Goal: Communication & Community: Answer question/provide support

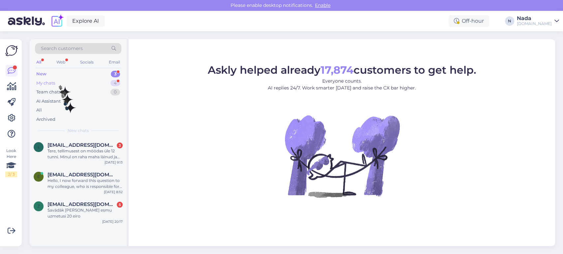
click at [58, 81] on div "My chats 4" at bounding box center [78, 83] width 86 height 9
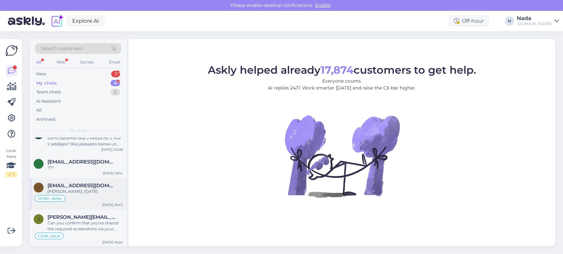
scroll to position [13, 0]
click at [79, 222] on div "Can you confirm that you've shared the required screenshots via your complaint …" at bounding box center [84, 226] width 75 height 12
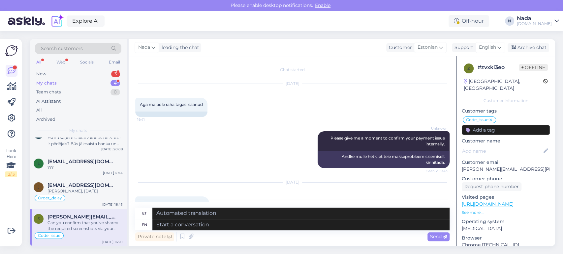
scroll to position [5404, 0]
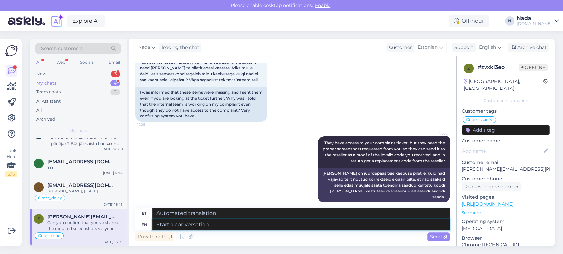
click at [246, 223] on textarea at bounding box center [300, 225] width 297 height 11
click at [181, 236] on icon at bounding box center [182, 237] width 8 height 10
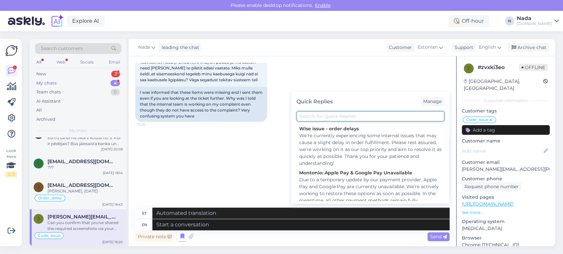
click at [306, 119] on input "text" at bounding box center [370, 116] width 148 height 10
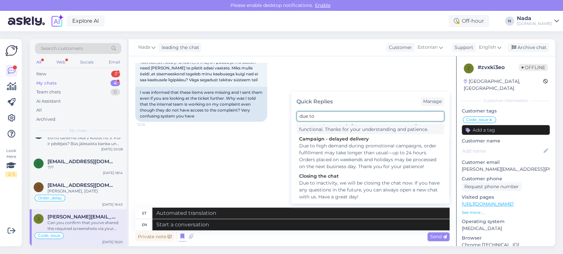
scroll to position [34, 0]
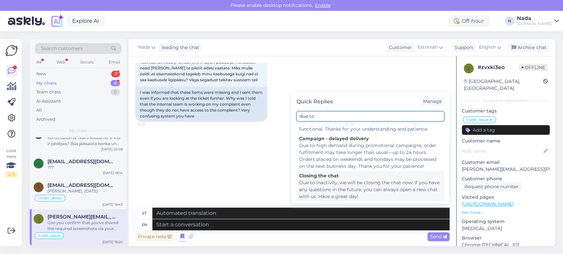
type input "due to"
click at [323, 182] on div "Due to inactivity, we will be closing the chat now. If you have any questions i…" at bounding box center [370, 190] width 142 height 21
type textarea "Mitteaktiivsuse tõttu sulgeme vestluse nüüd. Kui teil on tulevikus küsimusi, võ…"
type textarea "Due to inactivity, we will be closing the chat now. If you have any questions i…"
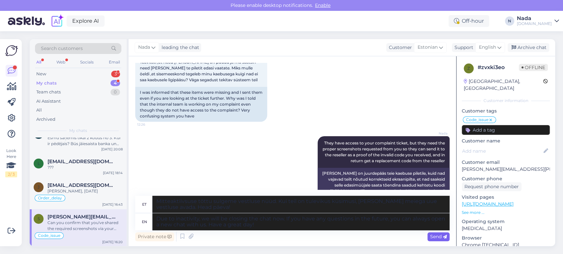
click at [443, 237] on icon at bounding box center [445, 237] width 4 height 4
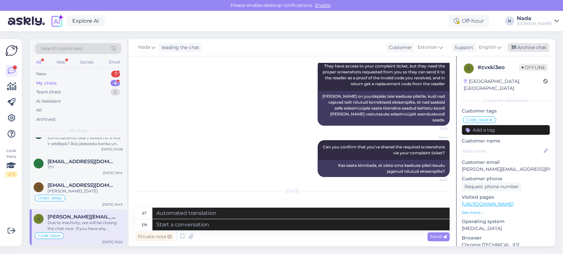
click at [536, 52] on div "Archive chat" at bounding box center [528, 47] width 42 height 9
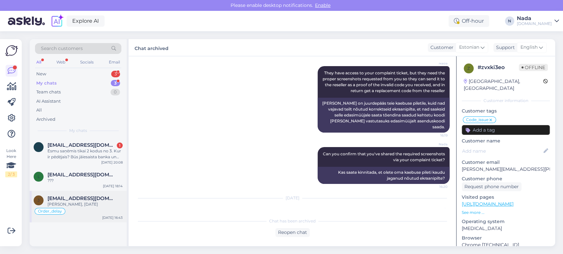
click at [94, 203] on div "Juku Teetlok, 29.09.1995" at bounding box center [84, 205] width 75 height 6
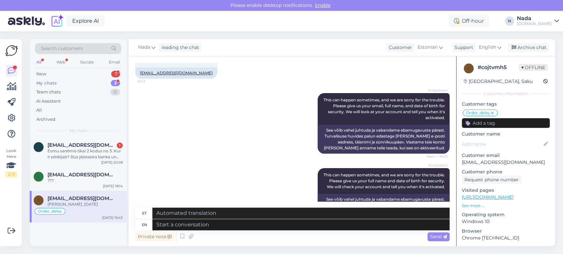
scroll to position [490, 0]
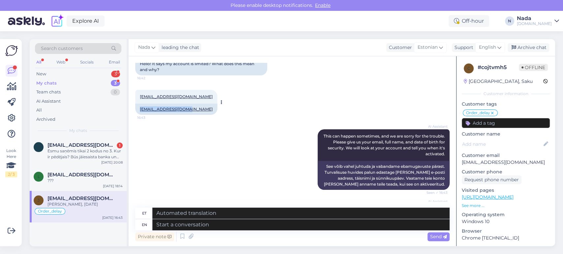
drag, startPoint x: 191, startPoint y: 108, endPoint x: 140, endPoint y: 109, distance: 51.1
click at [140, 109] on div "juku2008@hotmail.com" at bounding box center [176, 109] width 82 height 11
copy link "juku2008@hotmail.com"
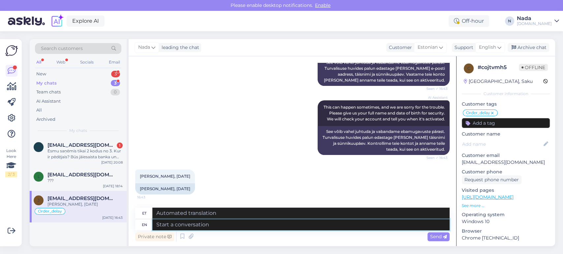
click at [260, 224] on textarea at bounding box center [300, 225] width 297 height 11
paste textarea "Thank you for your patience. We've reactivated your account, please try to logi…"
type textarea "Thank you for your patience. We've reactivated your account, please try to logi…"
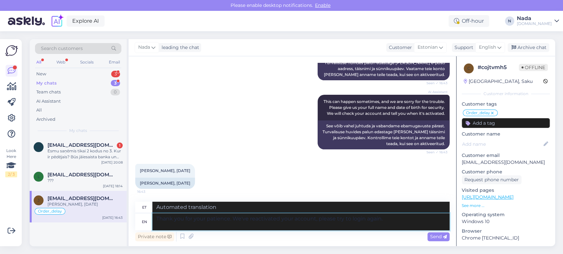
type textarea "Täname teid kannatlikkuse eest. Oleme teie konto taasaktiveerinud, palun proovi…"
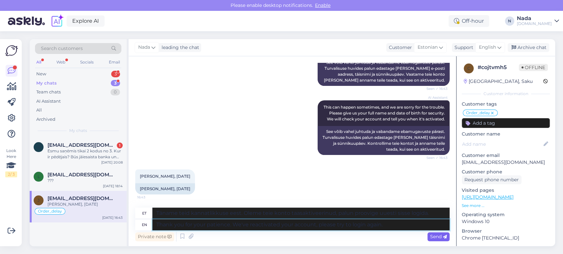
type textarea "Thank you for your patience. We've reactivated your account, please try to logi…"
click at [440, 235] on span "Send" at bounding box center [438, 237] width 17 height 6
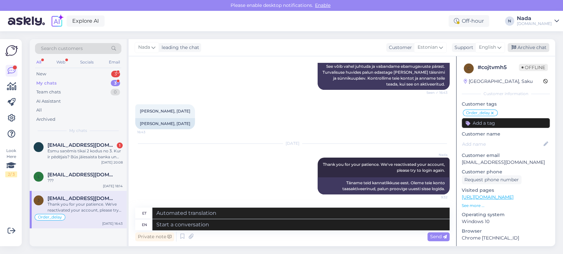
click at [535, 49] on div "Archive chat" at bounding box center [528, 47] width 42 height 9
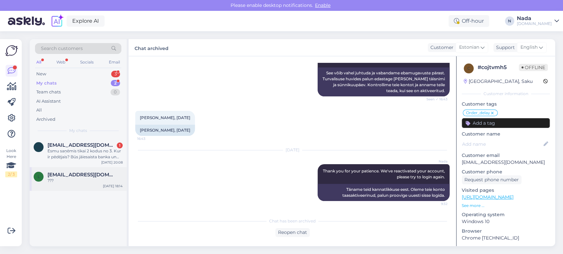
click at [87, 175] on span "liisi100@gmail.com" at bounding box center [81, 175] width 69 height 6
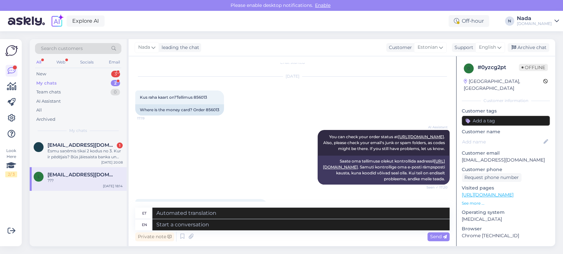
scroll to position [0, 0]
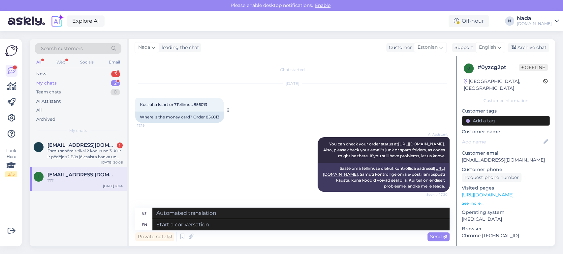
click at [213, 117] on div "Where is the money card? Order 856013" at bounding box center [179, 117] width 89 height 11
copy div "856013"
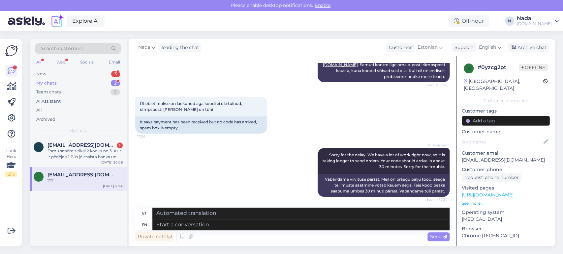
scroll to position [254, 0]
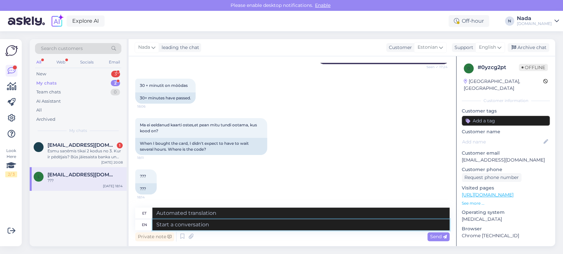
click at [266, 223] on textarea at bounding box center [300, 225] width 297 height 11
paste textarea "Thank you for your patience. It looks like your order is completed and emailed …"
type textarea "Thank you for your patience. It looks like your order is completed and emailed …"
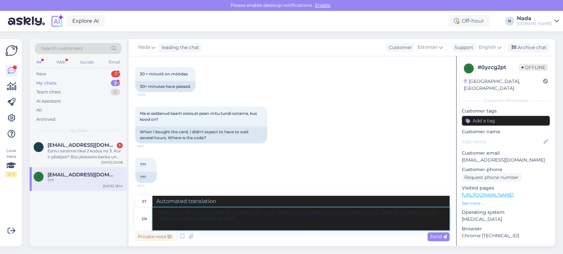
type textarea "Täname kannatlikkuse eest. Paistab, et teie tellimus on esitatud ja teile e-pos…"
type textarea "Thank you for your patience. It looks like your order is completed and emailed …"
click at [435, 236] on span "Send" at bounding box center [438, 237] width 17 height 6
click at [435, 237] on span "Send" at bounding box center [438, 237] width 17 height 6
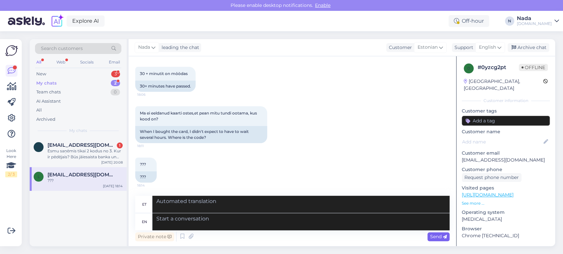
scroll to position [332, 0]
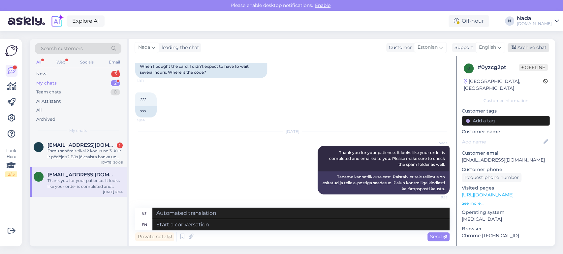
click at [523, 49] on div "Archive chat" at bounding box center [528, 47] width 42 height 9
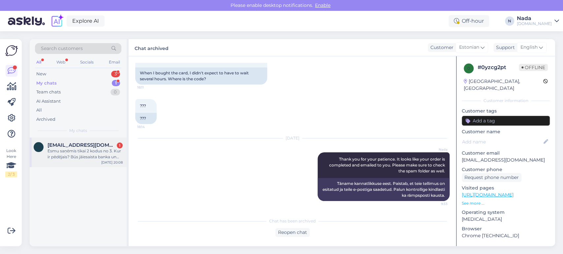
click at [86, 152] on div "Esmu saņēmis tikai 2 kodus no 3. Kur ir pēdējais? Būs jāiesaista banka un polic…" at bounding box center [84, 154] width 75 height 12
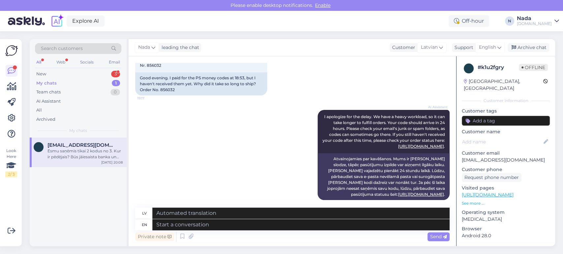
scroll to position [35, 0]
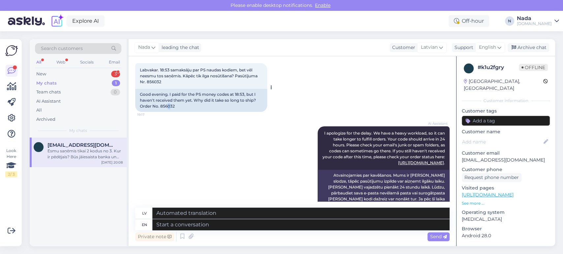
click at [168, 104] on div "Good evening. I paid for the PS money codes at 18:53, but I haven't received th…" at bounding box center [201, 100] width 132 height 23
click at [169, 104] on div "Good evening. I paid for the PS money codes at 18:53, but I haven't received th…" at bounding box center [201, 100] width 132 height 23
copy div "856032"
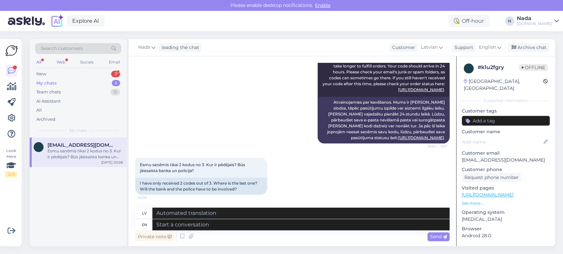
scroll to position [108, 0]
click at [286, 225] on textarea at bounding box center [300, 225] width 297 height 11
paste textarea "Regarding your order, it's currently being fulfilled by the reseller, but since…"
type textarea "Regarding your order, it's currently being fulfilled by the reseller, but since…"
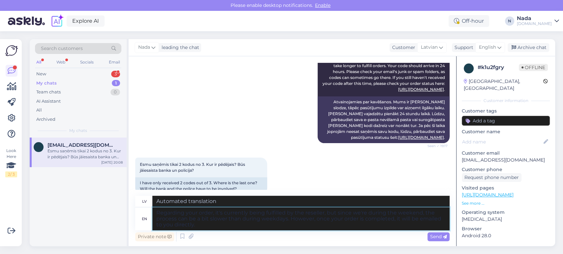
type textarea "Attiecībā uz jūsu pasūtījumu, to pašlaik izpilda tālākpārdevējs, bet, tā kā mēs…"
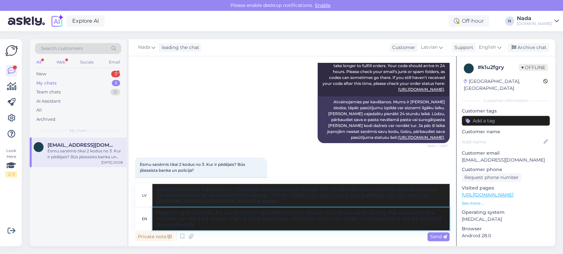
click at [156, 214] on textarea "Regarding your order, it's currently being fulfilled by the reseller, but since…" at bounding box center [300, 219] width 297 height 23
type textarea "HellRegarding your order, it's currently being fulfilled by the reseller, but s…"
type textarea "Attiecībā uz jūsu pasūtījumu — to pašlaik izpilda tālākpārdevējs, taču, tā kā m…"
type textarea "HelloRegarding your order, it's currently being fulfilled by the reseller, but …"
type textarea "Runājot par jūsu pasūtījumu, to pašlaik apstrādā tālākpārdevējs, taču, tā kā mē…"
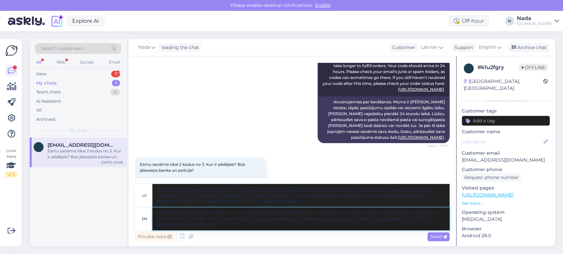
type textarea "Hello Regarding your order, it's currently being fulfilled by the reseller, but…"
type textarea "Sveiki! Jūsu pasūtījumu pašlaik apstrādā tālākpārdevējs, taču, tā kā esam nedēļ…"
type textarea "Hello thRegarding your order, it's currently being fulfilled by the reseller, b…"
type textarea "Sveiki! Jūsu pasūtījumu pašlaik apstrādā tālākpārdevējs, taču, tā kā esam nedēļ…"
type textarea "Hello theRegarding your order, it's currently being fulfilled by the reseller, …"
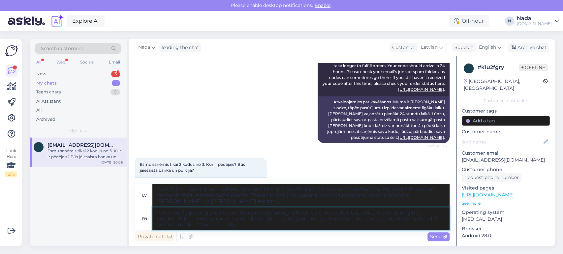
type textarea "Sveiki! Attiecībā uz jūsu pasūtījumu, to pašlaik izpilda tālākpārdevējs, bet, t…"
type textarea "Hello therRegarding your order, it's currently being fulfilled by the reseller,…"
type textarea "Sveiki! Attiecībā uz jūsu pasūtījumu, to pašlaik izpilda tālākpārdevējs, bet, t…"
type textarea "Hello thereRegarding your order, it's currently being fulfilled by the reseller…"
type textarea "Sveiki! Jūsu pasūtījumu pašlaik apstrādā tālākpārdevējs, taču, tā kā esam nedēļ…"
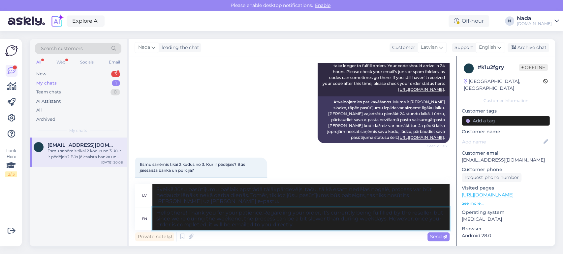
type textarea "Hello there! Thank you for your patience. Regarding your order, it's currently …"
type textarea "Sveiki! Paldies par jūsu apsveikumu! Jūsu pasūtījumu pašlaik apstrādā tālākpārd…"
type textarea "Hello there! Thank you for your patience. Regarding your order, it's currently …"
click at [433, 235] on span "Send" at bounding box center [438, 237] width 17 height 6
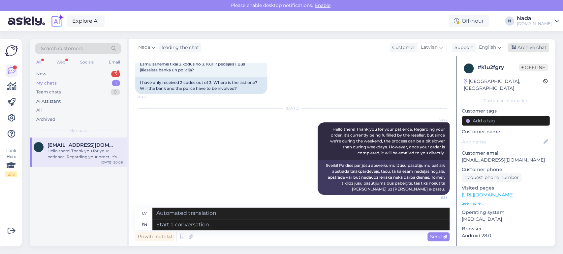
click at [520, 46] on div "Archive chat" at bounding box center [528, 47] width 42 height 9
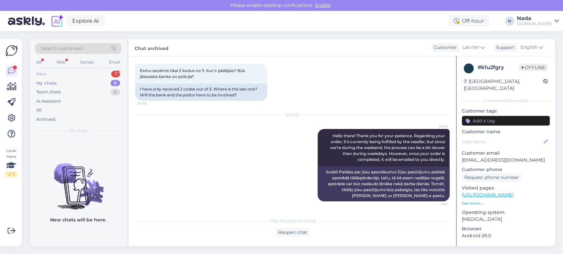
click at [61, 73] on div "New 3" at bounding box center [78, 74] width 86 height 9
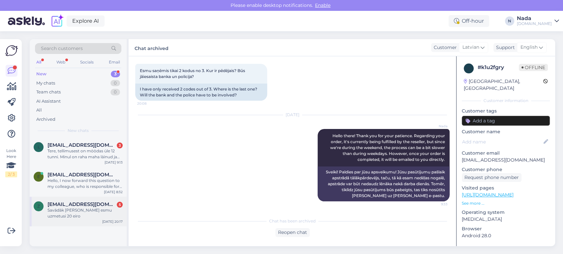
click at [92, 213] on div "Savādāk sanāk ka esmu uzmetusi 20 eiro" at bounding box center [84, 214] width 75 height 12
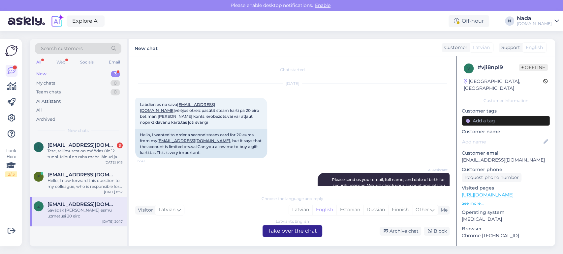
scroll to position [2815, 0]
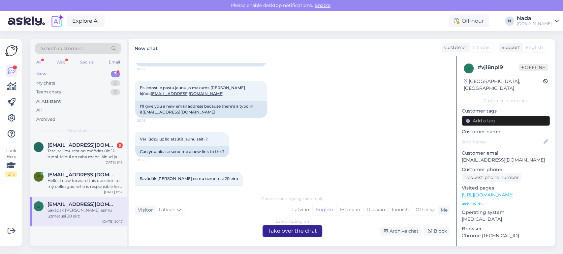
click at [291, 228] on div "Latvian to English Take over the chat" at bounding box center [292, 231] width 60 height 12
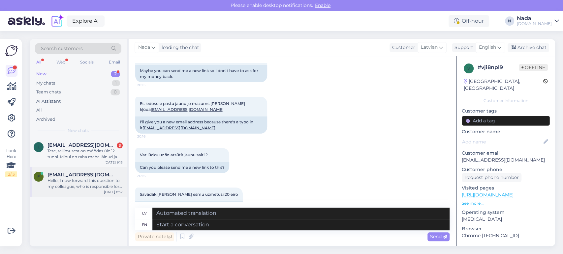
click at [106, 185] on div "Hello, I now forward this question to my colleague, who is responsible for this…" at bounding box center [84, 184] width 75 height 12
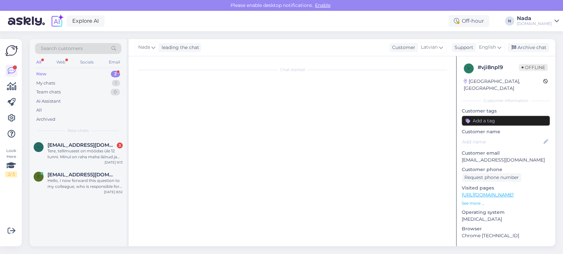
scroll to position [1, 0]
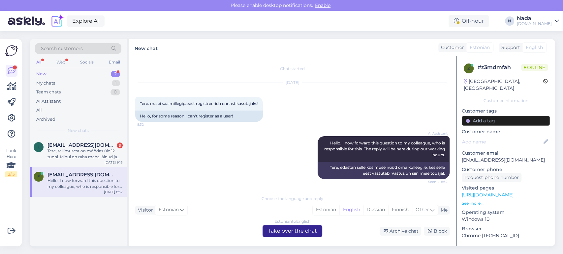
click at [273, 229] on div "Estonian to English Take over the chat" at bounding box center [292, 231] width 60 height 12
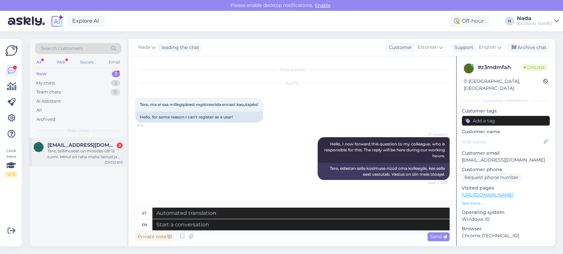
click at [99, 156] on div "Tere, tellimusest on möödas üle 12 tunni. Minul on raha maha läinud ja näitab e…" at bounding box center [84, 154] width 75 height 12
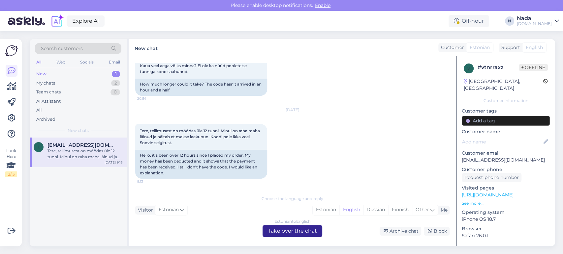
click at [277, 232] on div "Estonian to English Take over the chat" at bounding box center [292, 231] width 60 height 12
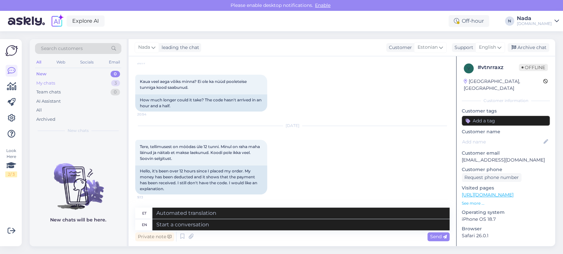
click at [67, 81] on div "My chats 3" at bounding box center [78, 83] width 86 height 9
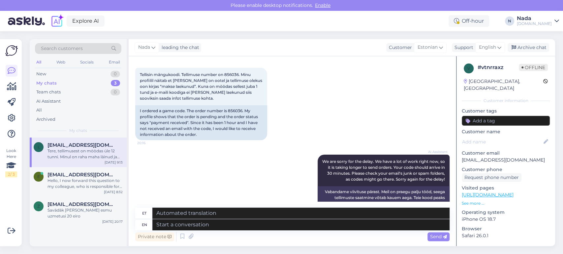
scroll to position [110, 0]
click at [235, 110] on div "I ordered a game code. The order number is 856036. My profile shows that the or…" at bounding box center [201, 122] width 132 height 35
copy div "856036"
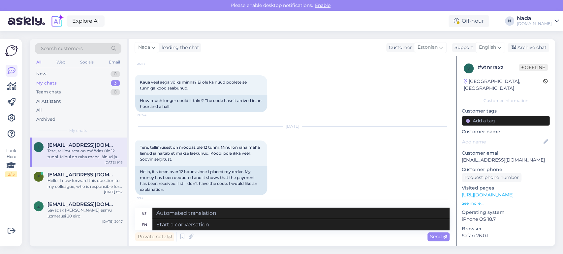
scroll to position [322, 0]
click at [257, 230] on textarea at bounding box center [300, 225] width 297 height 11
click at [260, 228] on textarea at bounding box center [300, 225] width 297 height 11
paste textarea "Regarding your order, it's currently being fulfilled by the reseller, but since…"
type textarea "Regarding your order, it's currently being fulfilled by the reseller, but since…"
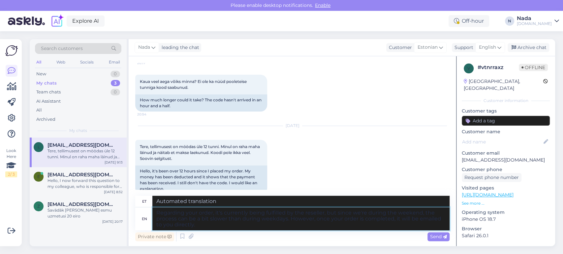
type textarea "Mis puutub teie tellimusse, siis edasimüüja täidab seda praegu, kuid kuna oleme…"
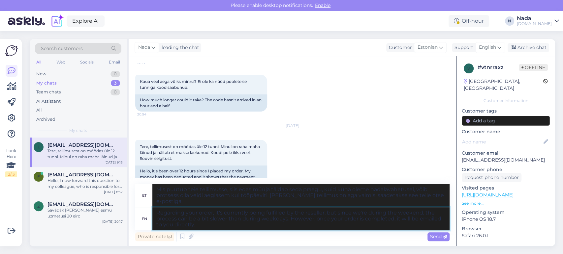
click at [157, 213] on textarea "Regarding your order, it's currently being fulfilled by the reseller, but since…" at bounding box center [300, 219] width 297 height 23
type textarea "HRegarding your order, it's currently being fulfilled by the reseller, but sinc…"
type textarea "Teie tellimuse täitmisel on edasimüüja, kuid kuna oleme nädalavahetusel, võib p…"
type textarea "HelRegarding your order, it's currently being fulfilled by the reseller, but si…"
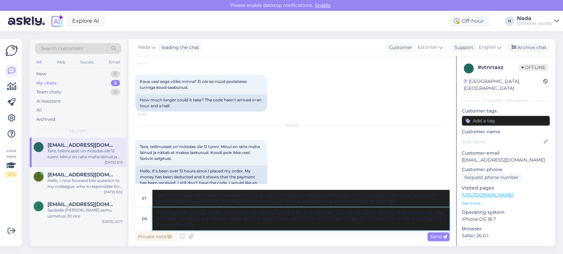
type textarea "Mis puutub teie tellimusse, siis edasimüüja täidab seda praegu, kuid kuna oleme…"
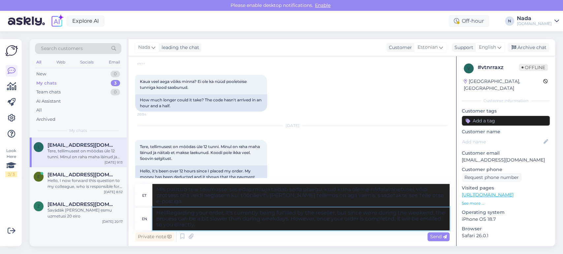
type textarea "HelloRegarding your order, it's currently being fulfilled by the reseller, but …"
type textarea "Teie tellimuse täitmisel on edasimüüja, kuid kuna oleme nädalavahetusel, võib p…"
type textarea "Hello Regarding your order, it's currently being fulfilled by the reseller, but…"
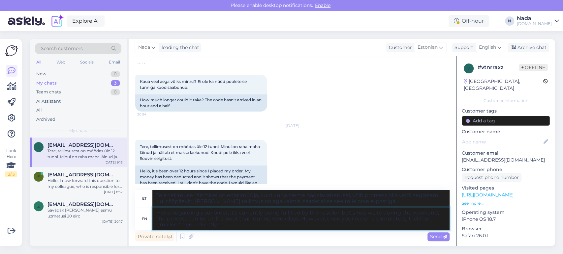
type textarea "TereTeie tellimust täidab praegu edasimüüja, kuid kuna oleme nädalavahetusel, v…"
type textarea "Hello thRegarding your order, it's currently being fulfilled by the reseller, b…"
type textarea "Tere! Edasimüüja täidab teie tellimust, kuid kuna oleme nädalavahetusel, võib p…"
type textarea "Hello thereRegarding your order, it's currently being fulfilled by the reseller…"
type textarea "Tere! Teie tellimust täidab praegu edasimüüja, kuid kuna oleme nädalavahetusel,…"
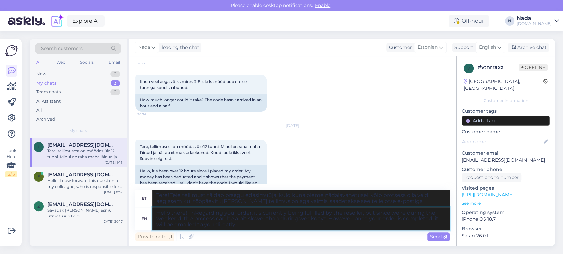
type textarea "Hello there! ThaRegarding your order, it's currently being fulfilled by the res…"
type textarea "Tere! Teie tellimust täidab hetkel edasimüüja, aga kuna oleme nädalavahetusel, …"
type textarea "Hello there! Thank yRegarding your order, it's currently being fulfilled by the…"
type textarea "Tere! Teie tellimust täidab praegu edasimüüja, kuid kuna oleme nädalavahetusel,…"
type textarea "Hello there! Thank yoRegarding your order, it's currently being fulfilled by th…"
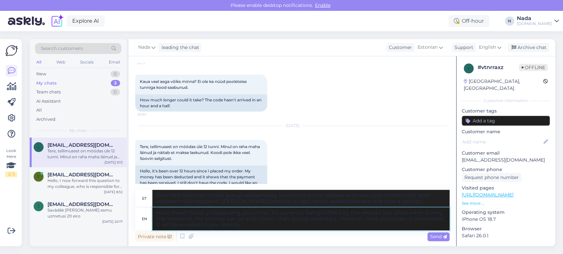
type textarea "Tere! Täname! Edasimüüja täidab teie tellimust, kuid kuna oleme nädalavahetusel…"
type textarea "Hello there! Thank you Regarding your order, it's currently being fulfilled by …"
type textarea "Tere! Täname! Teie tellimust täidab praegu edasimüüja, kuid kuna oleme nädalava…"
type textarea "Hello there! Thank you fRegarding your order, it's currently being fulfilled by…"
type textarea "Tere! Täname teid! Teie tellimust täidab praegu edasimüüja, kuid kuna oleme näd…"
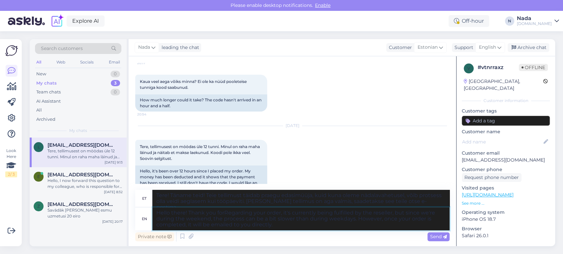
type textarea "Hello there! Thank you for Regarding your order, it's currently being fulfilled…"
type textarea "Tere! Täname teid! Edasimüüja täidab teie tellimust, kuid kuna oleme nädalavahe…"
type textarea "Hello there! Thank you for yoRegarding your order, it's currently being fulfill…"
type textarea "Tere! Täname teid tellimuse eest. Edasimüüja täidab teie tellimust praegu, kuid…"
type textarea "Hello there! Thank you for youRegarding your order, it's currently being fulfil…"
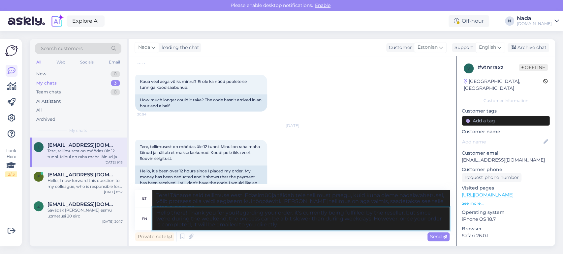
type textarea "Tere! Täname teid tellimuse eest. Edasimüüja täidab seda praegu, kuid kuna olem…"
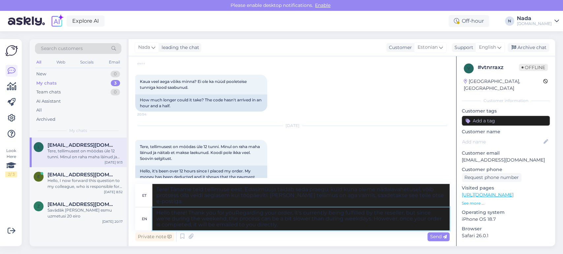
type textarea "Hello there! Thank you for yourRegarding your order, it's currently being fulfi…"
type textarea "Tere! Täname teid tellimuse eest. Edasimüüja täidab teie tellimust praegu, kuid…"
type textarea "Hello there! Thank you for your Regarding your order, it's currently being fulf…"
type textarea "Tere! Täname teid teie tellimuse eest. Edasimüüja täidab teie tellimust praegu,…"
type textarea "Hello there! Thank you for your pRegarding your order, it's currently being ful…"
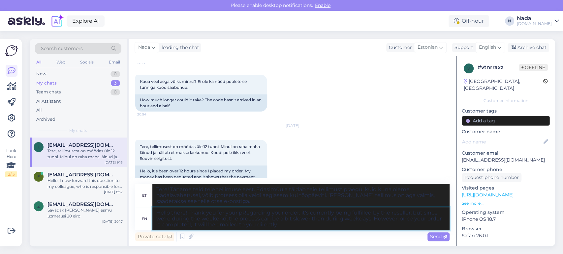
type textarea "Tere! Täname teid tagasiside eest. Teie tellimust täidab praegu edasimüüja, kui…"
type textarea "Hello there! Thank you for your patRegarding your order, it's currently being f…"
type textarea "Tere! Täname teid tagasiside eest! Teie tellimust täidab praegu edasimüüja, kui…"
type textarea "Hello there! Thank you for your patiencRegarding your order, it's currently bei…"
type textarea "Tere! Täname kannatlikkuse eest! Teie tellimust täidab praegu edasimüüja, kuid …"
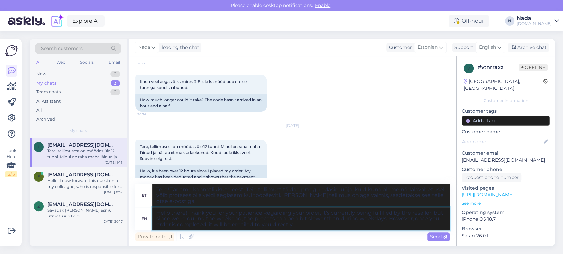
type textarea "Hello there! Thank you for your patience. Regarding your order, it's currently …"
type textarea "Tere! Täname kannatlikkuse eest. Teie tellimust täidab praegu edasimüüja, kuid …"
type textarea "Hello there! Thank you for your patience. Regarding your order, it's currently …"
click at [436, 238] on span "Send" at bounding box center [438, 237] width 17 height 6
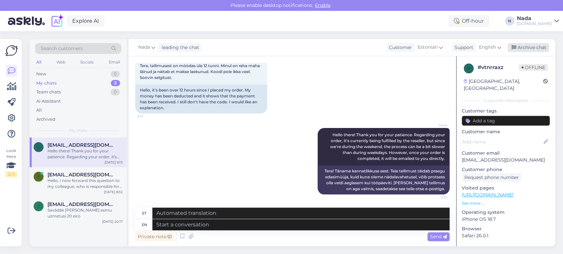
click at [535, 48] on div "Archive chat" at bounding box center [528, 47] width 42 height 9
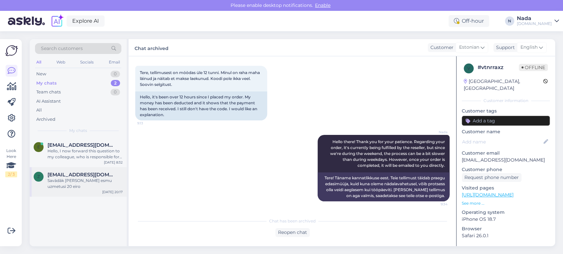
click at [82, 177] on span "[EMAIL_ADDRESS][DOMAIN_NAME]" at bounding box center [81, 175] width 69 height 6
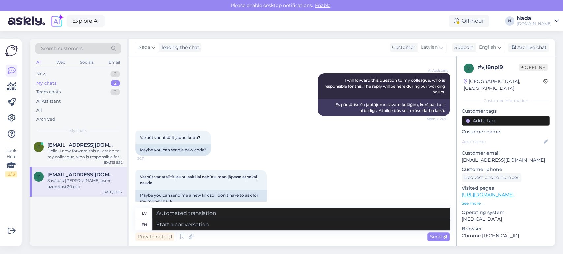
scroll to position [2690, 0]
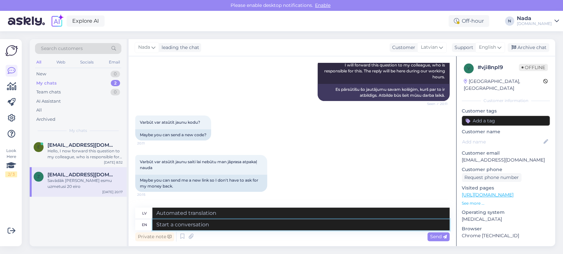
click at [226, 223] on textarea at bounding box center [300, 225] width 297 height 11
paste textarea "Okay, in this case, please send full-screen screenshots from a browser with the…"
type textarea "Okay, in this case, please send full-screen screenshots from a browser with the…"
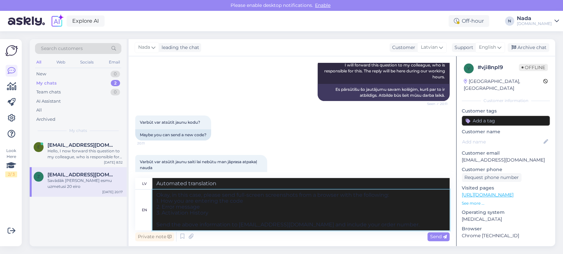
type textarea "Labi, šajā gadījumā, lūdzu, nosūtiet pilnekrāna ekrānuzņēmumus no pārlūkprogram…"
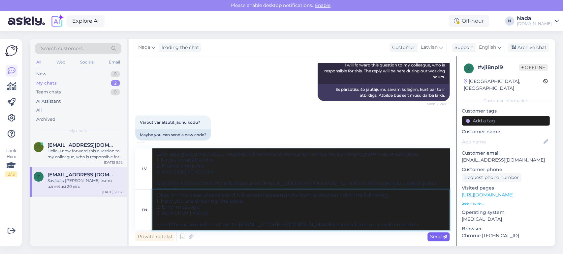
type textarea "Okay, in this case, please send full-screen screenshots from a browser with the…"
click at [437, 237] on span "Send" at bounding box center [438, 237] width 17 height 6
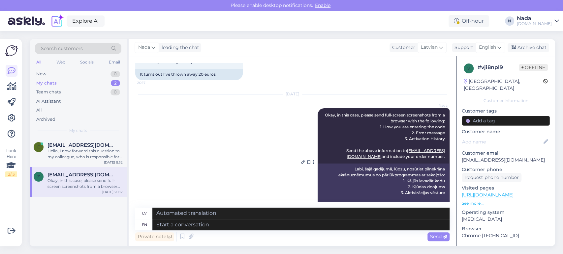
scroll to position [2936, 0]
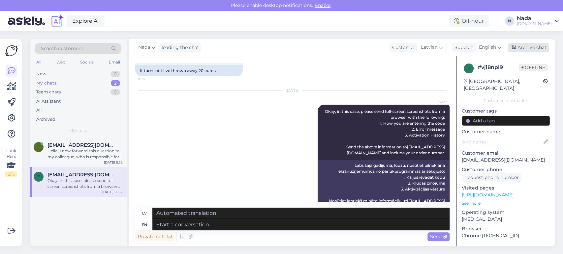
click at [520, 49] on div "Archive chat" at bounding box center [528, 47] width 42 height 9
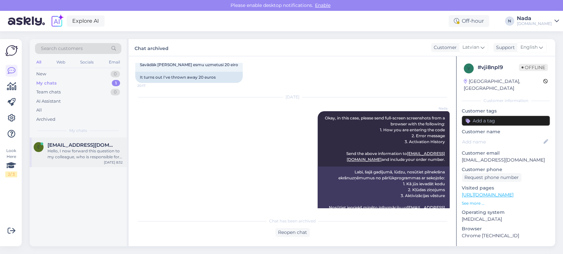
click at [90, 154] on div "Hello, I now forward this question to my colleague, who is responsible for this…" at bounding box center [84, 154] width 75 height 12
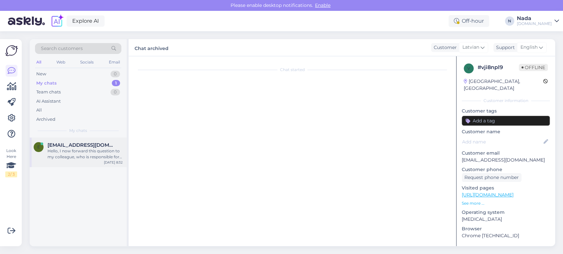
scroll to position [0, 0]
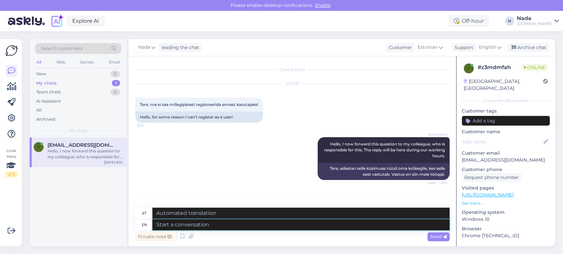
click at [252, 223] on textarea at bounding box center [300, 225] width 297 height 11
type textarea "Hello t"
type textarea "Tere"
type textarea "Hello there!"
type textarea "Tere!"
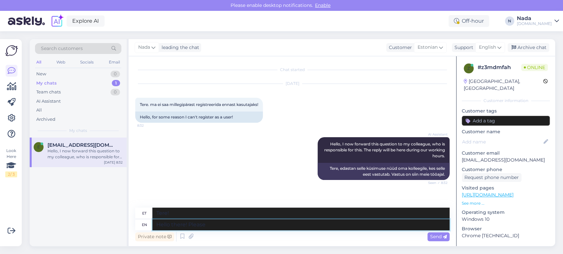
type textarea "Hello there! Please"
type textarea "Tere! Palun"
type textarea "Hello there! Please let me"
type textarea "Tere! Palun andke"
type textarea "Hello there! Please let me kn"
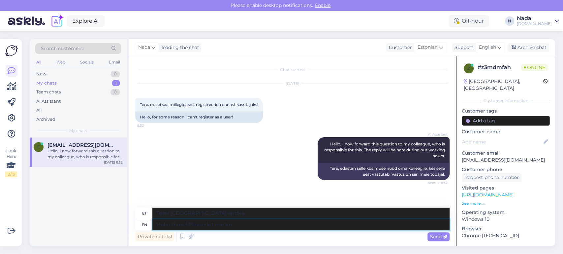
type textarea "Tere! Palun lubage mul"
type textarea "Hello there! Please let me know"
type textarea "Tere! Palun andke mulle teada"
type textarea "Hello there! Please let me know what's pre"
type textarea "Tere! Palun andke mulle teada, mis on"
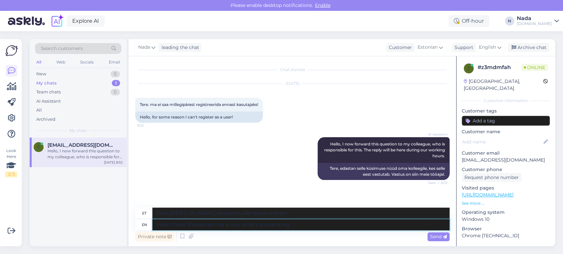
type textarea "Hello there! Please let me know what's preventing"
type textarea "Tere! Palun andke teada, mis takistab"
type textarea "Hello there! Please let me know what's"
type textarea "Tere! Palun andke mulle teada, mis on"
type textarea "Hello there! Please let me know what is"
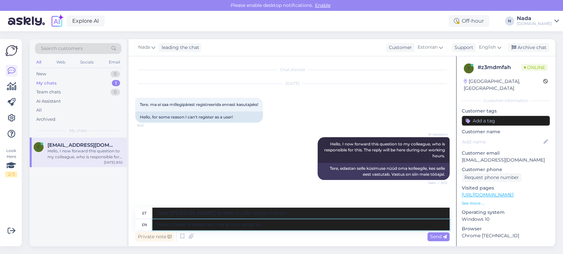
type textarea "Tere! Palun andke mulle teada, mis"
type textarea "Hello there! Please let me know what issue is"
type textarea "Tere! Palun andke teada, mis probleem on?"
type textarea "Hello there! Please let me know what issue is pr"
type textarea "Tere! Palun andke teada, milles probleem seisneb"
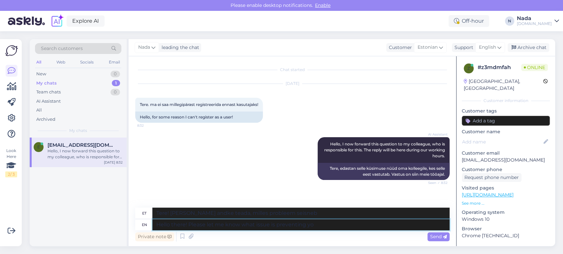
type textarea "Hello there! Please let me know what issue is preventing you"
type textarea "Tere! Palun andke teada, mis probleemi tekkimist takistab."
type textarea "Hello there! Please let me know what issue is preventing you"
type textarea "Tere! Palun andke teada, mis teid takistab."
type textarea "Hello there! Please let me know what issue is preventing you from reg"
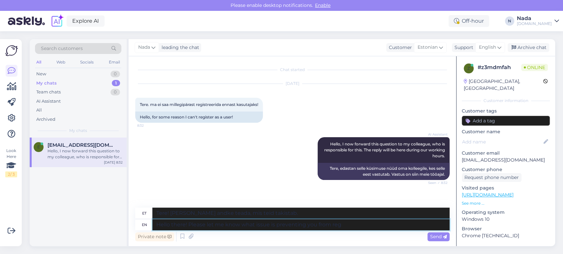
type textarea "Tere! Palun andke teada, mis teid takistab"
type textarea "Hello there! Please let me know what issue is preventing you from registering as"
type textarea "Tere! Palun andke teada, mis teid registreerimisel takistab."
type textarea "Hello there! Please let me know what issue is preventing you from registering a…"
type textarea "Tere! Palun andke mulle teada, mis takistab teil registreerumist"
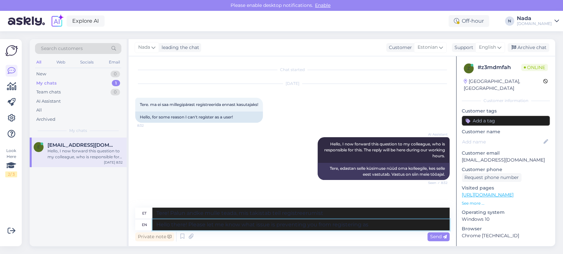
type textarea "Hello there! Please let me know what issue is preventing you from registering as"
type textarea "Tere! Palun andke teada, mis takistab teil registreerumist"
type textarea "Hello there! Please let me know what issue is preventing you from registering a…"
type textarea "Tere! Palun andke teada, mis takistab teil registreerimist"
type textarea "Hello there! Please let me know what issue is preventing you from registering a…"
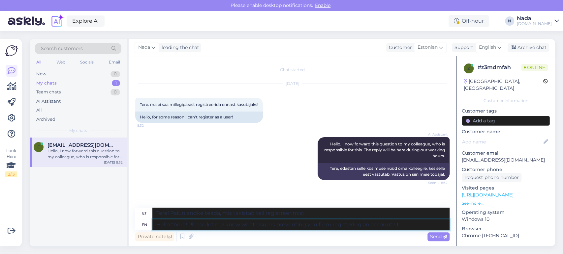
type textarea "Tere! Palun andke teada, mis takistab teil konto registreerimist?"
type textarea "Hello there! Please let me know what issue is preventing you from registering a…"
type textarea "Tere! Palun andke teada, mis takistab teil konto registreerimist? Kui"
type textarea "Hello there! Please let me know what issue is preventing you from registering a…"
type textarea "Tere! Palun andke teada, mis takistab teil konto registreerimist? Kui te"
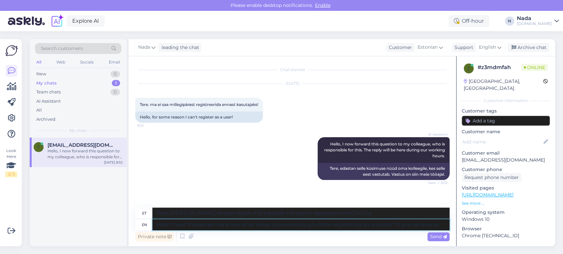
type textarea "Hello there! Please let me know what issue is preventing you from registering a…"
type textarea "Tere! Palun andke teada, mis takistab teil konto registreerimist? Kui saate"
type textarea "Hello there! Please let me know what issue is preventing you from registering a…"
type textarea "Tere! Palun andke teada, mis takistab teil konto registreerimist? Kui saate mid…"
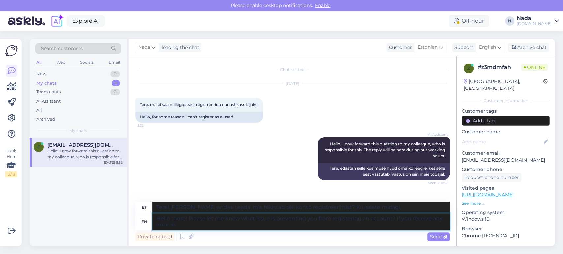
type textarea "Hello there! Please let me know what issue is preventing you from registering a…"
type textarea "Tere! Palun andke teada, mis takistab teil konto registreerimist? Kui saate vea…"
type textarea "Hello there! Please let me know what issue is preventing you from registering a…"
type textarea "Tere! Palun andke teada, mis takistab teil konto registreerimist? Kui saate vea…"
type textarea "Hello there! Please let me know what issue is preventing you from registering a…"
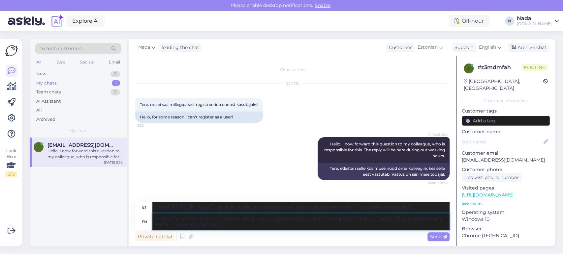
type textarea "Tere! Palun andke teada, mis takistab teil konto registreerimist? Kui saate vea…"
type textarea "Hello there! Please let me know what issue is preventing you from registering a…"
type textarea "Tere! Palun andke teada, mis takistab teil konto registreerimist? Kui saate vea…"
type textarea "Hello there! Please let me know what issue is preventing you from registering a…"
type textarea "Tere! Palun andke teada, mis takistab teil konto registreerimist? Kui saate vea…"
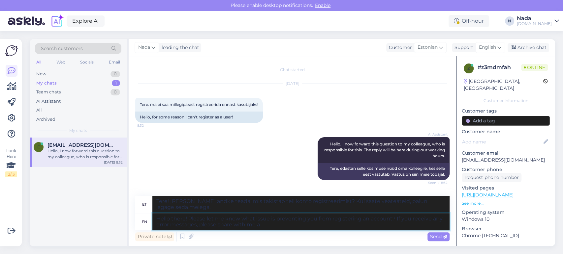
type textarea "Hello there! Please let me know what issue is preventing you from registering a…"
type textarea "Tere! Palun andke teada, mis takistab teil konto registreerimist? Kui saate vea…"
type textarea "Hello there! Please let me know what issue is preventing you from registering a…"
type textarea "Tere! Palun andke teada, mis takistab teil konto registreerimist? Kui saate vea…"
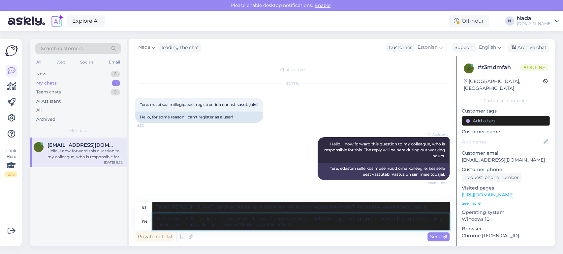
type textarea "Hello there! Please let me know what issue is preventing you from registering a…"
type textarea "Tere! Palun andke teada, mis takistab teil konto registreerimist? Kui saate vea…"
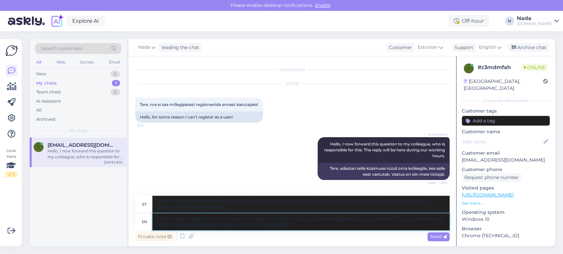
click at [393, 219] on textarea "Hello there! Please let me know what issue is preventing you from registering a…" at bounding box center [300, 222] width 297 height 17
type textarea "Hello there! Please let me know what issue is preventing you from registering a…"
type textarea "Tere! Palun andke mulle teada, mis takistab teil konto registreerimist. Kui saa…"
type textarea "Hello there! Please let me know what issue is preventing you from registering a…"
click at [432, 234] on div "Send" at bounding box center [438, 237] width 22 height 9
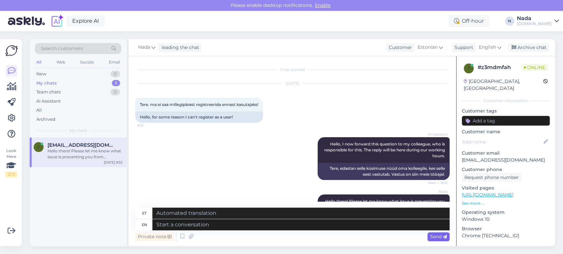
scroll to position [48, 0]
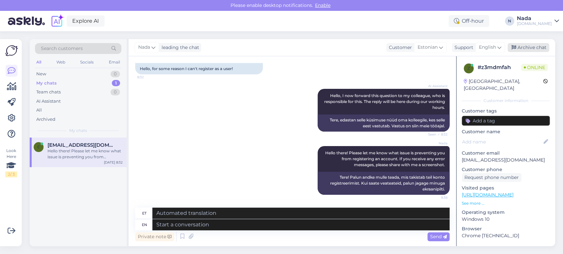
click at [533, 49] on div "Archive chat" at bounding box center [528, 47] width 42 height 9
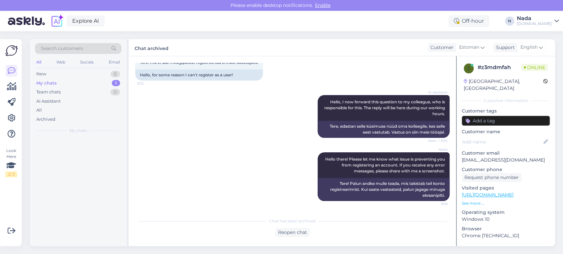
scroll to position [42, 0]
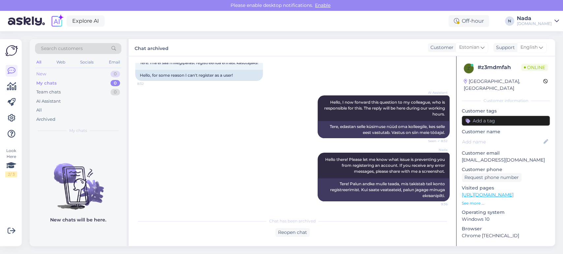
click at [50, 74] on div "New 0" at bounding box center [78, 74] width 86 height 9
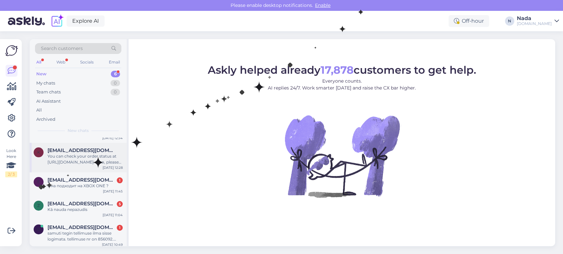
scroll to position [53, 0]
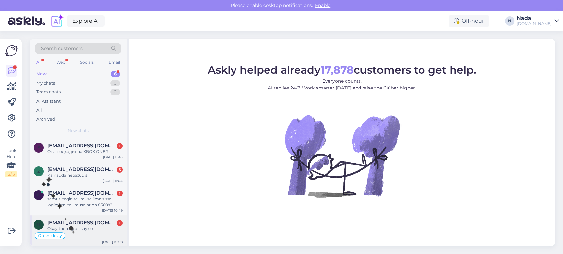
click at [72, 228] on div "Okay then if you say so" at bounding box center [84, 229] width 75 height 6
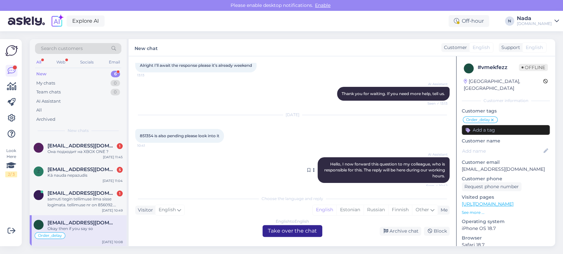
scroll to position [1883, 0]
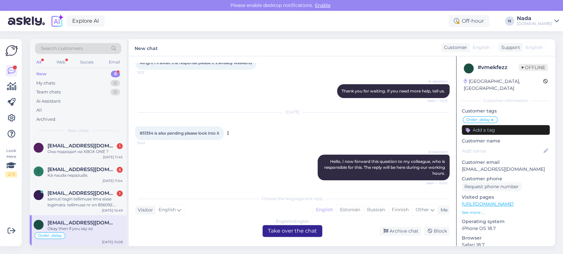
click at [147, 136] on span "851354 is also pending please look into it" at bounding box center [179, 133] width 79 height 5
copy span "851354"
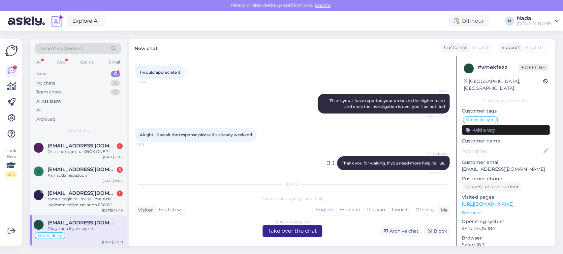
scroll to position [1810, 0]
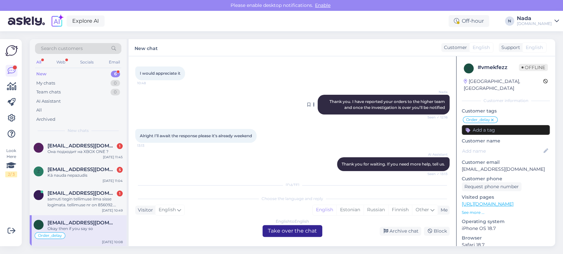
click at [364, 110] on span "Thank you. I have reported your orders to the higher team and once the investig…" at bounding box center [387, 104] width 116 height 11
copy div "Thank you. I have reported your orders to the higher team and once the investig…"
click at [279, 231] on div "English to English Take over the chat" at bounding box center [292, 231] width 60 height 12
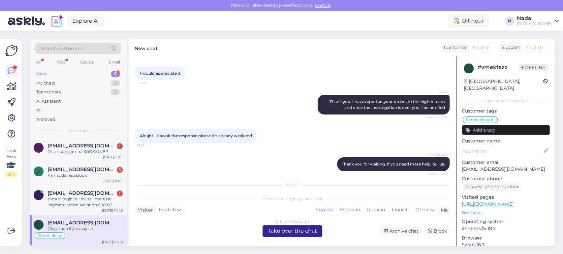
scroll to position [0, 0]
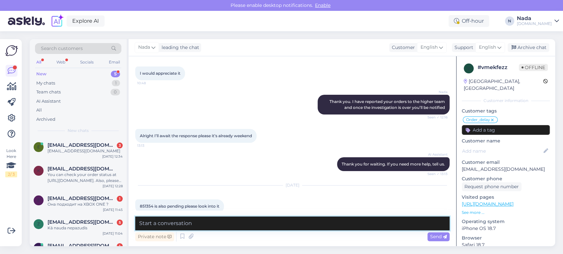
click at [274, 225] on textarea at bounding box center [292, 224] width 314 height 14
paste textarea "Thank you. I have reported your orders to the higher team and once the investig…"
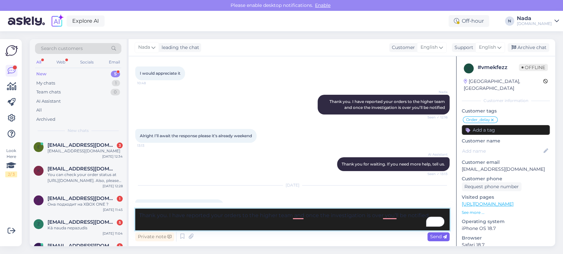
type textarea "Thank you. I have reported your orders to the higher team and once the investig…"
click at [439, 236] on span "Send" at bounding box center [438, 237] width 17 height 6
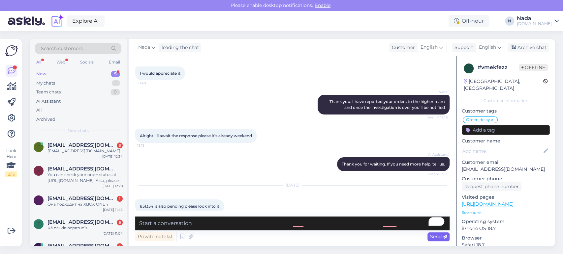
scroll to position [2039, 0]
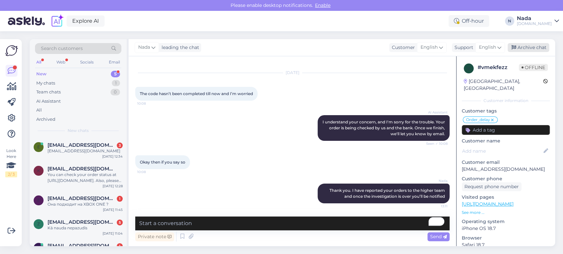
click at [531, 47] on div "Archive chat" at bounding box center [528, 47] width 42 height 9
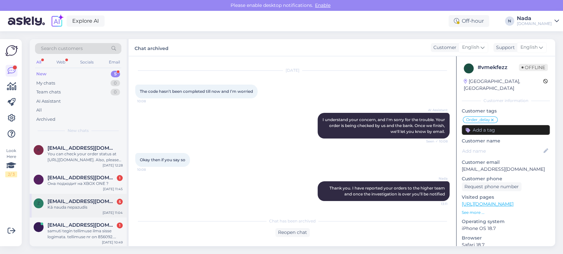
scroll to position [21, 0]
click at [73, 228] on div "samuti tegin tellimuse ilma sisse logimata. tellimuse nr on 856092. emaili ei t…" at bounding box center [84, 234] width 75 height 12
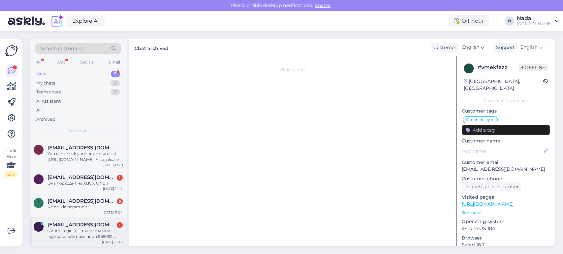
scroll to position [106, 0]
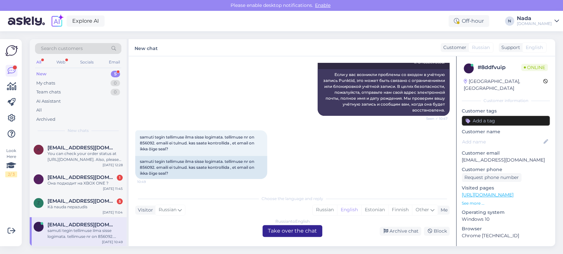
click at [287, 230] on div "Russian to English Take over the chat" at bounding box center [292, 231] width 60 height 12
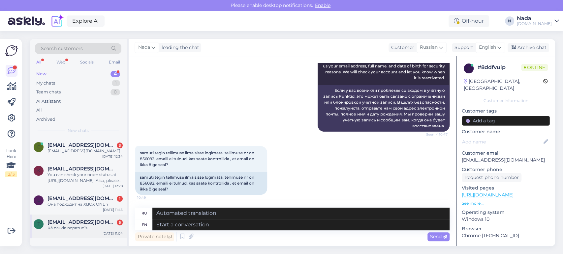
click at [96, 220] on span "[EMAIL_ADDRESS][DOMAIN_NAME]" at bounding box center [81, 223] width 69 height 6
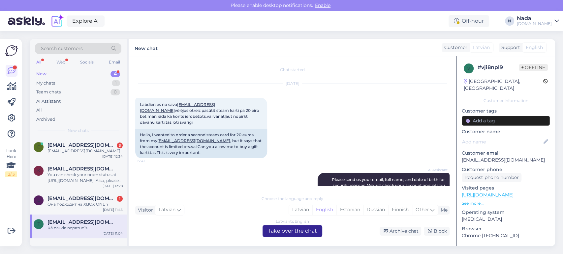
scroll to position [3361, 0]
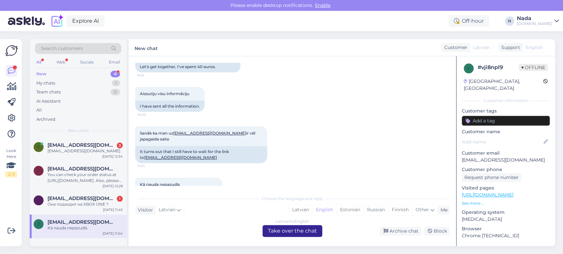
drag, startPoint x: 285, startPoint y: 228, endPoint x: 281, endPoint y: 229, distance: 4.8
click at [284, 228] on div "Latvian to English Take over the chat" at bounding box center [292, 231] width 60 height 12
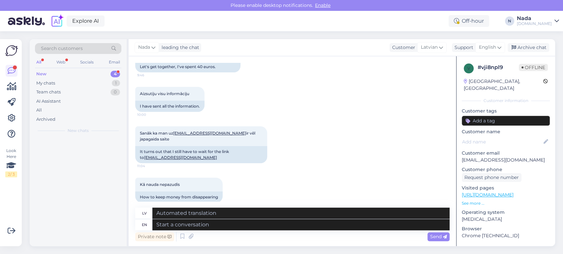
scroll to position [3345, 0]
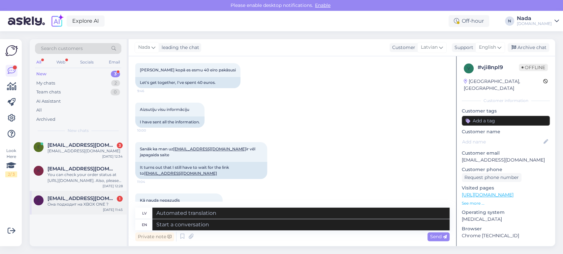
click at [103, 206] on div "Она подходит на XBOX ONE ?" at bounding box center [84, 205] width 75 height 6
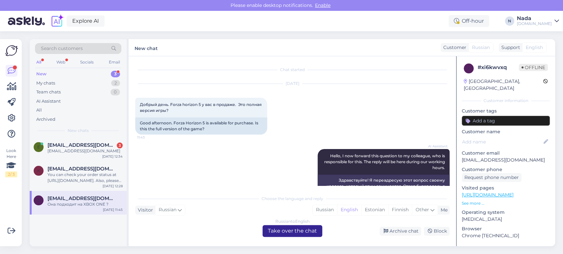
scroll to position [58, 0]
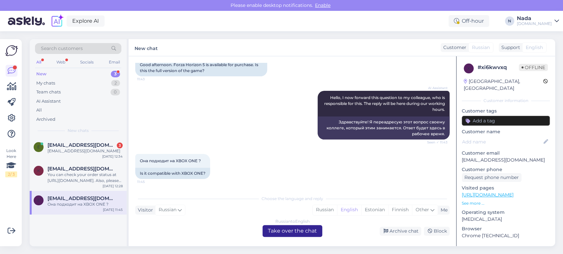
drag, startPoint x: 275, startPoint y: 234, endPoint x: 242, endPoint y: 231, distance: 33.7
click at [274, 234] on div "Russian to English Take over the chat" at bounding box center [292, 231] width 60 height 12
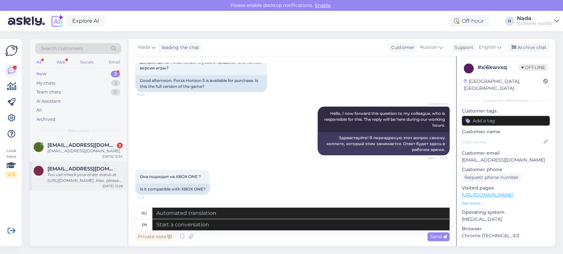
click at [108, 184] on div "[DATE] 12:28" at bounding box center [113, 186] width 20 height 5
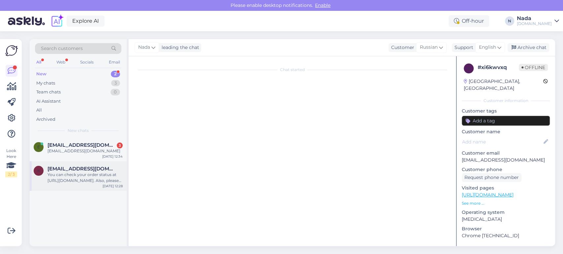
scroll to position [37, 0]
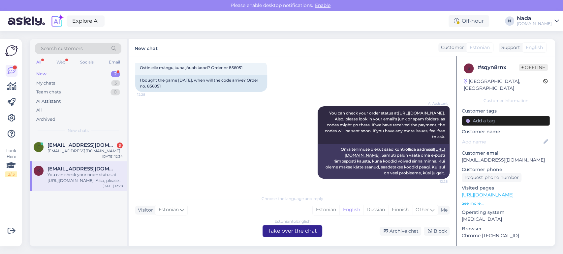
click at [280, 233] on div "Estonian to English Take over the chat" at bounding box center [292, 231] width 60 height 12
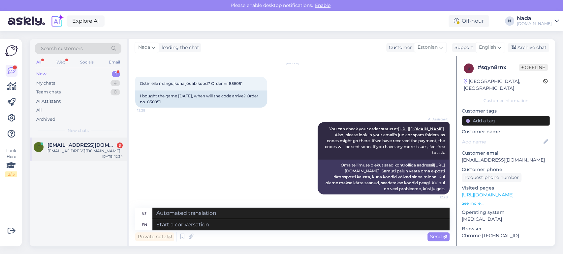
click at [103, 150] on div "[EMAIL_ADDRESS][DOMAIN_NAME]" at bounding box center [84, 151] width 75 height 6
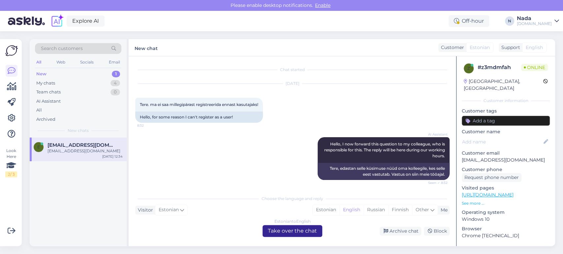
scroll to position [316, 0]
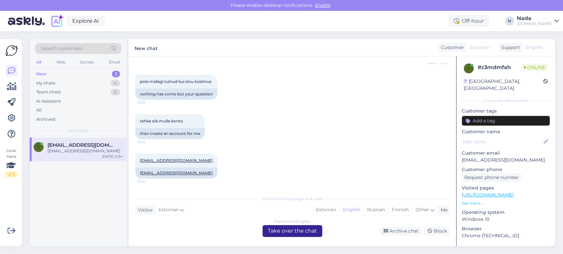
click at [298, 229] on div "Estonian to English Take over the chat" at bounding box center [292, 231] width 60 height 12
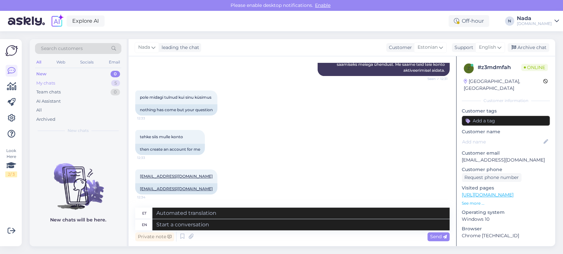
click at [47, 84] on div "My chats" at bounding box center [45, 83] width 19 height 7
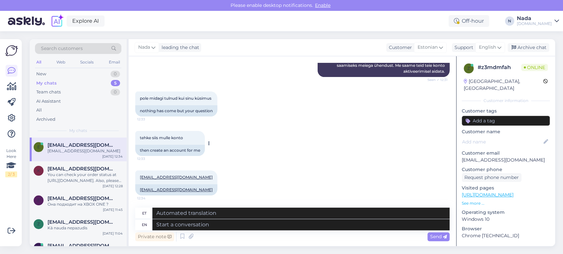
scroll to position [300, 0]
click at [213, 223] on textarea at bounding box center [300, 225] width 297 height 11
type textarea "please s"
type textarea "palun"
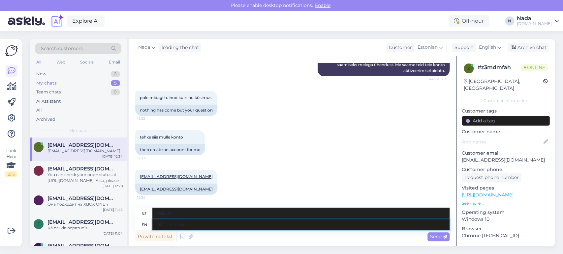
type textarea "please shre"
type textarea "palun kriimusta"
type textarea "please shre with m"
type textarea "palun shred koos"
type textarea "please shre with me a"
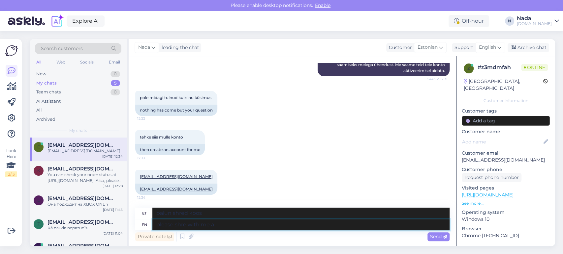
type textarea "palun jaga minuga"
type textarea "please shre with me as we"
type textarea "palun jaga minuga nagu"
type textarea "please shre with me as well yo"
type textarea "palun jaga ka minuga"
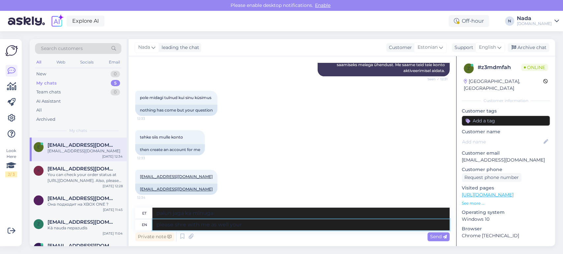
type textarea "please shre with me as well your f"
type textarea "palun jaga minuga ka oma"
type textarea "please shre with me as well your full nae"
type textarea "palun jaga minuga ka oma täielikku"
type textarea "please shre with me as well your full nae a"
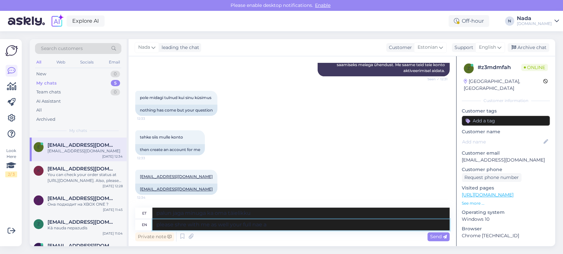
type textarea "Palun jaga minuga ka oma täielikku nime"
type textarea "please shre with me as well your full nae and f"
type textarea "palun jaga minuga ka oma täielikku nime ja"
type textarea "please shre with me as well your full nae and full f"
type textarea "Palun jaga minuga ka oma täielikku nime ja täielikku"
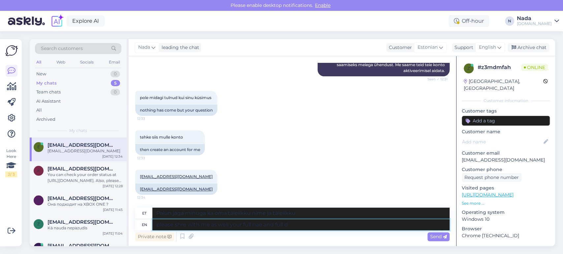
type textarea "please shre with me as well your full nae and full dt"
type textarea "Palun jaga minuga ka oma täielikku nime ja täielikku distantsi"
type textarea "please shre with me as well your full nae and full date"
type textarea "Palun jaga minuga ka oma täielikku nime ja kuupäeva."
type textarea "please shre with me as well your full nae and full date of b"
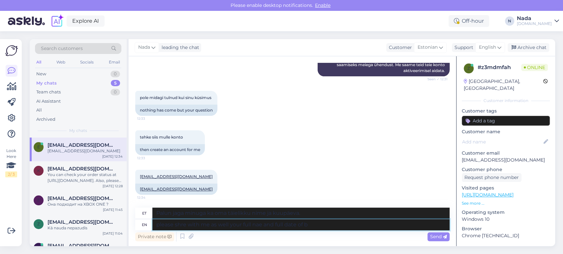
type textarea "Palun jaga minuga ka oma täielikku eesnime ja kuupäeva."
type textarea "please shre with me as well your full nae and full date of birth"
type textarea "Palun jaga minuga ka oma täielikku eesnime ja sünnikuupäeva."
click at [179, 223] on textarea "please shre with me as well your full nae and full date of birth" at bounding box center [300, 225] width 297 height 11
type textarea "please share with me as well your full nae and full date of birth"
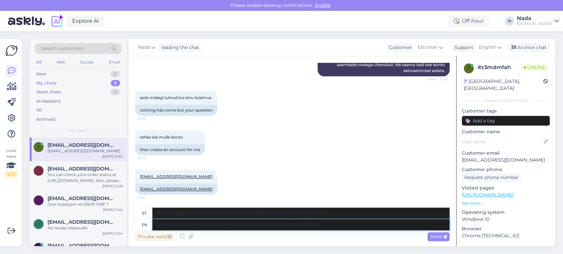
click at [402, 225] on textarea "please share with me as well your full nae and full date of birth" at bounding box center [300, 225] width 297 height 11
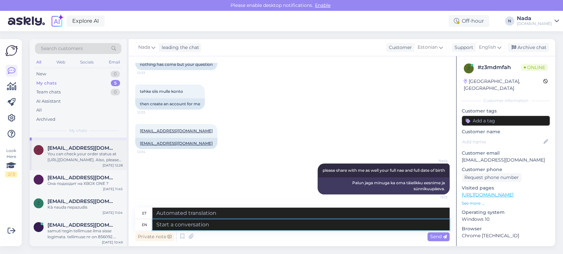
scroll to position [27, 0]
click at [95, 229] on div "samuti tegin tellimuse ilma sisse logimata. tellimuse nr on 856092. emaili ei t…" at bounding box center [84, 234] width 75 height 12
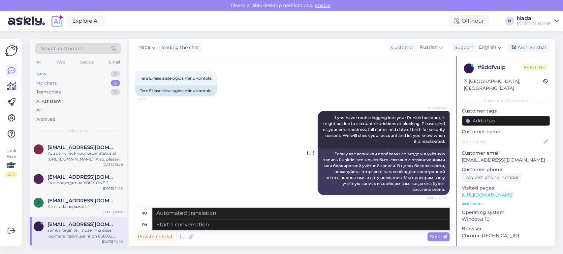
scroll to position [0, 0]
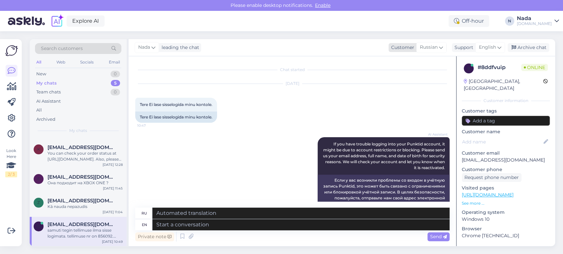
click at [433, 48] on span "Russian" at bounding box center [429, 47] width 18 height 7
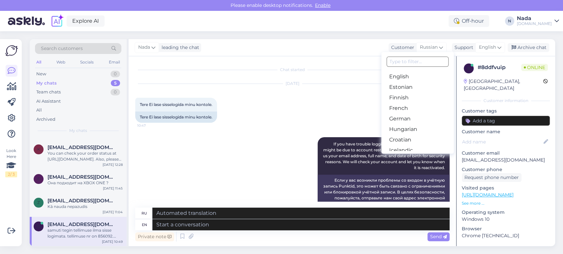
scroll to position [73, 0]
click at [410, 87] on link "Estonian" at bounding box center [417, 88] width 73 height 11
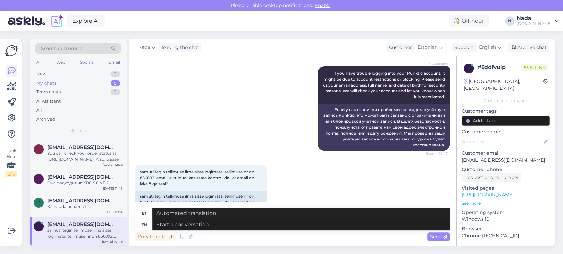
scroll to position [90, 0]
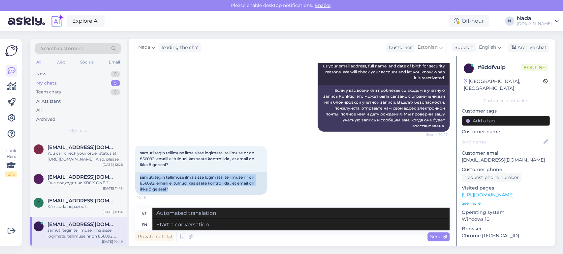
drag, startPoint x: 190, startPoint y: 187, endPoint x: 134, endPoint y: 173, distance: 57.1
click at [134, 173] on div "Chat started [DATE] Tere Ei lase sisselogida minu kontole. 10:47 Tere Ei lase s…" at bounding box center [292, 151] width 327 height 190
copy div "samuti tegin tellimuse ilma sisse logimata. tellimuse nr on 856092. emaili ei t…"
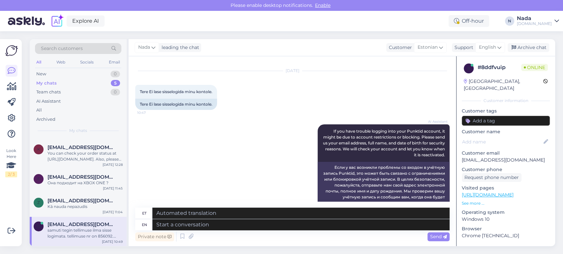
scroll to position [0, 0]
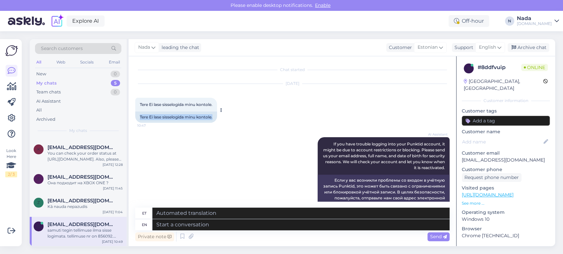
drag, startPoint x: 216, startPoint y: 117, endPoint x: 140, endPoint y: 117, distance: 76.1
click at [140, 117] on div "Tere Ei lase sisselogida minu kontole." at bounding box center [176, 117] width 82 height 11
copy div "Tere Ei lase sisselogida minu kontole."
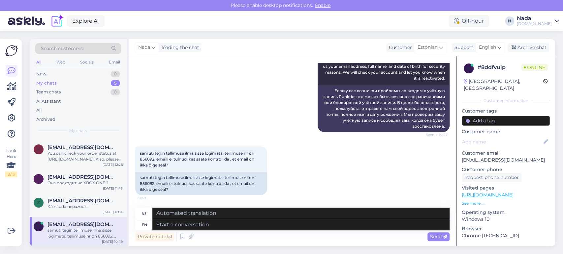
scroll to position [90, 0]
click at [239, 229] on textarea at bounding box center [300, 225] width 297 height 11
type textarea "Hello t"
type textarea "Tere"
type textarea "Hello there!"
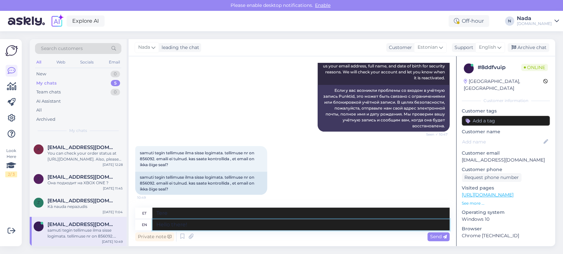
type textarea "Tere!"
type textarea "Hello there! Thank yo"
type textarea "Tere! [GEOGRAPHIC_DATA]"
type textarea "Hello there! Thank you"
type textarea "Tere! Aitäh!"
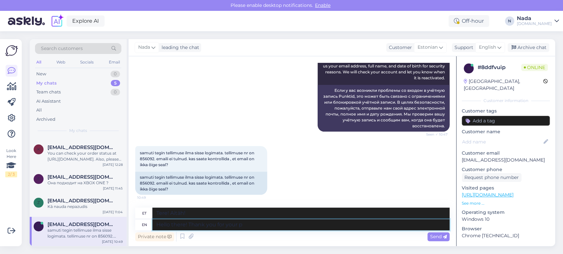
type textarea "Hello there! Thank you for your pa"
type textarea "Tere! Tänan teid!"
type textarea "Hello there! Thank you for your patience."
type textarea "Tere! Tänan teid kannatlikkuse eest."
type textarea "Hello there! Thank you for your patience. To be ab"
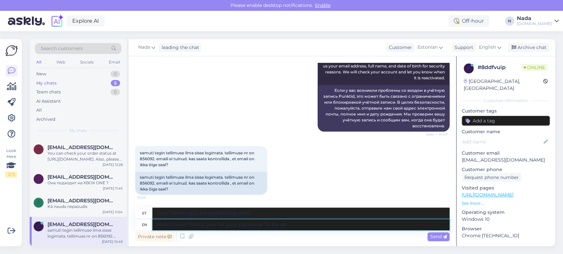
type textarea "Tere! Tänan teid kannatlikkuse eest. Et olla"
type textarea "Hello there! Thank you for your patience. To be able to"
type textarea "Tere! Tänan teid kannatlikkuse eest. Et saaksime"
type textarea "Hello there! Thank you for your patience. To be able to check you"
type textarea "Tere! Tänan kannatlikkuse eest. Et saaksin kontrollida"
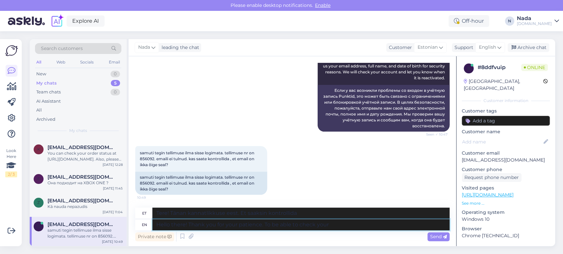
type textarea "Hello there! Thank you for your patience. To be able to check your a"
type textarea "Tere! Tänan teid kannatlikkuse eest. Et saaksite oma"
type textarea "Hello there! Thank you for your patience. To be able to check your account, p"
type textarea "Tere! Täname teid kannatlikkuse eest. Oma konto kontrollimiseks,"
type textarea "Hello there! Thank you for your patience. To be able to check your account, ple…"
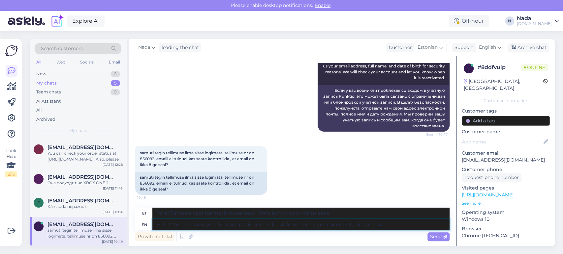
type textarea "Tere! Täname teid kannatlikkuse eest. Oma konto kontrollimiseks palun"
type textarea "Hello there! Thank you for your patience. To be able to check your account, ple…"
type textarea "Tere! Täname kannatlikkuse eest. Oma konto kontrollimiseks palun jagage seda"
type textarea "Hello there! Thank you for your patience. To be able to check your account, ple…"
type textarea "Tere! Täname kannatlikkuse eest. Oma konto kontrollimiseks palun jaga seda kell…"
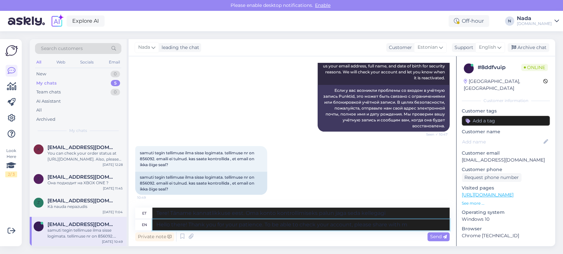
type textarea "Hello there! Thank you for your patience. To be able to check your account, ple…"
type textarea "Tere! Täname kannatlikkuse eest. Oma konto kontrollimiseks palun jaga seda minu…"
type textarea "Hello there! Thank you for your patience. To be able to check your account, ple…"
type textarea "Tere! Tänan teid kannatlikkuse eest. Oma konto kontrollimiseks palun jagage sed…"
type textarea "Hello there! Thank you for your patience. To be able to check your account, ple…"
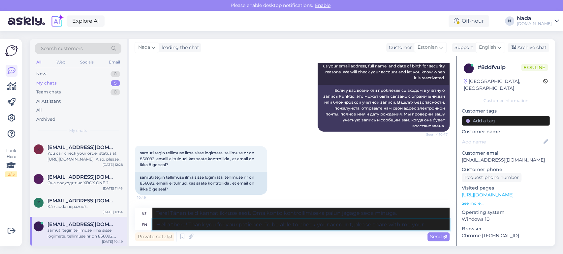
type textarea "Tere! Tänan teid kannatlikkuse eest. Oma konto kontrollimiseks palun jagage min…"
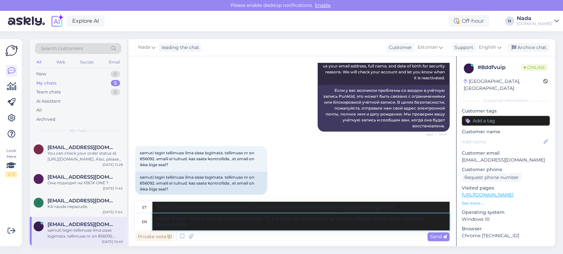
type textarea "Hello there! Thank you for your patience. To be able to check your account, ple…"
type textarea "Tere! Tänan teid kannatlikkuse eest. Oma konto kontrollimiseks palun jagage min…"
type textarea "Hello there! Thank you for your patience. To be able to check your account, ple…"
type textarea "Tere! Tänan teid kannatlikkuse eest. Oma konto kontrollimiseks palun jagage min…"
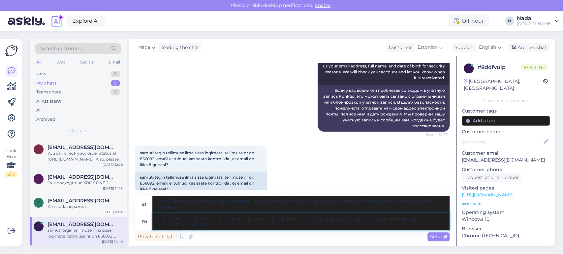
type textarea "Hello there! Thank you for your patience. To be able to check your account, ple…"
type textarea "Tere! Tänan teid kannatlikkuse eest. Oma konto kontrollimiseks palun jagage min…"
type textarea "Hello there! Thank you for your patience. To be able to check your account, ple…"
type textarea "Tere! Tänan teid kannatlikkuse eest. Oma konto kontrollimiseks palun jagage min…"
type textarea "Hello there! Thank you for your patience. To be able to check your account, ple…"
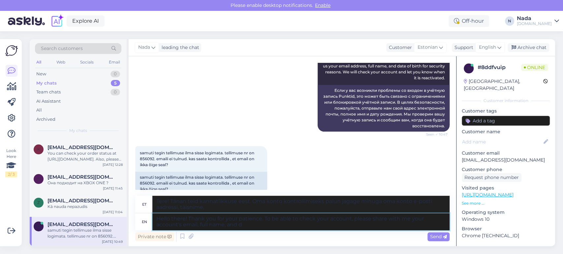
type textarea "Tere! Tänan teid kannatlikkuse eest. Oma konto kontrollimiseks palun jagage min…"
type textarea "Hello there! Thank you for your patience. To be able to check your account, ple…"
type textarea "Tere! Tänan teid kannatlikkuse eest. Oma konto kontrollimiseks palun jagage min…"
type textarea "Hello there! Thank you for your patience. To be able to check your account, ple…"
type textarea "Tere! Tänan teid kannatlikkuse eest. Oma konto kontrollimiseks palun jagage min…"
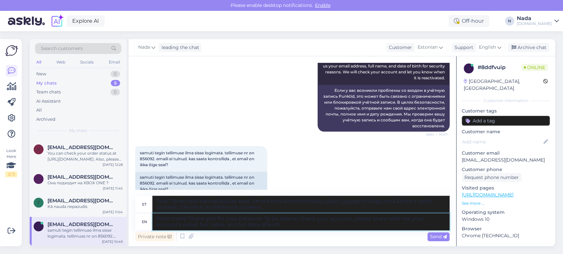
type textarea "Hello there! Thank you for your patience. To be able to check your account, ple…"
type textarea "Tere! Tänan teid kannatlikkuse eest. Oma konto kontrollimiseks palun jagage min…"
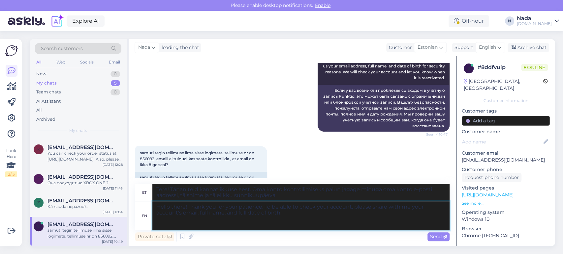
paste textarea "Regarding your order, it's currently being fulfilled by the reseller, but since…"
type textarea "Hello there! Thank you for your patience. To be able to check your account, ple…"
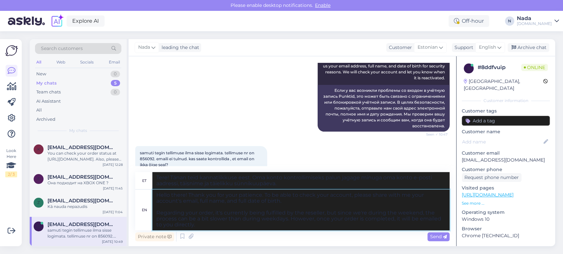
type textarea "Tere! Täname teid kannatlikkuse eest. Oma konto kontrollimiseks palun jagage mi…"
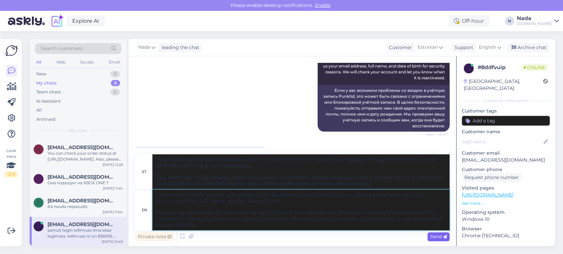
type textarea "Hello there! Thank you for your patience. To be able to check your account, ple…"
click at [445, 238] on icon at bounding box center [445, 237] width 4 height 4
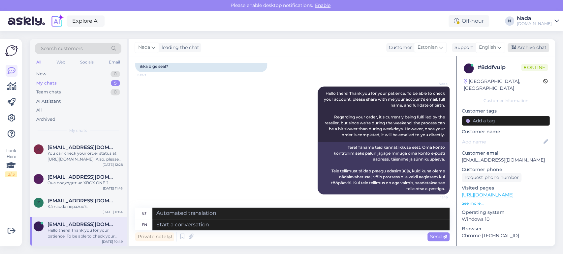
click at [524, 48] on div "Archive chat" at bounding box center [528, 47] width 42 height 9
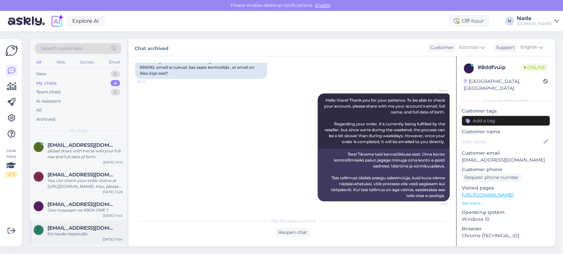
click at [90, 231] on div "Kā nauda nepazudīs" at bounding box center [84, 234] width 75 height 6
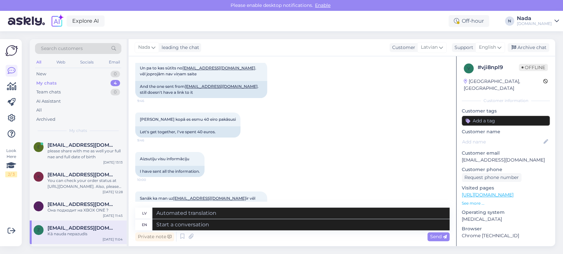
scroll to position [3309, 0]
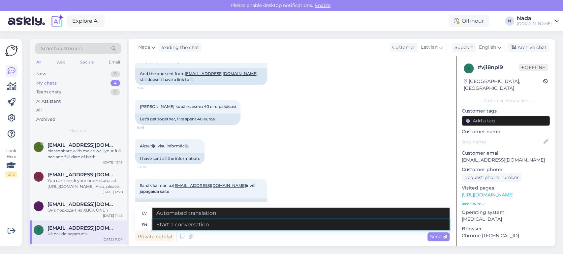
click at [282, 226] on textarea at bounding box center [300, 225] width 297 height 11
type textarea "Regar"
type textarea "Reg."
type textarea "Regarding t"
type textarea "Attiecībā uz"
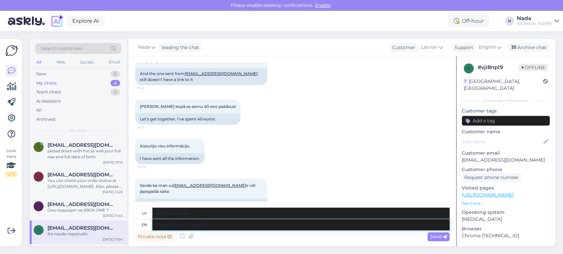
type textarea "Regarding the order of"
type textarea "Attiecībā uz pasūtījumu"
type textarea "Regarding the order of th"
type textarea "Attiecībā uz secību"
type textarea "Regarding the order of the co"
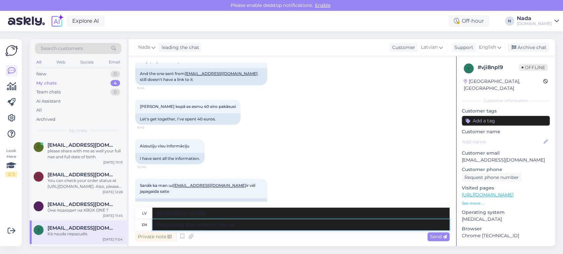
type textarea "Attiecībā uz rīkojumu par"
type textarea "Regarding the order of the code"
type textarea "Par koda secību"
type textarea "Regarding the order of the"
type textarea "Attiecībā uz rīkojumu par"
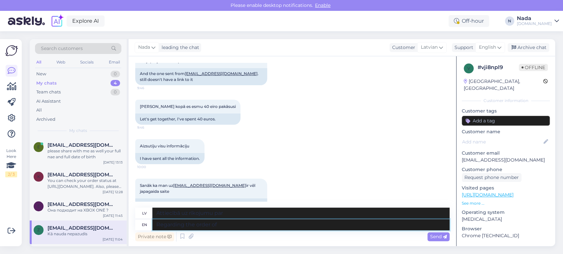
type textarea "Regarding the order of"
type textarea "Attiecībā uz secību"
type textarea "Regarding the order owi"
type textarea "Attiecībā uz pasūtījumu o"
type textarea "Regarding the order w"
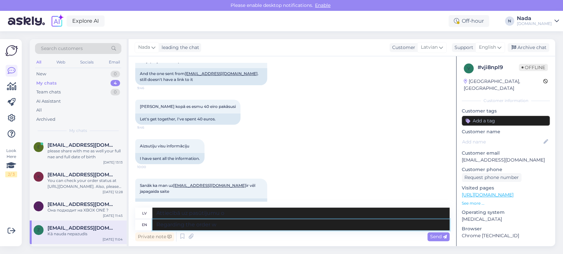
type textarea "Attiecībā uz pasūtījumu"
type textarea "Regarding the order with th"
type textarea "Attiecībā uz pasūtījumu ar"
type textarea "Regarding the order with the invalid cod"
type textarea "Attiecībā uz rīkojumu ar nederīgu"
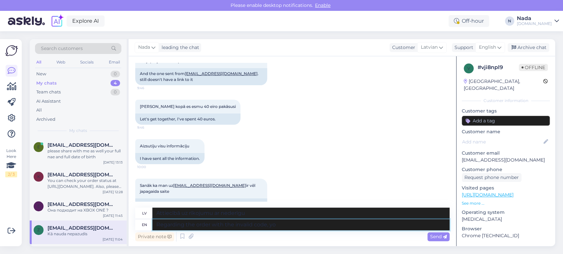
type textarea "Regarding the order with the invalid code, you"
type textarea "Attiecībā uz pasūtījumu ar nederīgu kodu,"
type textarea "Regarding the order with the invalid code, you'll"
type textarea "Attiecībā uz pasūtījumu ar nederīgu kodu, jūs"
type textarea "Regarding the order with the invalid code, you'll need to"
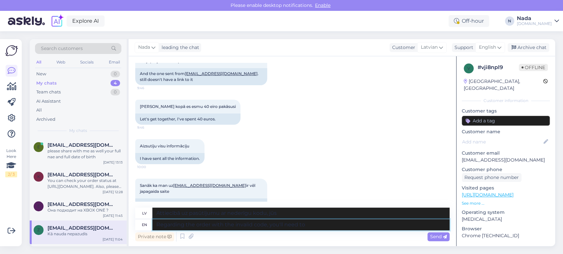
type textarea "Attiecībā uz pasūtījumu ar nederīgu kodu jums būs nepieciešams"
type textarea "Regarding the order with the invalid code, you'll need to re"
type textarea "Attiecībā uz pasūtījumu ar nederīgu kodu, jums būs nepieciešams"
type textarea "Regarding the order with the invalid code, you'll need to report i"
type textarea "Par pasūtījumu ar nederīgu kodu jums būs jāziņo"
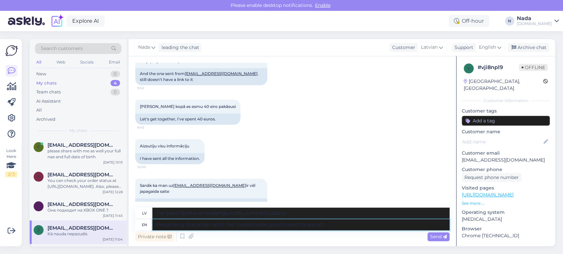
type textarea "Regarding the order with the invalid code, you'll need to report it"
type textarea "Par pasūtījumu ar nederīgu kodu jums būs jāziņo."
type textarea "Regarding the order with the invalid code, you'll need to report it by"
type textarea "Par pasūtījumu ar nederīgu kodu jums būs jāziņo līdz"
type textarea "Regarding the order with the invalid code, you'll need to report it by followin…"
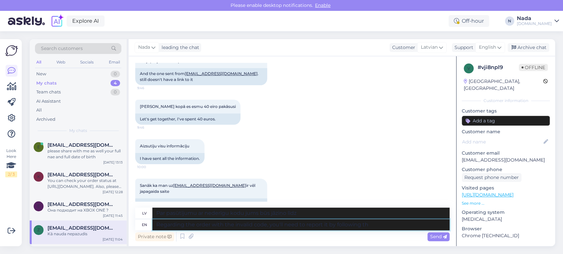
type textarea "Par pasūtījumu ar nederīgu kodu jums būs jāziņo, veicot tālāk norādītās darbība…"
type textarea "Regarding the order with the invalid code, you'll need to report it by followin…"
type textarea "Attiecībā uz pasūtījumu ar nederīgu kodu, jums par to būs jāziņo, veicot tālāk …"
type textarea "Regarding the order with the invalid code, you'll need to report it by followin…"
type textarea "Attiecībā uz pasūtījumu ar nederīgu kodu, jums par to būs jāziņo, veicot darbīb…"
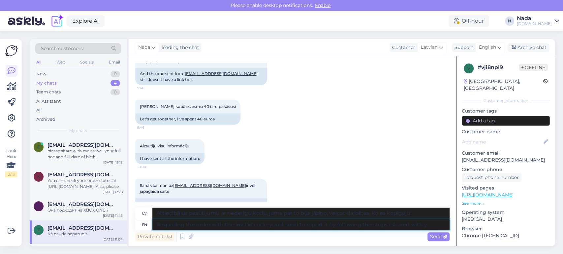
type textarea "Regarding the order with the invalid code, you'll need to report it by followin…"
type textarea "Attiecībā uz pasūtījumu ar nederīgu kodu, jums par to būs jāziņo, veicot darbīb…"
type textarea "Regarding the order with the invalid code, you'll need to report it by followin…"
type textarea "Attiecībā uz pasūtījumu ar nederīgu kodu, jums par to būs jāziņo, veicot darbīb…"
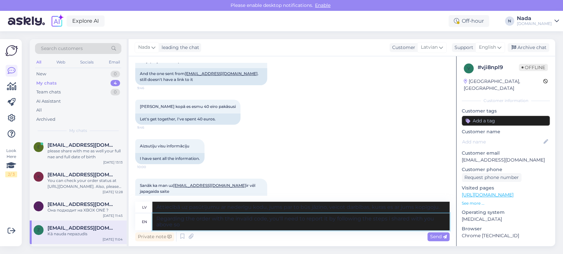
type textarea "Regarding the order with the invalid code, you'll need to report it by followin…"
type textarea "Attiecībā uz pasūtījumu ar nederīgu kodu, jums par to būs jāziņo, veicot ieprie…"
type textarea "Regarding the order with the invalid code, you'll need to report it by followin…"
type textarea "Attiecībā uz pasūtījumu ar nederīgu kodu, jums par to būs jāziņo, veicot ieprie…"
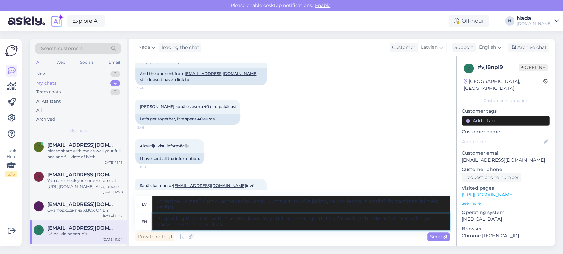
type textarea "Regarding the order with the invalid code, you'll need to report it by followin…"
type textarea "Attiecībā uz pasūtījumu ar nederīgu kodu, jums par to būs jāziņo, veicot ieprie…"
type textarea "Regarding the order with the invalid code, you'll need to report it by followin…"
type textarea "Attiecībā uz pasūtījumu ar nederīgu kodu, jums par to būs jāziņo, veicot ieprie…"
type textarea "Regarding the order with the invalid code, you'll need to report it by followin…"
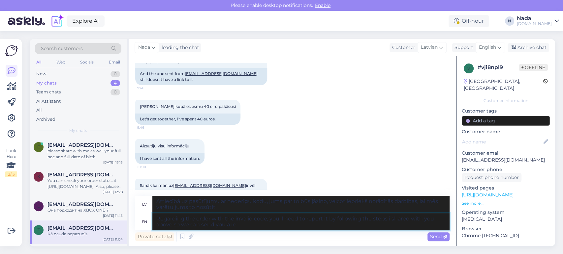
type textarea "Attiecībā uz pasūtījumu ar nederīgu kodu, jums par to būs jāziņo, veicot ieprie…"
type textarea "Regarding the order with the invalid code, you'll need to report it by followin…"
type textarea "Attiecībā uz pasūtījumu ar nederīgu kodu, jums par to būs jāziņo, veicot ieprie…"
type textarea "Regarding the order with the invalid code, you'll need to report it by followin…"
type textarea "Attiecībā uz pasūtījumu ar nederīgu kodu, jums par to būs jāziņo, veicot ieprie…"
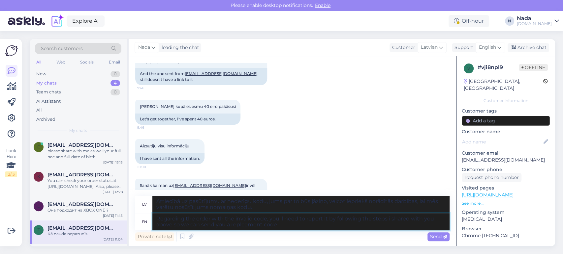
type textarea "Regarding the order with the invalid code, you'll need to report it by followin…"
click at [285, 229] on textarea "Regarding the order with the invalid code, you'll need to report it by followin…" at bounding box center [300, 222] width 297 height 17
type textarea "Attiecībā uz pasūtījumu ar nederīgu kodu, jums par to būs jāziņo, veicot ieprie…"
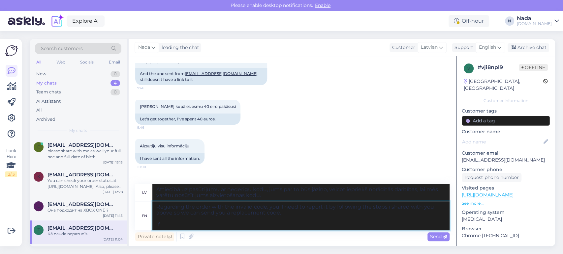
type textarea "Regarding the order with the invalid code, you'll need to report it by followin…"
type textarea "Attiecībā uz pasūtījumu ar nederīgu kodu, jums par to būs jāziņo, veicot ieprie…"
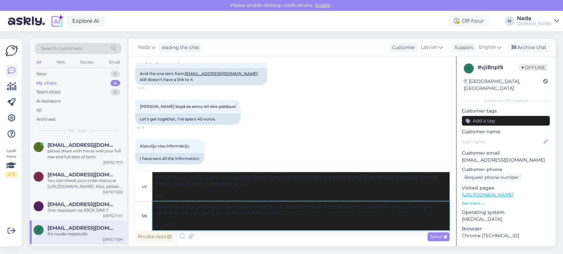
type textarea "Regarding the order with the invalid code, you'll need to report it by followin…"
type textarea "Attiecībā uz pasūtījumu ar nederīgu kodu, jums par to būs jāziņo, veicot ieprie…"
type textarea "Regarding the order with the invalid code, you'll need to report it by followin…"
type textarea "Attiecībā uz pasūtījumu ar nederīgu kodu, jums par to būs jāziņo, veicot ieprie…"
type textarea "Regarding the order with the invalid code, you'll need to report it by followin…"
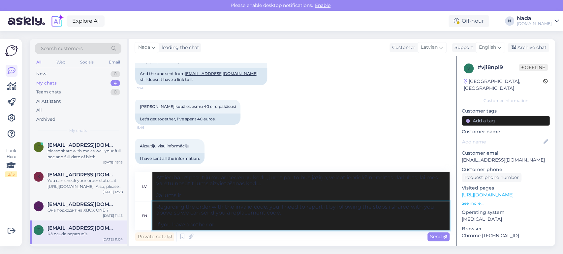
type textarea "Attiecībā uz pasūtījumu ar nederīgu kodu, jums par to būs jāziņo, veicot ieprie…"
type textarea "Regarding the order with the invalid code, you'll need to report it by followin…"
type textarea "Attiecībā uz pasūtījumu ar nederīgu kodu, jums par to būs jāziņo, veicot ieprie…"
type textarea "Regarding the order with the invalid code, you'll need to report it by followin…"
type textarea "Attiecībā uz pasūtījumu ar nederīgu kodu, jums par to būs jāziņo, veicot ieprie…"
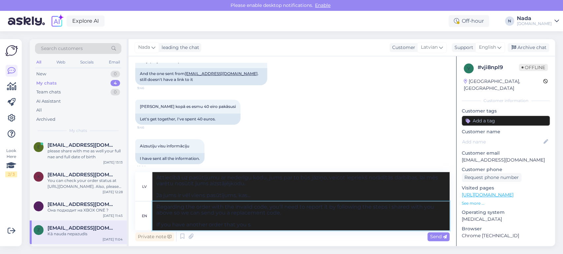
type textarea "Regarding the order with the invalid code, you'll need to report it by followin…"
type textarea "Attiecībā uz pasūtījumu ar nederīgu kodu jums par to būs jāziņo, veicot iepriek…"
type textarea "Regarding the order with the invalid code, you'll need to report it by followin…"
type textarea "Attiecībā uz pasūtījumu ar nederīgu kodu jums par to būs jāziņo, veicot iepriek…"
type textarea "Regarding the order with the invalid code, you'll need to report it by followin…"
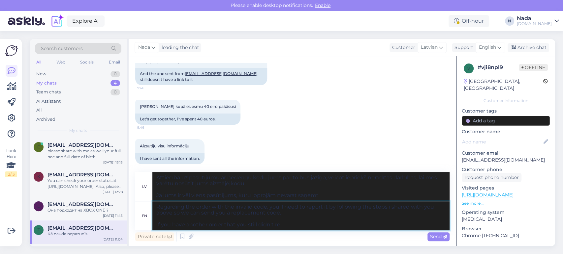
type textarea "Attiecībā uz pasūtījumu ar nederīgu kodu, jums par to būs jāziņo, veicot ieprie…"
type textarea "Regarding the order with the invalid code, you'll need to report it by followin…"
type textarea "Attiecībā uz pasūtījumu ar nederīgu kodu, jums par to būs jāziņo, veicot ieprie…"
type textarea "Regarding the order with the invalid code, you'll need to report it by followin…"
type textarea "Attiecībā uz pasūtījumu ar nederīgu kodu, jums par to būs jāziņo, veicot ieprie…"
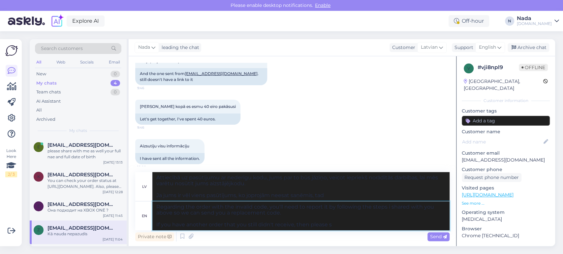
type textarea "Regarding the order with the invalid code, you'll need to report it by followin…"
type textarea "Attiecībā uz pasūtījumu ar nederīgu kodu, jums par to būs jāziņo, veicot ieprie…"
type textarea "Regarding the order with the invalid code, you'll need to report it by followin…"
type textarea "Attiecībā uz pasūtījumu ar nederīgu kodu, jums par to būs jāziņo, veicot ieprie…"
type textarea "Regarding the order with the invalid code, you'll need to report it by followin…"
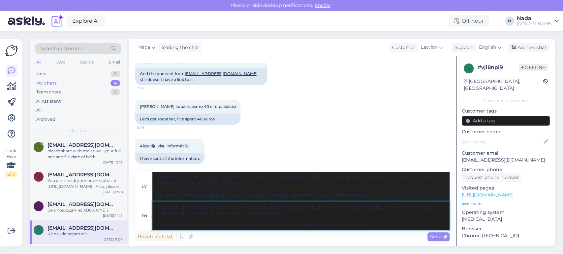
type textarea "Attiecībā uz pasūtījumu ar nederīgu kodu, jums par to būs jāziņo, veicot ieprie…"
type textarea "Regarding the order with the invalid code, you'll need to report it by followin…"
type textarea "Attiecībā uz pasūtījumu ar nederīgu kodu, jums par to būs jāziņo, veicot ieprie…"
type textarea "Regarding the order with the invalid code, you'll need to report it by followin…"
type textarea "Attiecībā uz pasūtījumu ar nederīgu kodu, jums par to būs jāziņo, veicot ieprie…"
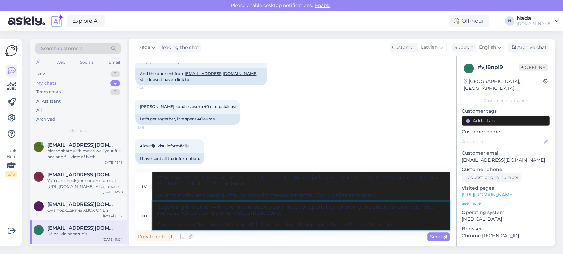
type textarea "Regarding the order with the invalid code, you'll need to report it by followin…"
type textarea "Attiecībā uz pasūtījumu ar nederīgu kodu, jums par to būs jāziņo, veicot ieprie…"
type textarea "Regarding the order with the invalid code, you'll need to report it by followin…"
type textarea "Attiecībā uz pasūtījumu ar nederīgu kodu, jums par to būs jāziņo, veicot ieprie…"
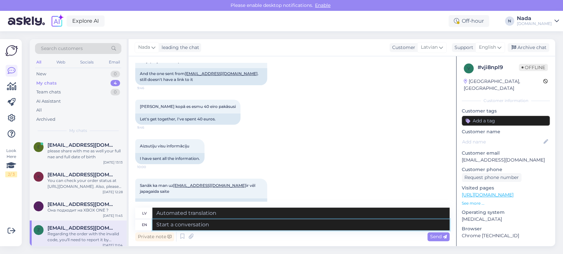
scroll to position [3444, 0]
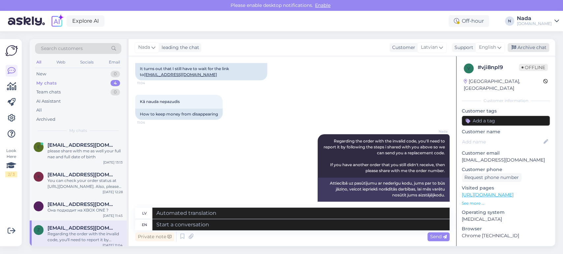
click at [535, 50] on div "Archive chat" at bounding box center [528, 47] width 42 height 9
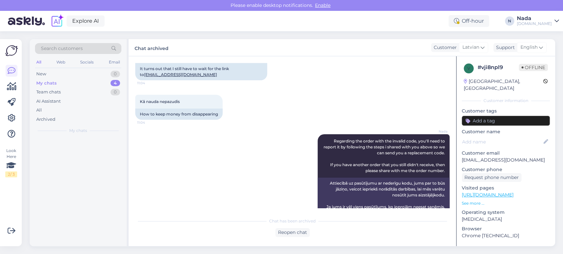
scroll to position [3438, 0]
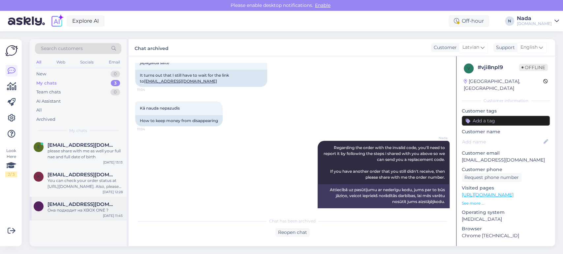
click at [109, 204] on div "[EMAIL_ADDRESS][DOMAIN_NAME]" at bounding box center [84, 205] width 75 height 6
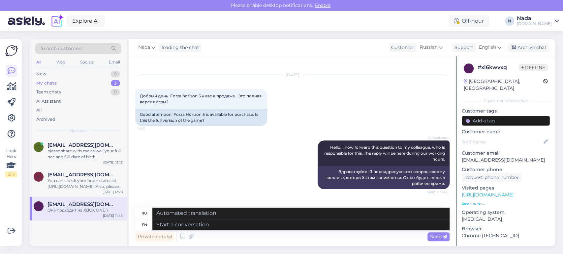
scroll to position [0, 0]
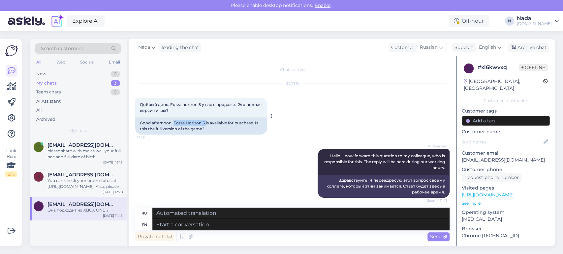
drag, startPoint x: 174, startPoint y: 124, endPoint x: 205, endPoint y: 125, distance: 31.3
click at [205, 125] on div "Good afternoon. Forza Horizon 5 is available for purchase. Is this the full ver…" at bounding box center [201, 126] width 132 height 17
copy div "Forza Horizon 5"
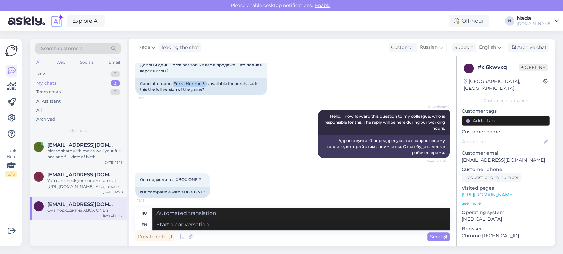
scroll to position [43, 0]
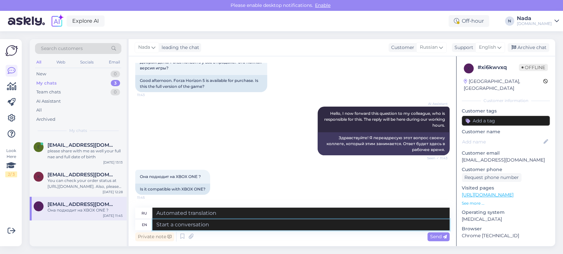
click at [255, 226] on textarea at bounding box center [300, 225] width 297 height 11
paste textarea "Forza Horizon 5"
type textarea "Forza Horizon 5"
type textarea "[PERSON_NAME] 5"
type textarea "Forza Horizon 5 is"
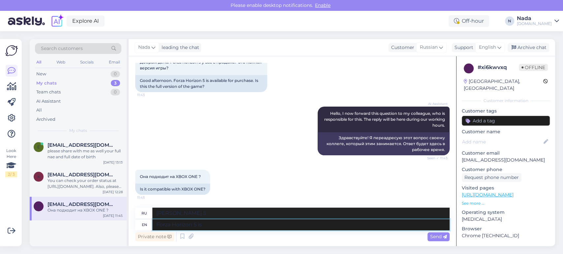
type textarea "Forza Horizon 5 — это"
type textarea "Forza Horizon 5 is compatible with"
type textarea "Forza Horizon 5 совместима с"
type textarea "Forza Horizon 5 is compatible with Xbox"
type textarea "Forza Horizon 5 совместима с Xbox"
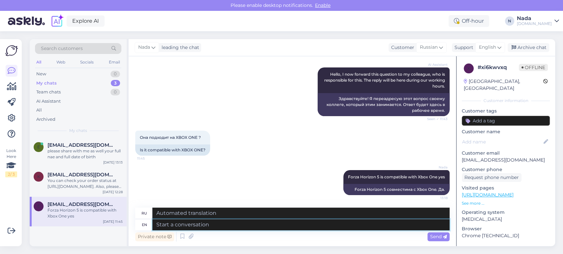
scroll to position [82, 0]
click at [517, 48] on div "Archive chat" at bounding box center [528, 47] width 42 height 9
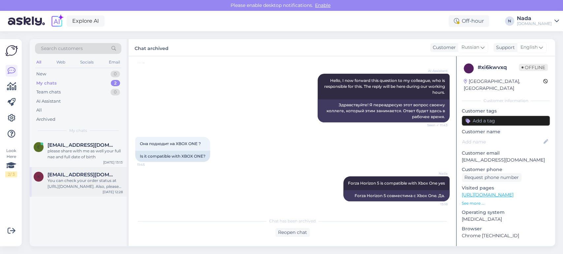
click at [99, 184] on div "You can check your order status at [URL][DOMAIN_NAME]. Also, please look in you…" at bounding box center [84, 184] width 75 height 12
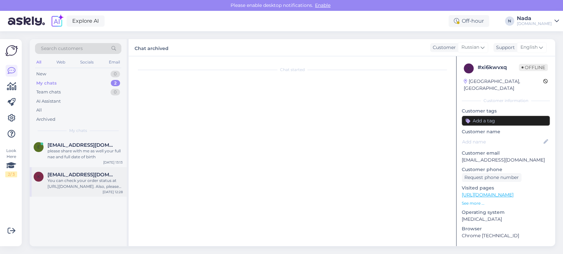
scroll to position [21, 0]
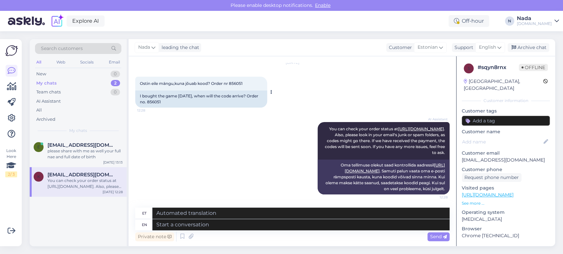
click at [165, 104] on div "I bought the game [DATE], when will the code arrive? Order no. 856051" at bounding box center [201, 99] width 132 height 17
copy div "856051"
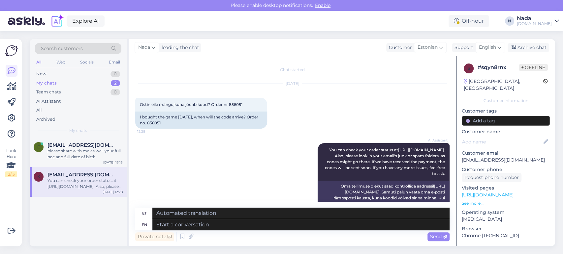
scroll to position [0, 0]
click at [255, 227] on textarea at bounding box center [300, 225] width 297 height 11
paste textarea "Regarding your order, it's currently being fulfilled by the reseller, but since…"
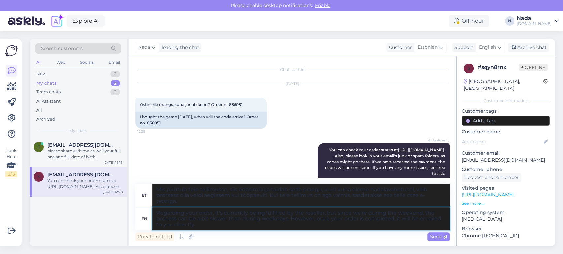
click at [157, 212] on textarea "Regarding your order, it's currently being fulfilled by the reseller, but since…" at bounding box center [300, 219] width 297 height 23
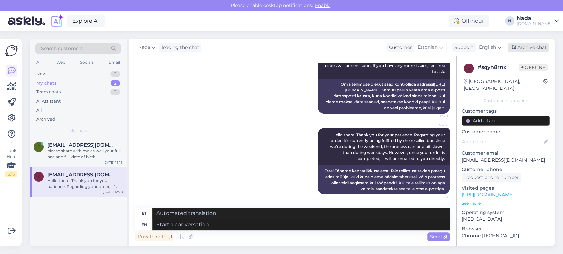
click at [529, 49] on div "Archive chat" at bounding box center [528, 47] width 42 height 9
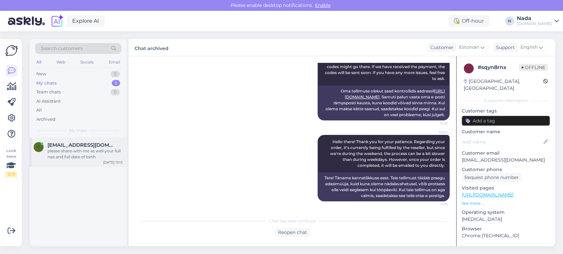
click at [107, 156] on div "please share with me as well your full nae and full date of birth" at bounding box center [84, 154] width 75 height 12
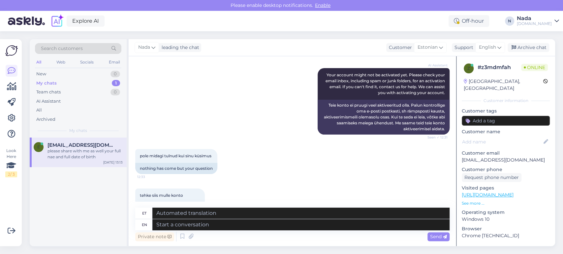
scroll to position [351, 0]
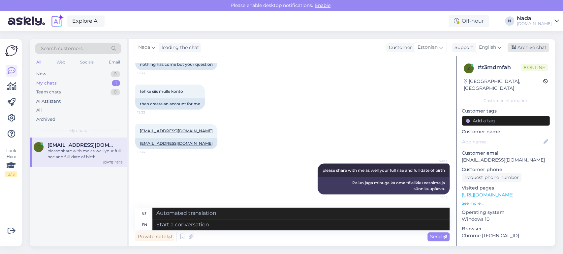
click at [531, 48] on div "Archive chat" at bounding box center [528, 47] width 42 height 9
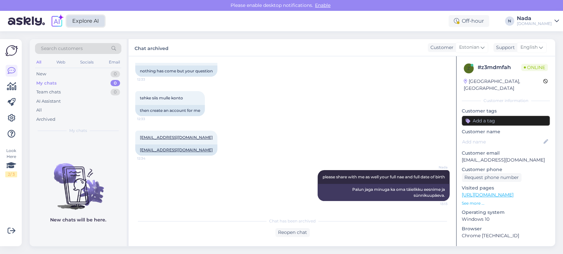
click at [77, 22] on link "Explore AI" at bounding box center [86, 20] width 38 height 11
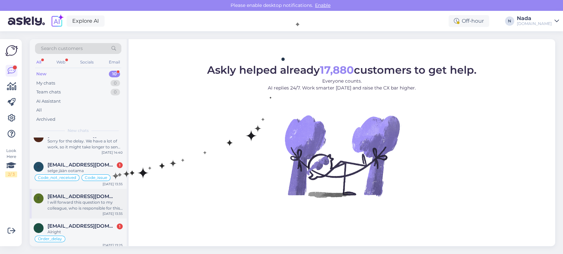
scroll to position [183, 0]
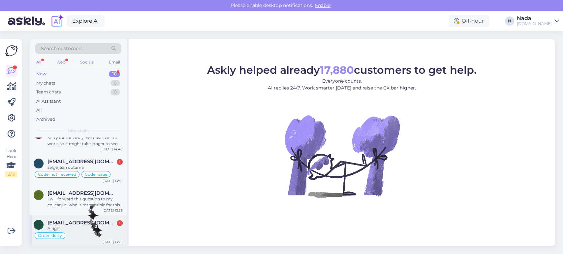
click at [98, 229] on div "Alright" at bounding box center [84, 229] width 75 height 6
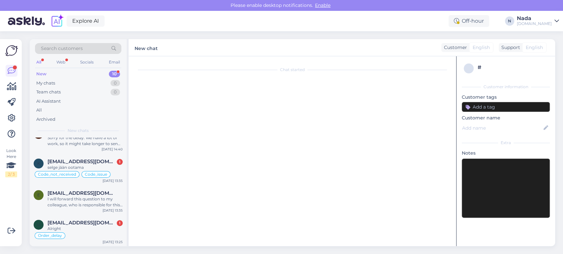
scroll to position [2149, 0]
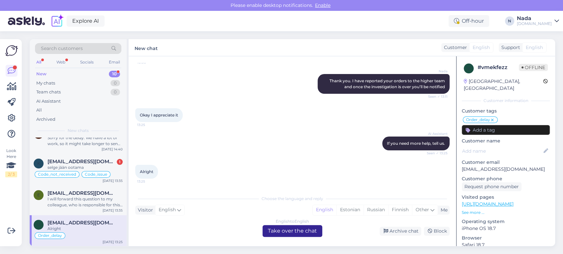
click at [274, 231] on div "English to English Take over the chat" at bounding box center [292, 231] width 60 height 12
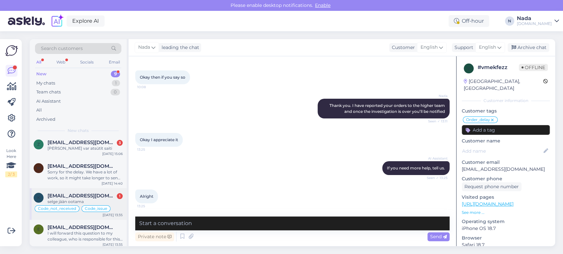
scroll to position [152, 0]
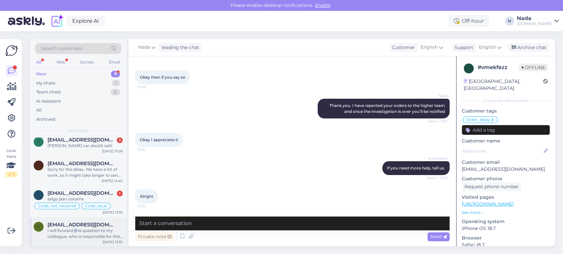
drag, startPoint x: 74, startPoint y: 228, endPoint x: 91, endPoint y: 230, distance: 17.3
click at [74, 229] on div "I will forward this question to my colleague, who is responsible for this. The …" at bounding box center [84, 234] width 75 height 12
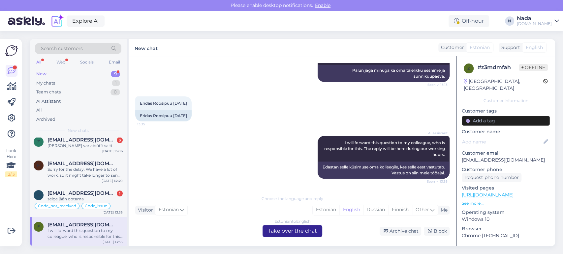
click at [304, 232] on div "Estonian to English Take over the chat" at bounding box center [292, 231] width 60 height 12
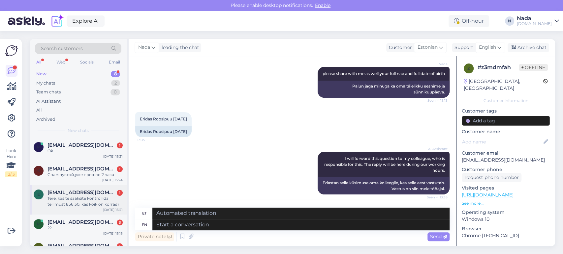
scroll to position [122, 0]
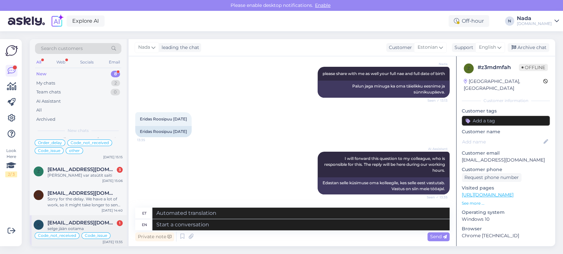
click at [93, 222] on span "kallekenk1@outlook.com" at bounding box center [81, 223] width 69 height 6
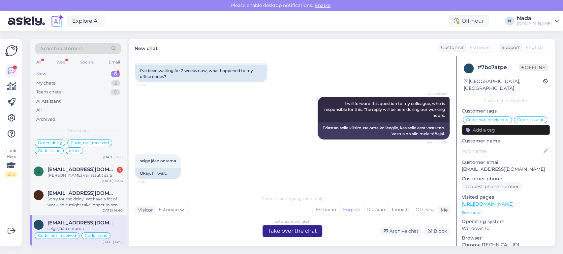
click at [284, 231] on div "Estonian to English Take over the chat" at bounding box center [292, 231] width 60 height 12
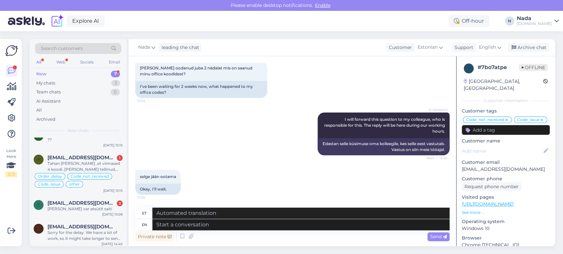
scroll to position [90, 0]
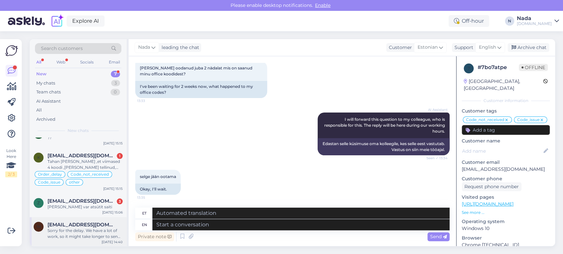
click at [88, 228] on div "Sorry for the delay. We have a lot of work, so it might take longer to send ord…" at bounding box center [84, 234] width 75 height 12
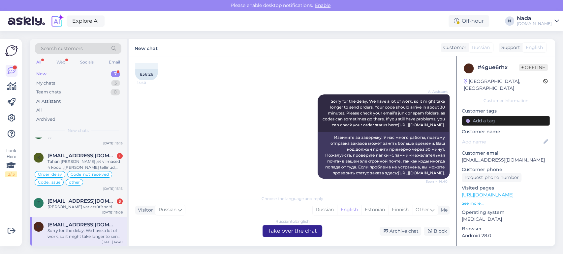
click at [311, 233] on div "Russian to English Take over the chat" at bounding box center [292, 231] width 60 height 12
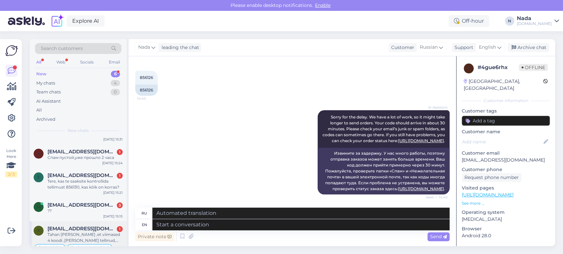
scroll to position [61, 0]
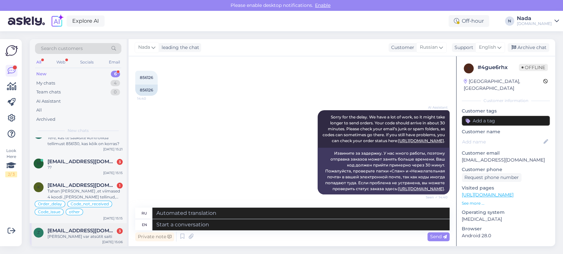
click at [74, 230] on span "[EMAIL_ADDRESS][DOMAIN_NAME]" at bounding box center [81, 231] width 69 height 6
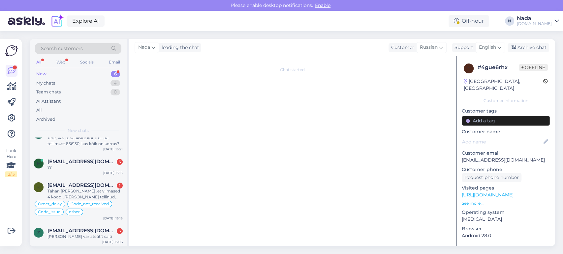
scroll to position [3676, 0]
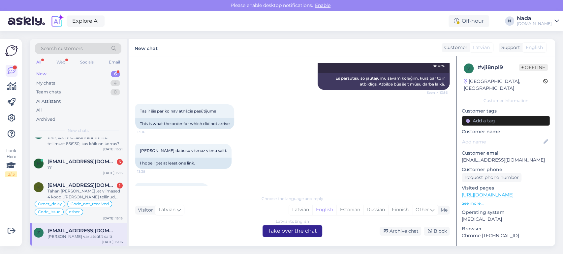
click at [295, 233] on div "Latvian to English Take over the chat" at bounding box center [292, 231] width 60 height 12
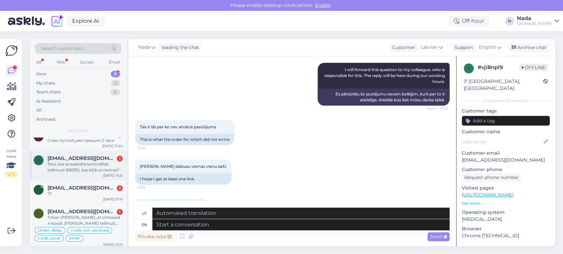
scroll to position [37, 0]
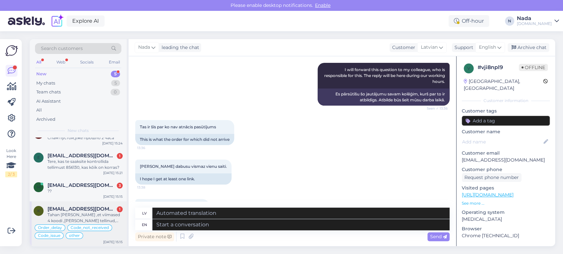
click at [86, 217] on div "Tahan ka tänada ,et viimased 4 koodi ,mida olin tellinud, tulid väga kiirelt" at bounding box center [84, 218] width 75 height 12
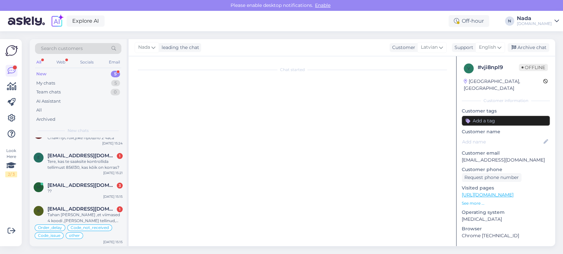
scroll to position [5191, 0]
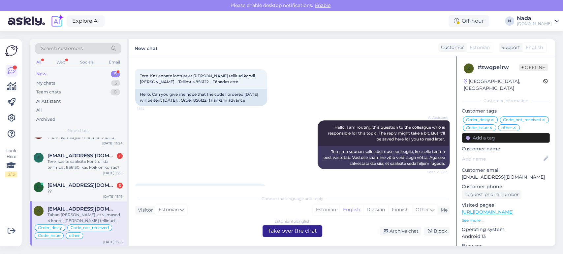
click at [292, 235] on div "Estonian to English Take over the chat" at bounding box center [292, 231] width 60 height 12
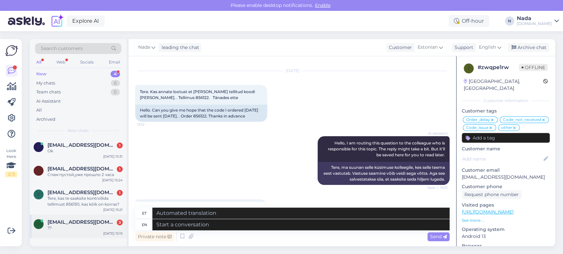
click at [80, 221] on span "[EMAIL_ADDRESS][DOMAIN_NAME]" at bounding box center [81, 223] width 69 height 6
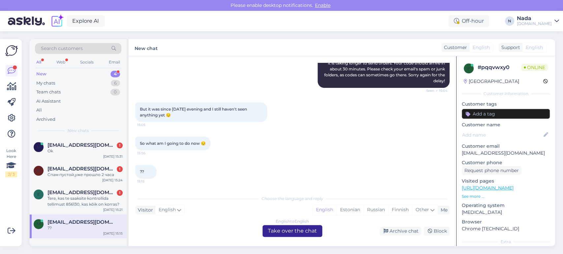
click at [312, 231] on div "English to English Take over the chat" at bounding box center [292, 231] width 60 height 12
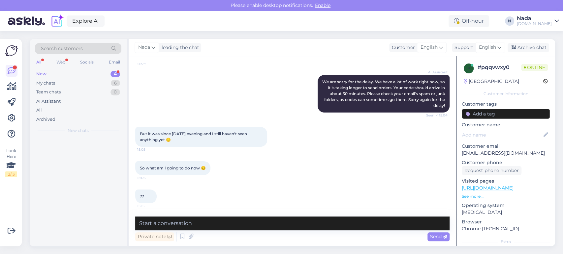
scroll to position [816, 0]
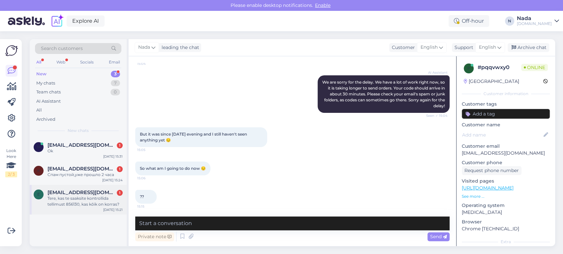
click at [71, 197] on div "Tere, kas te saaksite kontrollida tellimust 856130, kas kõik on korras?" at bounding box center [84, 202] width 75 height 12
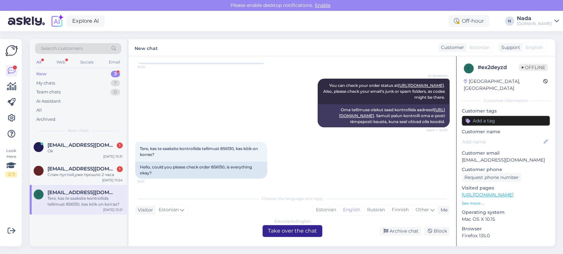
click at [300, 231] on div "Estonian to English Take over the chat" at bounding box center [292, 231] width 60 height 12
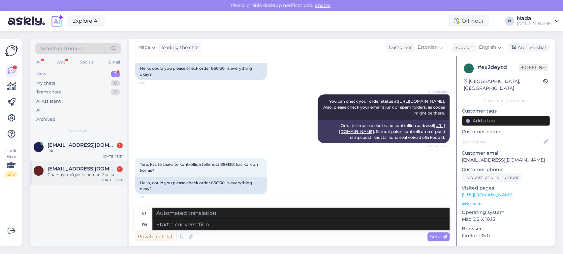
drag, startPoint x: 77, startPoint y: 173, endPoint x: 82, endPoint y: 174, distance: 5.6
click at [77, 173] on div "Спам пустой,уже прошло 2 часа" at bounding box center [84, 175] width 75 height 6
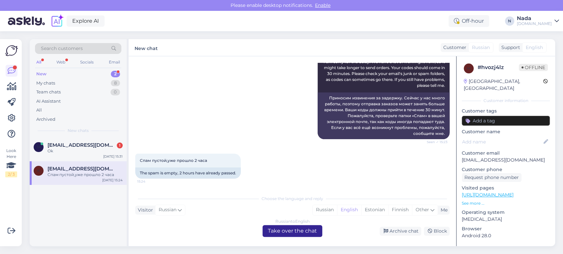
click at [283, 228] on div "Russian to English Take over the chat" at bounding box center [292, 231] width 60 height 12
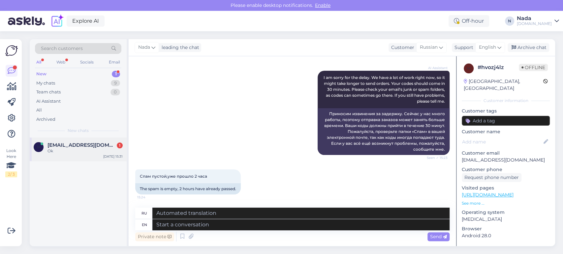
click at [87, 142] on span "Markusriva947@gmail.com" at bounding box center [81, 145] width 69 height 6
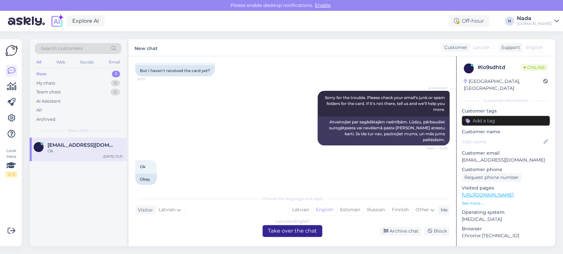
click at [294, 228] on div "Latvian to English Take over the chat" at bounding box center [292, 231] width 60 height 12
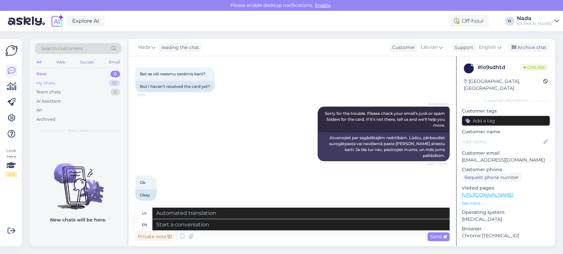
click at [62, 81] on div "My chats 10" at bounding box center [78, 83] width 86 height 9
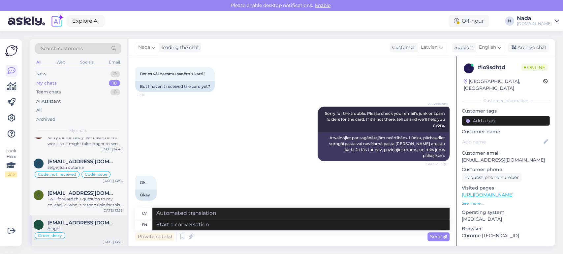
click at [83, 225] on span "[EMAIL_ADDRESS][DOMAIN_NAME]" at bounding box center [81, 223] width 69 height 6
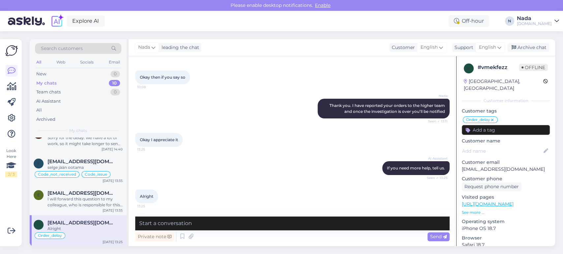
scroll to position [2124, 0]
click at [533, 46] on div "Archive chat" at bounding box center [528, 47] width 42 height 9
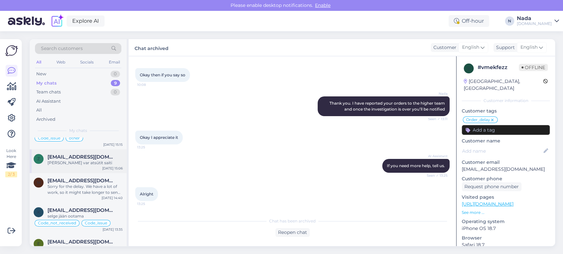
scroll to position [152, 0]
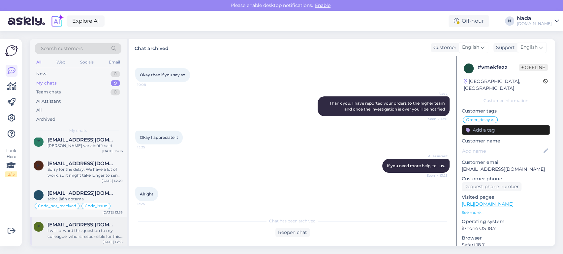
click at [98, 225] on span "[EMAIL_ADDRESS][DOMAIN_NAME]" at bounding box center [81, 225] width 69 height 6
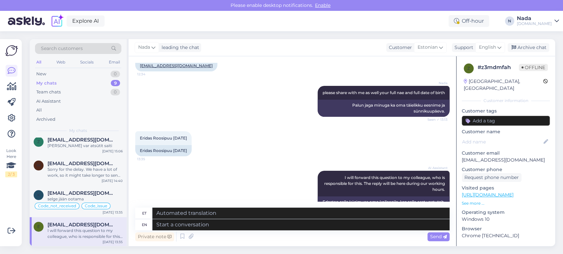
scroll to position [338, 0]
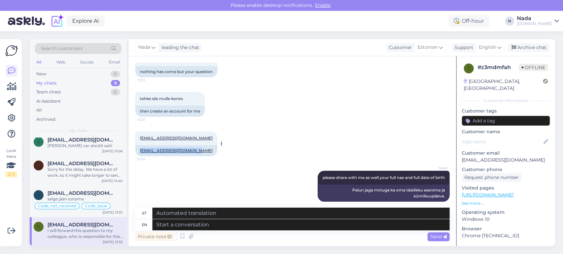
drag, startPoint x: 195, startPoint y: 150, endPoint x: 140, endPoint y: 152, distance: 54.8
click at [140, 152] on div "[EMAIL_ADDRESS][DOMAIN_NAME]" at bounding box center [176, 150] width 82 height 11
copy link "[EMAIL_ADDRESS][DOMAIN_NAME]"
click at [278, 130] on div "eridas.jyrimaa@gmail.com 12:34 eridas.jyrimaa@gmail.com" at bounding box center [292, 144] width 314 height 40
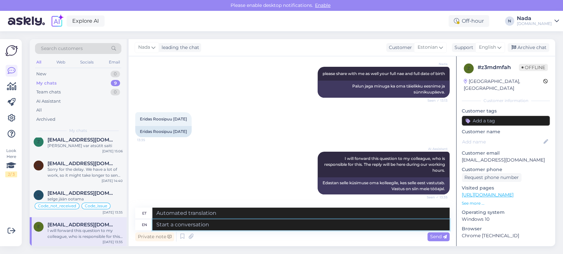
click at [248, 224] on textarea at bounding box center [300, 225] width 297 height 11
paste textarea "Thank you for your patience. We've reactivated your account, please try to logi…"
type textarea "Thank you for your patience. We've reactivated your account, please try to logi…"
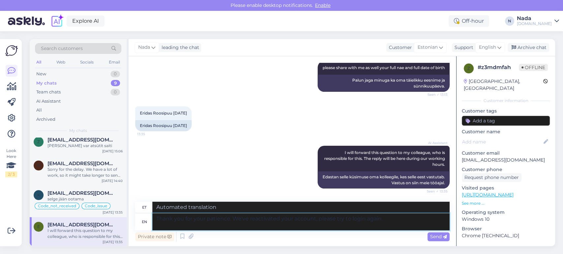
type textarea "Täname teid kannatlikkuse eest. Oleme teie konto taasaktiveerinud, palun proovi…"
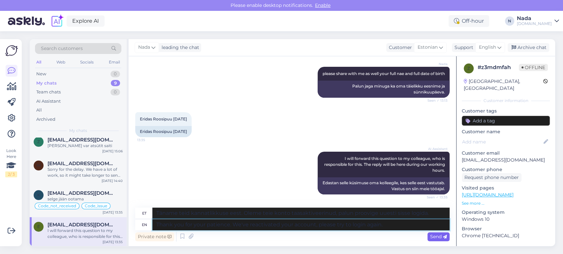
type textarea "Thank you for your patience. We've reactivated your account, please try to logi…"
click at [433, 235] on span "Send" at bounding box center [438, 237] width 17 height 6
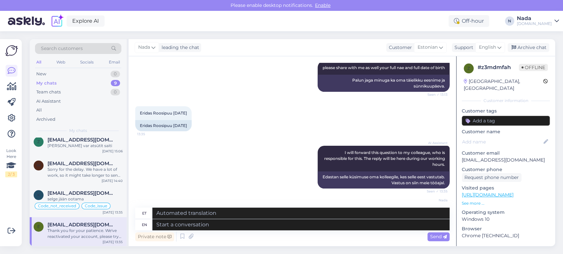
scroll to position [499, 0]
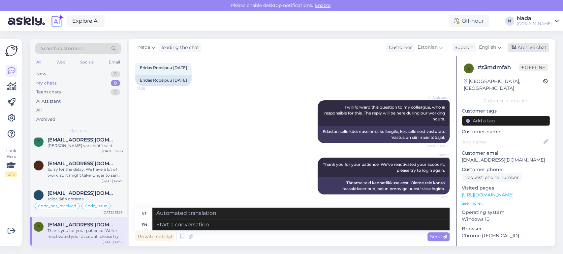
click at [538, 47] on div "Archive chat" at bounding box center [528, 47] width 42 height 9
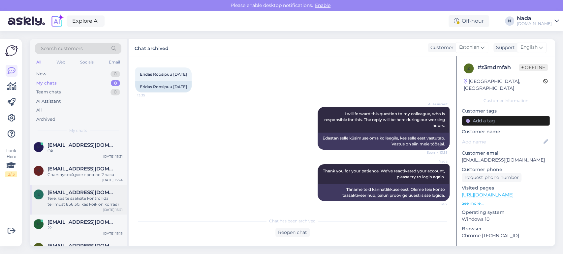
scroll to position [122, 0]
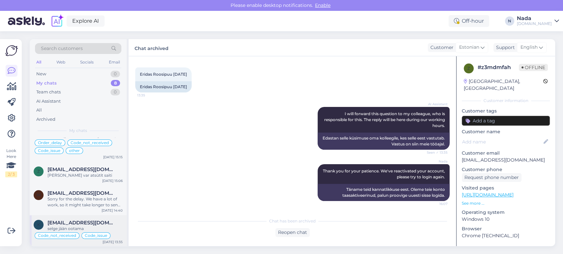
click at [94, 222] on span "kallekenk1@outlook.com" at bounding box center [81, 223] width 69 height 6
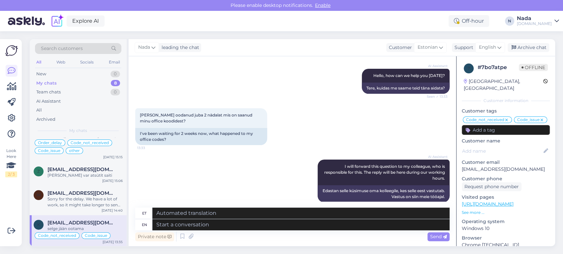
scroll to position [2230, 0]
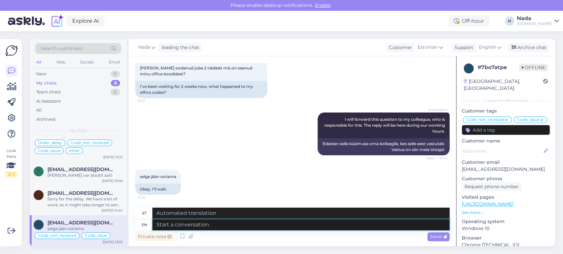
click at [251, 225] on textarea at bounding box center [300, 225] width 297 height 11
type textarea "Please sh"
type textarea "Palun"
type textarea "Please share w"
type textarea "Palun jaga"
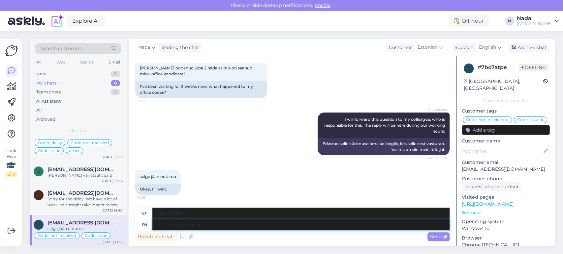
type textarea "Please share wih"
type textarea "Palun jagage"
type textarea "Please share with us y"
type textarea "Palun jaga meiega"
type textarea "Please share with us your or"
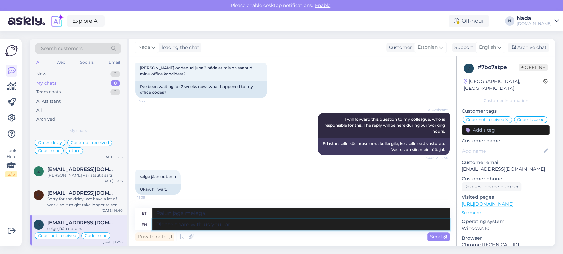
type textarea "Palun jaga meiega oma"
type textarea "Please share with us your order n"
type textarea "Palun jagage meiega oma tellimust"
type textarea "Please share with us your order number."
type textarea "Palun jagage meiega oma tellimuse numbrit."
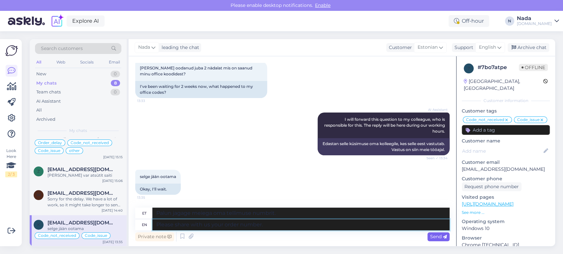
type textarea "Please share with us your order number."
click at [439, 239] on span "Send" at bounding box center [438, 237] width 17 height 6
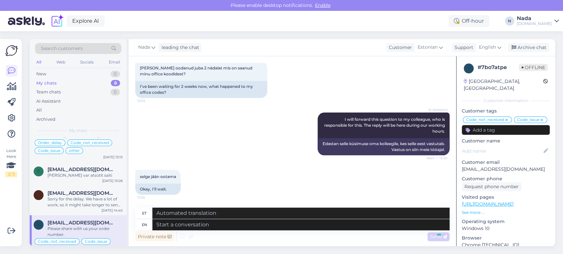
scroll to position [2270, 0]
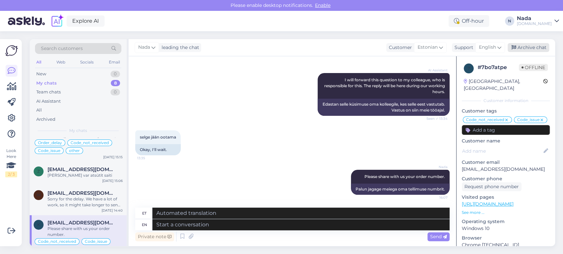
click at [537, 50] on div "Archive chat" at bounding box center [528, 47] width 42 height 9
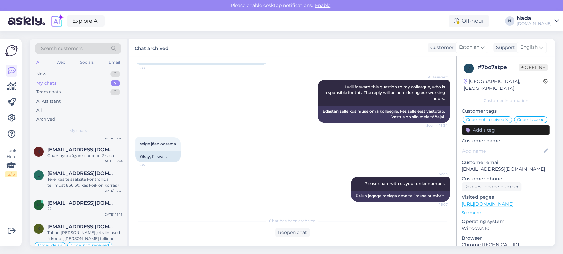
scroll to position [90, 0]
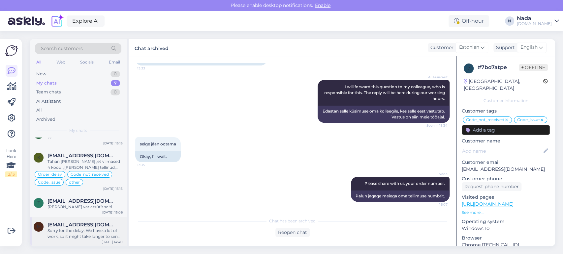
click at [80, 234] on div "Sorry for the delay. We have a lot of work, so it might take longer to send ord…" at bounding box center [84, 234] width 75 height 12
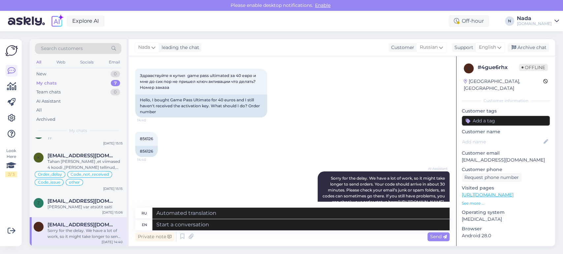
scroll to position [23, 0]
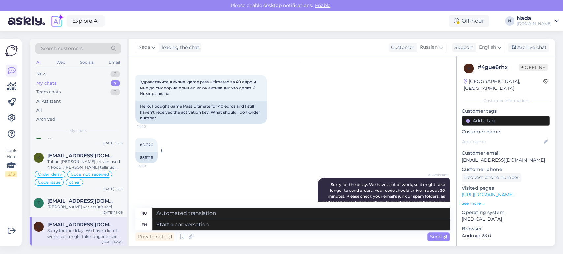
click at [144, 157] on div "856126" at bounding box center [146, 157] width 22 height 11
copy div "856126"
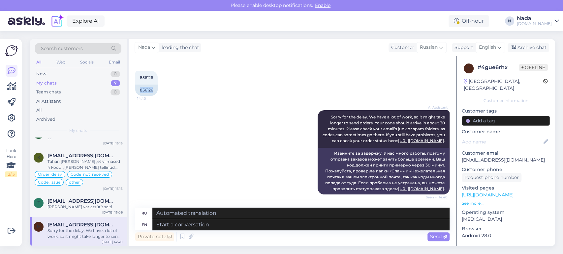
scroll to position [96, 0]
click at [239, 228] on textarea at bounding box center [300, 225] width 297 height 11
paste textarea "Thank you for your patience. It looks like your order is completed and emailed …"
type textarea "Thank you for your patience. It looks like your order is completed and emailed …"
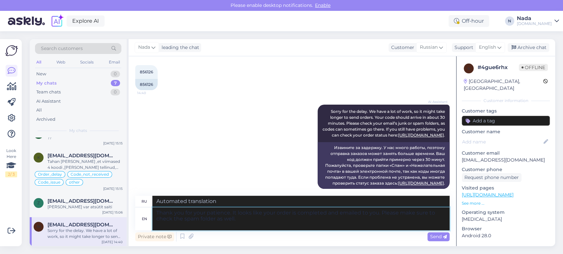
type textarea "Благодарим вас за терпение. Похоже, ваш заказ выполнен и отправлен вам по элект…"
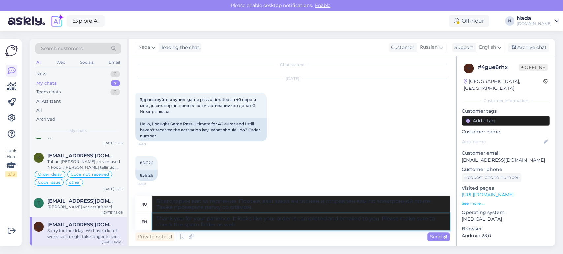
scroll to position [0, 0]
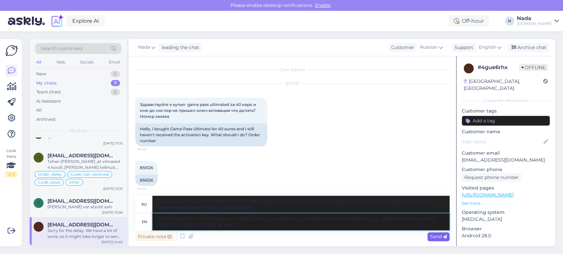
type textarea "Thank you for your patience. It looks like your order is completed and emailed …"
click at [438, 239] on span "Send" at bounding box center [438, 237] width 17 height 6
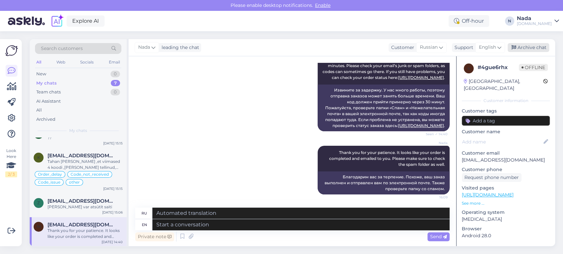
click at [532, 48] on div "Archive chat" at bounding box center [528, 47] width 42 height 9
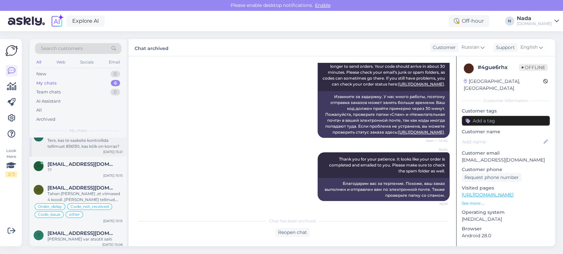
scroll to position [61, 0]
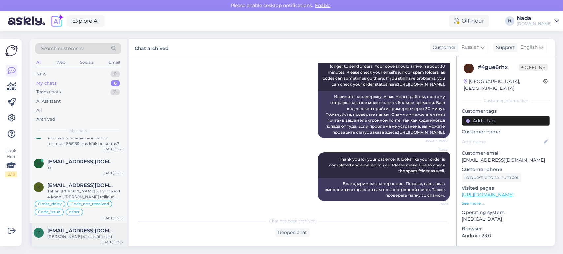
click at [79, 232] on span "[EMAIL_ADDRESS][DOMAIN_NAME]" at bounding box center [81, 231] width 69 height 6
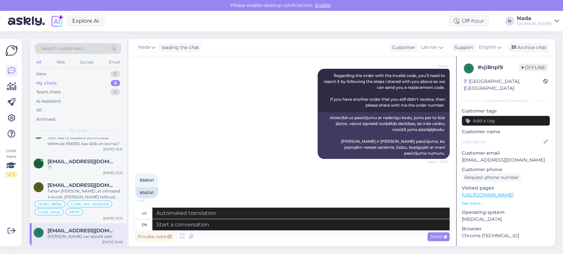
scroll to position [3514, 0]
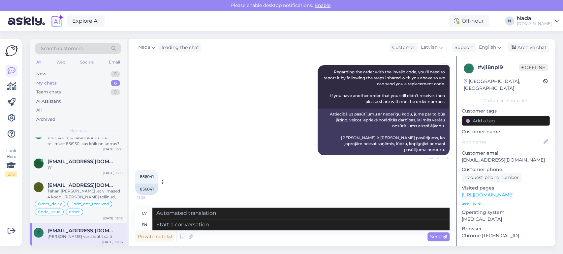
click at [147, 184] on div "856041" at bounding box center [146, 189] width 23 height 11
copy div "856041"
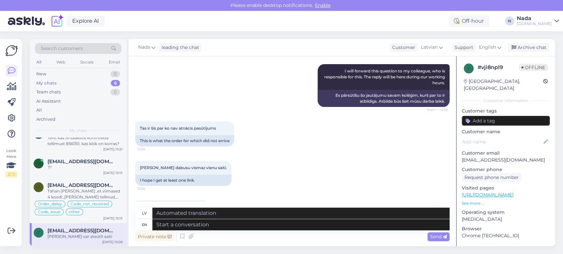
scroll to position [3660, 0]
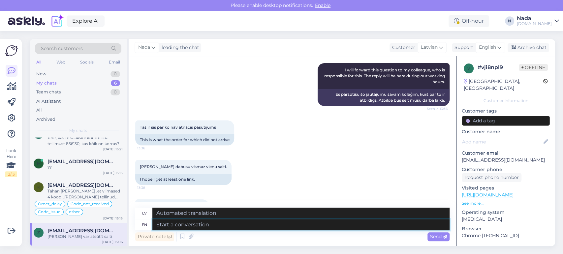
click at [291, 224] on textarea at bounding box center [300, 225] width 297 height 11
type textarea "Thank yo"
type textarea "Paldies"
type textarea "Thank you!"
type textarea "Paldies!"
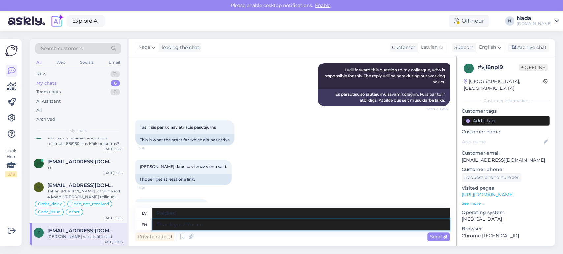
type textarea "Thank you! Your or"
type textarea "Paldies! Jūsu"
type textarea "Thank you! Your order is"
type textarea "Paldies! Jūsu pasūtījums"
type textarea "Thank you! Your order is c"
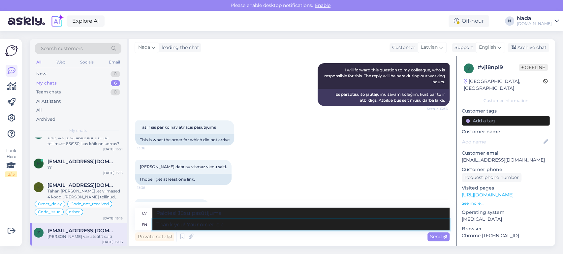
type textarea "Paldies! Jūsu pasūtījums ir"
type textarea "Thank you! Your order is currently b"
type textarea "Paldies! Jūsu pasūtījums pašlaik ir"
type textarea "Thank you! Your order is currently being"
type textarea "Paldies! Jūsu pasūtījums pašlaik tiek apstrādāts"
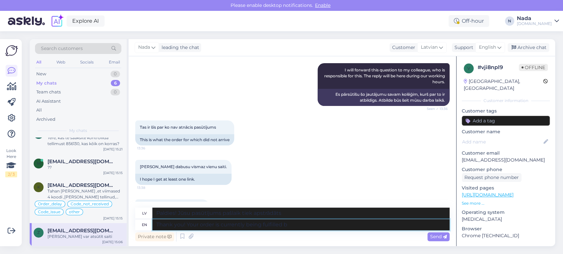
type textarea "Thank you! Your order is currently being fulfilled by"
type textarea "Paldies! Jūsu pasūtījums pašlaik tiek izpildīts."
type textarea "Thank you! Your order is currently being fulfilled by th"
type textarea "Paldies! Jūsu pasūtījumu pašlaik izpilda"
type textarea "Thank you! Your order is currently being fulfilled by the reseller nd"
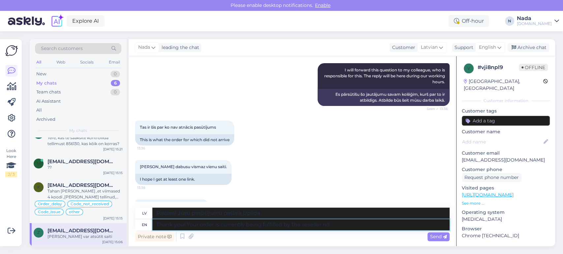
type textarea "Paldies! Jūsu pasūtījumu pašlaik izpilda tālākpārdevējs."
type textarea "Thank you! Your order is currently being fulfilled by the reseller and onc"
type textarea "Paldies! Jūsu pasūtījumu pašlaik izpilda tālākpārdevējs un"
type textarea "Thank you! Your order is currently being fulfilled by the reseller and once co"
type textarea "Paldies! Jūsu pasūtījumu pašlaik izpilda tālākpārdevējs, un, tiklīdz"
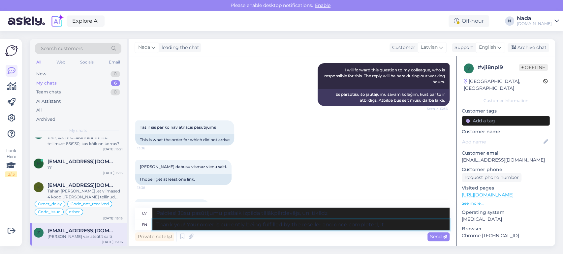
type textarea "Thank you! Your order is currently being fulfilled by the reseller and once com…"
type textarea "Paldies! Jūsu pasūtījumu pašlaik izpilda tālākpārdevējs, un, kad tas būs pabeig…"
type textarea "Thank you! Your order is currently being fulfilled by the reseller and once com…"
type textarea "Paldies! Jūsu pasūtījumu pašlaik izpilda tālākpārdevējs, un, kad tas būs pabeig…"
type textarea "Thank you! Your order is currently being fulfilled by the reseller and once com…"
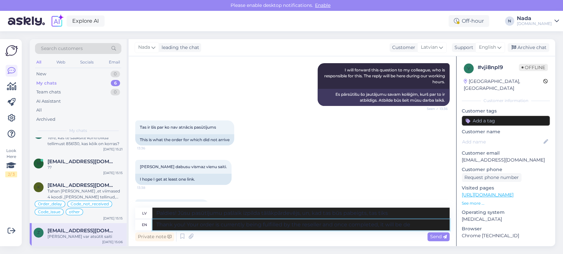
type textarea "Paldies! Jūsu pasūtījumu pašlaik izpilda tālākpārdevējs, un, kad tas būs pabeig…"
type textarea "Thank you! Your order is currently being fulfilled by the reseller and once com…"
type textarea "Paldies! Jūsu pasūtījumu pašlaik apstrādā tālākpārdevējs, un, tiklīdz tas būs p…"
type textarea "Thank you! Your order is currently being fulfilled by the reseller and once com…"
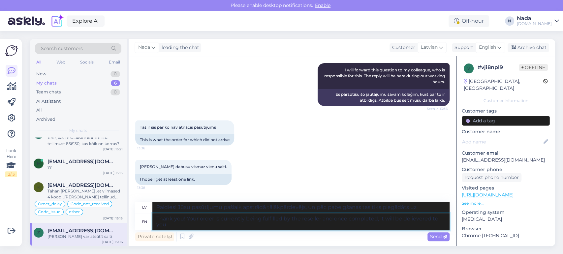
type textarea "Paldies! Jūsu pasūtījumu pašlaik apstrādā tālākpārdevējs, un, kad tas būs pabei…"
type textarea "Thank you! Your order is currently being fulfilled by the reseller and once com…"
click at [434, 237] on span "Send" at bounding box center [438, 237] width 17 height 6
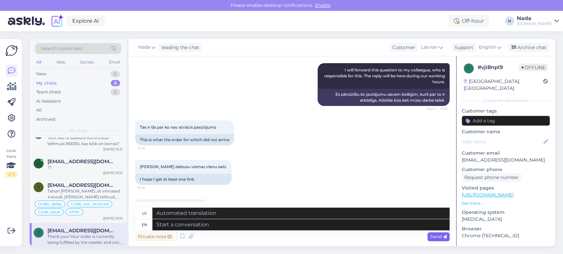
scroll to position [3711, 0]
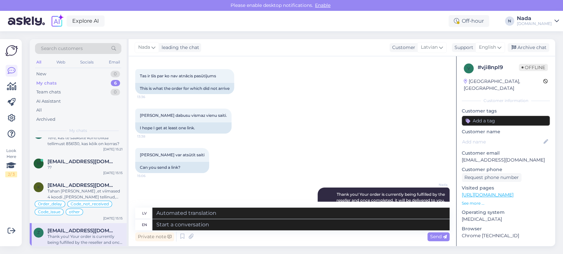
click at [528, 43] on div "Nada leading the chat Customer Latvian Support English Archive chat" at bounding box center [342, 47] width 426 height 17
click at [527, 45] on div "Archive chat" at bounding box center [528, 47] width 42 height 9
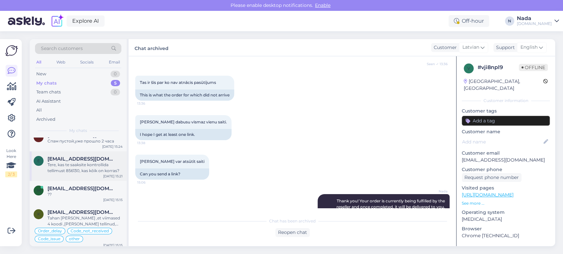
scroll to position [37, 0]
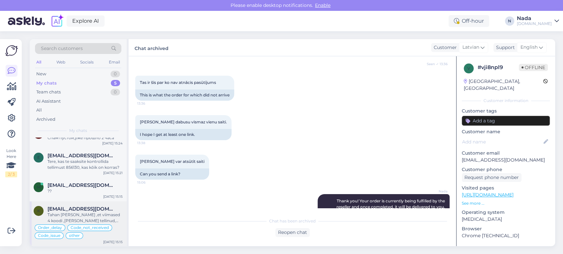
click at [79, 212] on div "Tahan ka tänada ,et viimased 4 koodi ,mida olin tellinud, tulid väga kiirelt" at bounding box center [84, 218] width 75 height 12
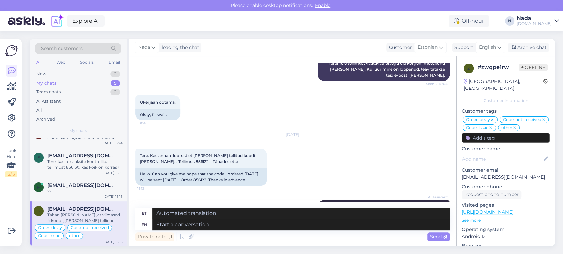
scroll to position [5102, 0]
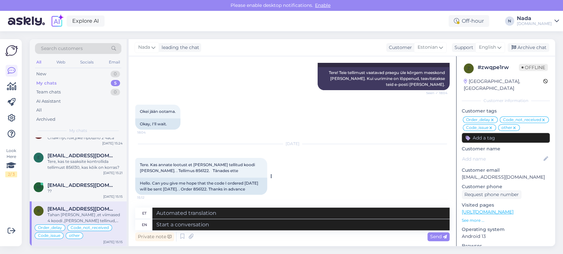
click at [200, 178] on div "Hello. Can you give me hope that the code I ordered today will be sent today. .…" at bounding box center [201, 186] width 132 height 17
copy div "856122"
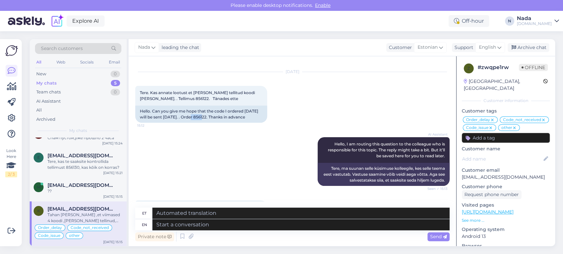
scroll to position [5175, 0]
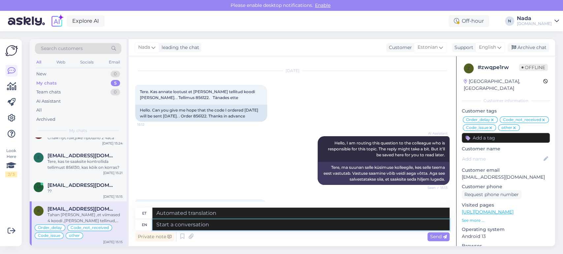
click at [280, 227] on textarea at bounding box center [300, 225] width 297 height 11
paste textarea "Regarding your order, it's currently being fulfilled by the reseller, but since…"
type textarea "Regarding your order, it's currently being fulfilled by the reseller, but since…"
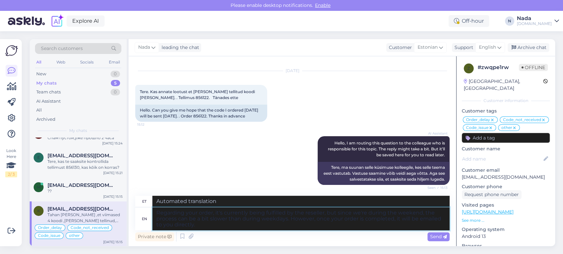
type textarea "Mis puutub teie tellimusse, siis edasimüüja täidab seda praegu, kuid kuna oleme…"
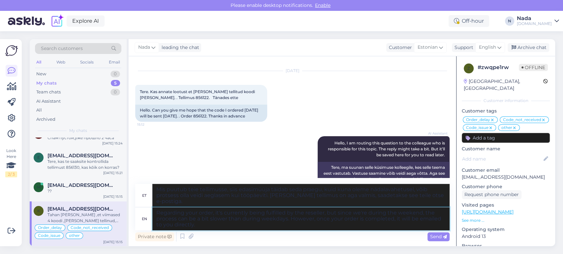
click at [158, 213] on textarea "Regarding your order, it's currently being fulfilled by the reseller, but since…" at bounding box center [300, 219] width 297 height 23
type textarea "YouRegarding your order, it's currently being fulfilled by the reseller, but si…"
type textarea "Teie tellimust täidab praegu edasimüüja, kuid kuna oleme nädalavahetusel, võib …"
type textarea "You'Regarding your order, it's currently being fulfilled by the reseller, but s…"
type textarea "Teie tellimuse täitmisel on edasimüüja, kuid kuna oleme nädalavahetusel, võib p…"
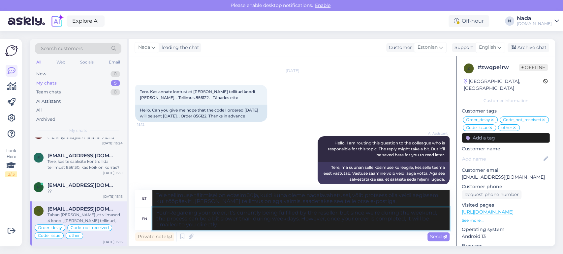
type textarea "You'reRegarding your order, it's currently being fulfilled by the reseller, but…"
type textarea "Teie tellimusega seoses - edasimüüja täidab seda praegu, kuid kuna oleme nädala…"
type textarea "You're Regarding your order, it's currently being fulfilled by the reseller, bu…"
type textarea "Teie tellimusega seoses – edasimüüja täidab seda praegu, kuid kuna oleme nädala…"
type textarea "You're moRegarding your order, it's currently being fulfilled by the reseller, …"
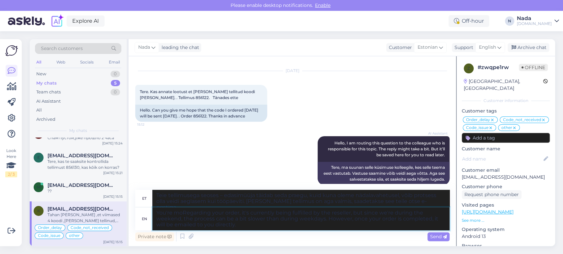
type textarea "Teie tellimus on hetkel edasimüüja poolt täitmisel, aga kuna oleme nädalavahetu…"
type textarea "You're mosRegarding your order, it's currently being fulfilled by the reseller,…"
type textarea "Teie tellimusega tegeleb praegu edasimüüja, kuid kuna oleme nädalavahetusel, võ…"
type textarea "You're mostRegarding your order, it's currently being fulfilled by the reseller…"
type textarea "Teie tellimuse täitmisel on hetkel tegemist edasimüüjaga, aga kuna oleme nädala…"
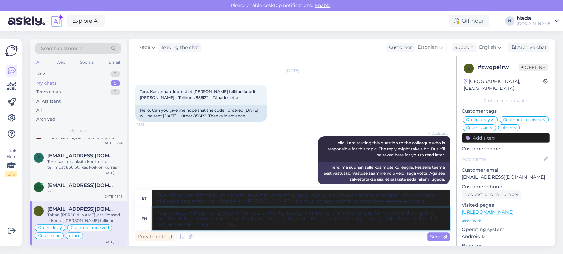
type textarea "You're most wlRegarding your order, it's currently being fulfilled by the resel…"
type textarea "Teie tellimusega tegeleb praegu edasimüüja, kuid kuna oleme nädalavahetusel, võ…"
type textarea "You're most wleoRegarding your order, it's currently being fulfilled by the res…"
type textarea "Teie tellimusega seoses täidab edasimüüja seda praegu, kuid kuna oleme nädalava…"
type textarea "You're most wleomcRegarding your order, it's currently being fulfilled by the r…"
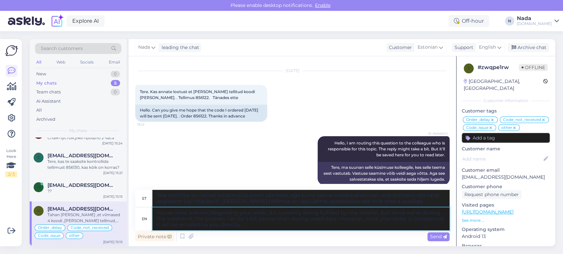
type textarea "Sa oled kõige õnnelikumMis puudutab sinu tellimust, siis edasimüüja täidab seda…"
type textarea "You're most wleomRegarding your order, it's currently being fulfilled by the re…"
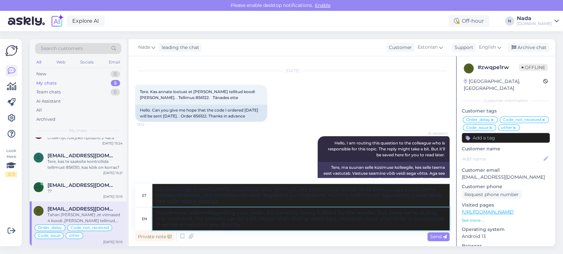
type textarea "Sa oled väga rahul. Mis puudutab teie tellimust, siis edasimüüja täidab seda pr…"
type textarea "You're most wleoRegarding your order, it's currently being fulfilled by the res…"
type textarea "Sa oled kõige rahul. Mis puudutab sinu tellimust, siis seda täidab praegu edasi…"
type textarea "You're most wleRegarding your order, it's currently being fulfilled by the rese…"
type textarea "Sa oled väga rahul. Mis puudutab teie tellimust, siis edasimüüja täidab seda pr…"
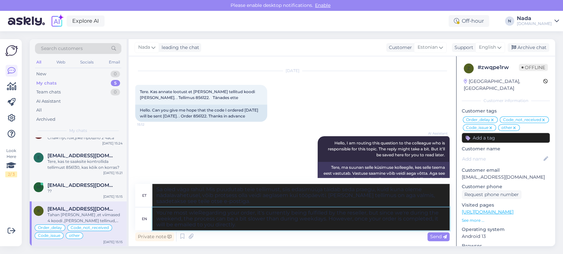
type textarea "You're most wlRegarding your order, it's currently being fulfilled by the resel…"
type textarea "Sa oled kõige õnnelikumMis puudutab sinu tellimust, siis edasimüüja täidab seda…"
type textarea "You're most wRegarding your order, it's currently being fulfilled by the resell…"
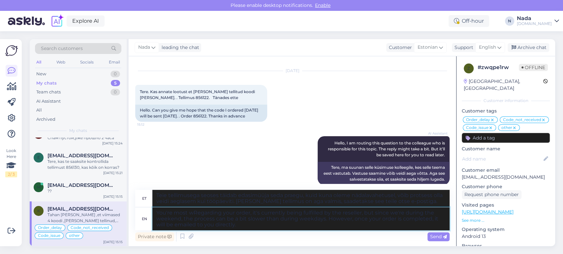
type textarea "Teie tellimusega tegeleb praegu edasimüüja, kuid kuna oleme nädalavahetusel, võ…"
type textarea "You're most welRegarding your order, it's currently being fulfilled by the rese…"
type textarea "Teie tellimust täidab praegu edasimüüja, kuid kuna oleme nädalavahetusel, võib …"
type textarea "You're most welcRegarding your order, it's currently being fulfilled by the res…"
type textarea "Teil on väga hea meel. Teie tellimusega tegeleb praegu edasimüüja, kuid kuna ol…"
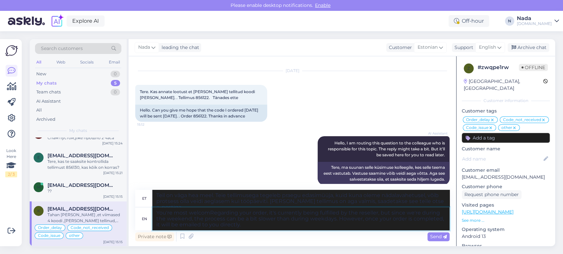
type textarea "You're most welcomeRegarding your order, it's currently being fulfilled by the …"
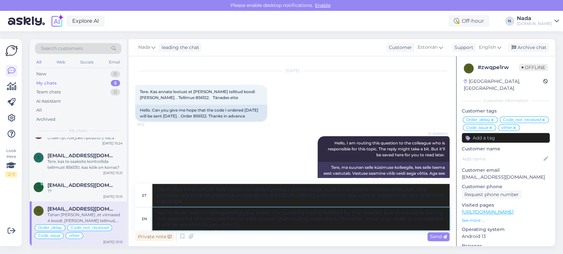
type textarea "Palju õnne! Teie tellimust täidab praegu edasimüüja, kuid kuna oleme nädalavahe…"
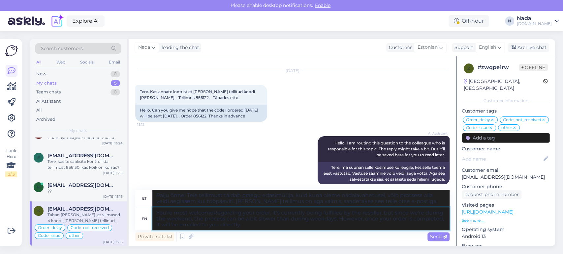
type textarea "You're most welcome!Regarding your order, it's currently being fulfilled by the…"
type textarea "Oled väga teretulnud! Teie tellimust täidab praegu edasimüüja, kuid kuna oleme …"
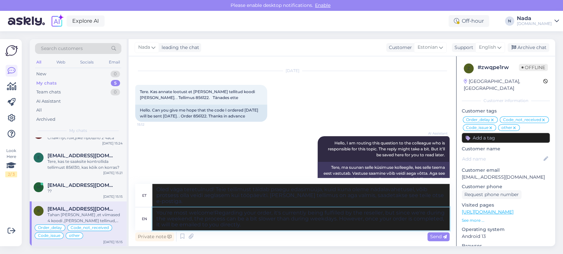
type textarea "You're most welcome! Regarding your order, it's currently being fulfilled by th…"
type textarea "Pole tänu väärt! Teie tellimust täidab praegu edasimüüja, kuid kuna oleme nädal…"
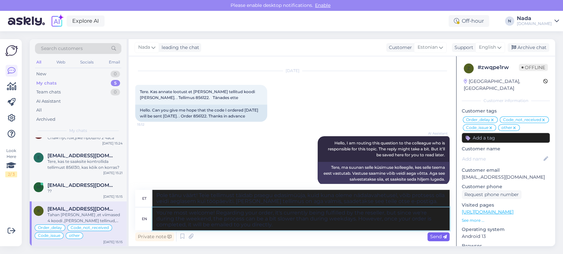
type textarea "You're most welcome! Regarding your order, it's currently being fulfilled by th…"
click at [440, 236] on span "Send" at bounding box center [438, 237] width 17 height 6
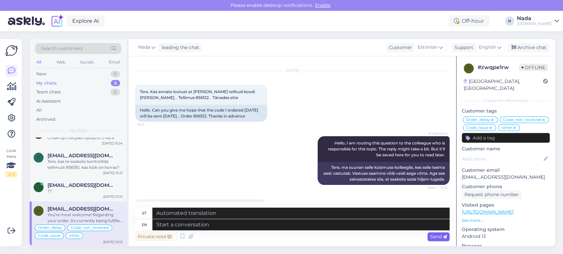
scroll to position [5256, 0]
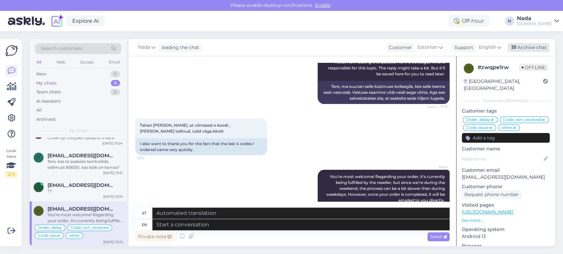
click at [522, 49] on div "Archive chat" at bounding box center [528, 47] width 42 height 9
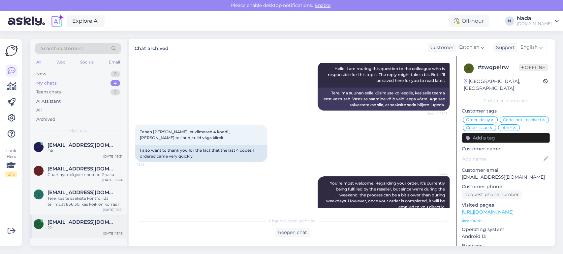
click at [82, 218] on div "m markusriva02@gmail.com ?? Oct 12 15:15" at bounding box center [78, 227] width 97 height 24
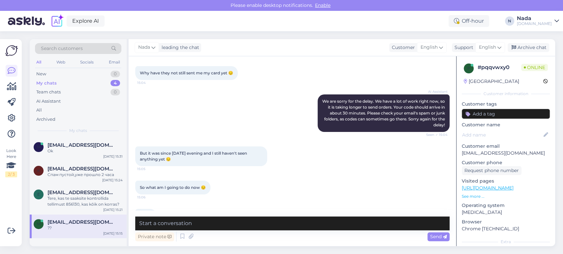
scroll to position [816, 0]
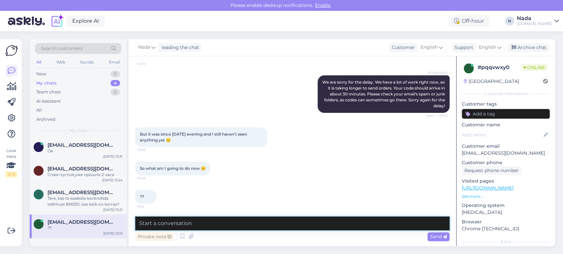
click at [224, 222] on textarea at bounding box center [292, 224] width 314 height 14
type textarea "Please share with me the order number."
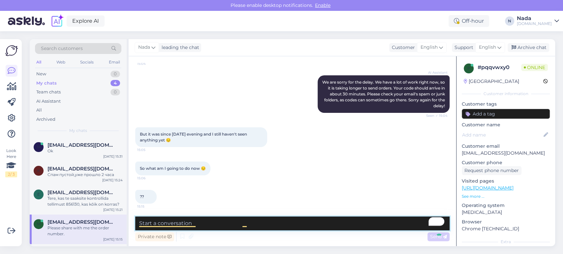
scroll to position [845, 0]
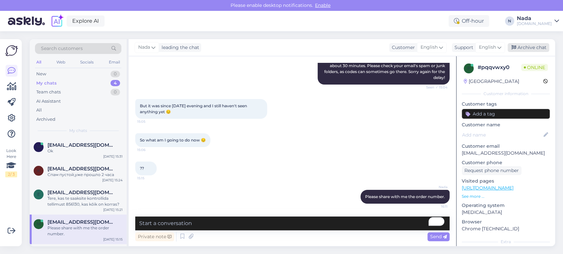
click at [527, 49] on div "Archive chat" at bounding box center [528, 47] width 42 height 9
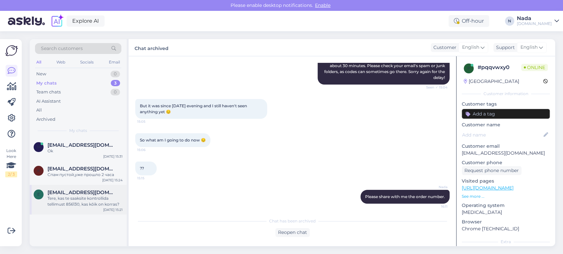
click at [79, 197] on div "Tere, kas te saaksite kontrollida tellimust 856130, kas kõik on korras?" at bounding box center [84, 202] width 75 height 12
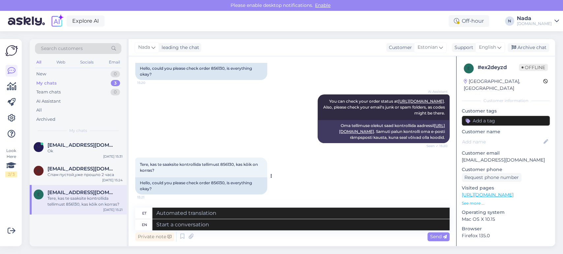
click at [220, 184] on div "Hello, could you please check order 856130, is everything okay?" at bounding box center [201, 186] width 132 height 17
copy div "856130"
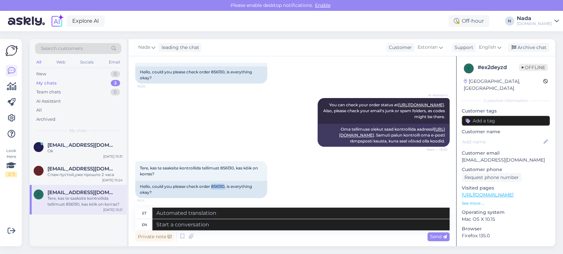
scroll to position [189, 0]
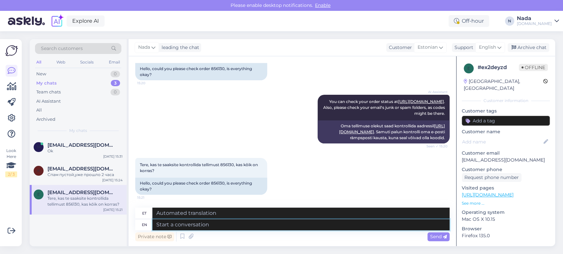
click at [297, 227] on textarea at bounding box center [300, 225] width 297 height 11
type textarea "Hello t"
type textarea "Tere"
type textarea "Hello there!"
type textarea "Tere!"
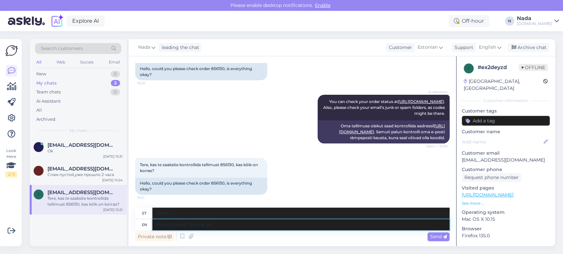
type textarea "Hello there! Thank you"
type textarea "Tere! [GEOGRAPHIC_DATA]"
type textarea "Hello there! Thank you f"
type textarea "Tere! Aitäh!"
type textarea "Hello there! Thank you for your pa"
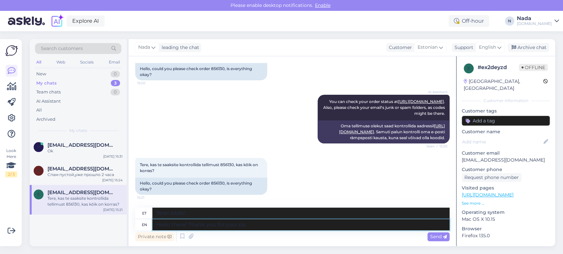
type textarea "Tere! Tänan teid!"
type textarea "Hello there! Thank you for your patience."
type textarea "Tere! Tänan teid kannatlikkuse eest."
paste textarea "Regarding your order, it's currently being fulfilled by the reseller, but since…"
type textarea "Hello there! Thank you for your patience. Regarding your order, it's currently …"
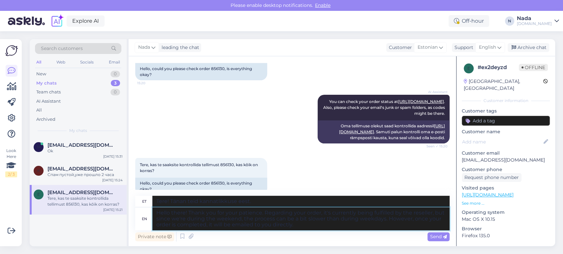
type textarea "Tere! Täname kannatlikkuse eest. Teie tellimust täidab praegu edasimüüja, kuid …"
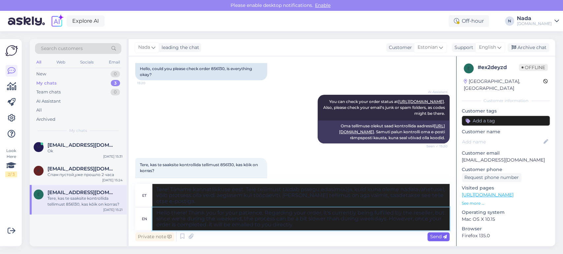
type textarea "Hello there! Thank you for your patience. Regarding your order, it's currently …"
click at [441, 238] on span "Send" at bounding box center [438, 237] width 17 height 6
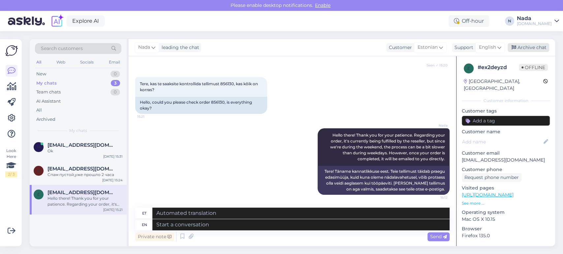
click at [529, 47] on div "Archive chat" at bounding box center [528, 47] width 42 height 9
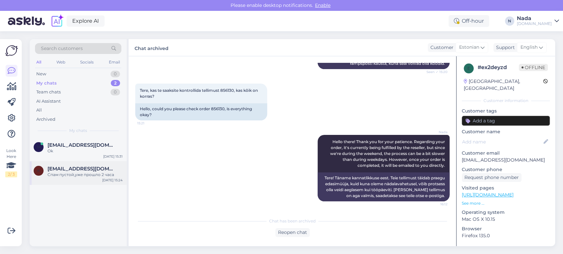
click at [63, 170] on span "Kostja.88@mail.ru" at bounding box center [81, 169] width 69 height 6
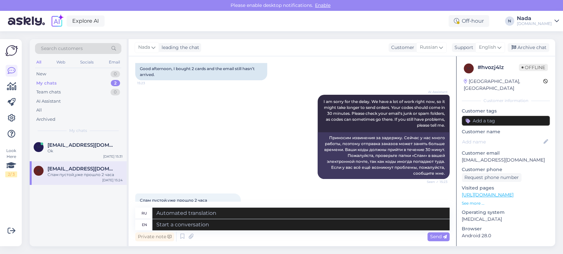
scroll to position [0, 0]
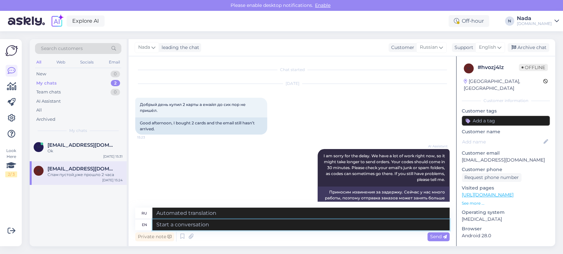
click at [266, 227] on textarea at bounding box center [300, 225] width 297 height 11
type textarea "Please sh"
type textarea "Пожалуйста"
type textarea "Please share wi"
type textarea "Пожалуйста, поделитесь"
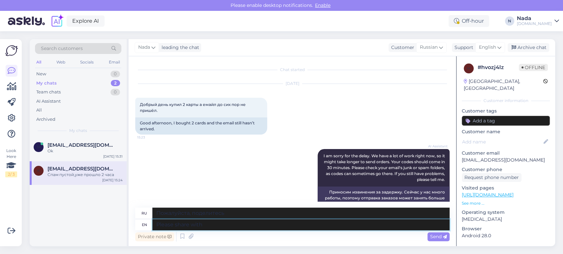
type textarea "Please share with m"
type textarea "Пожалуйста, поделитесь с"
type textarea "Please share with me yo"
type textarea "Пожалуйста, поделитесь со мной."
type textarea "Please share with me your re"
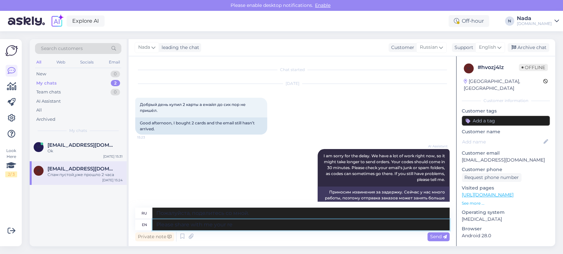
type textarea "Пожалуйста, поделитесь со мной своими"
type textarea "Please share with me your order n"
type textarea "Пожалуйста, поделитесь со мной вашим заказом."
type textarea "Please share with me your order number"
type textarea "Пожалуйста, сообщите мне номер вашего заказа."
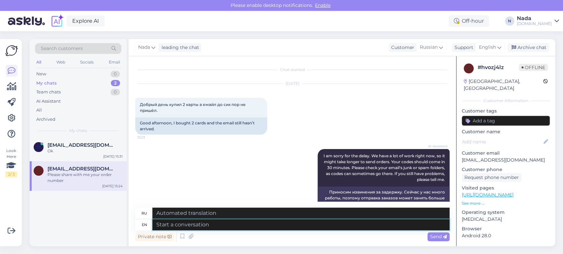
scroll to position [118, 0]
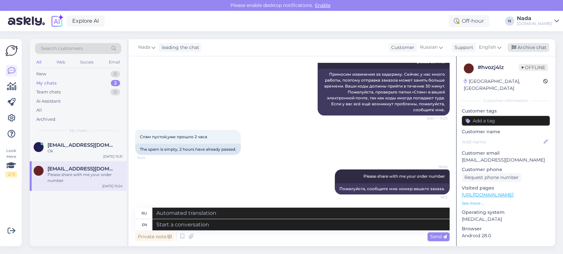
click at [543, 50] on div "Archive chat" at bounding box center [528, 47] width 42 height 9
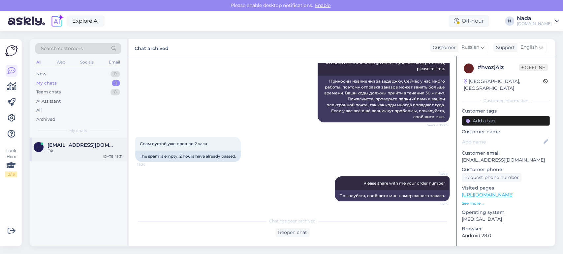
click at [93, 140] on div "M Markusriva947@gmail.com Ok Oct 12 15:31" at bounding box center [78, 150] width 97 height 24
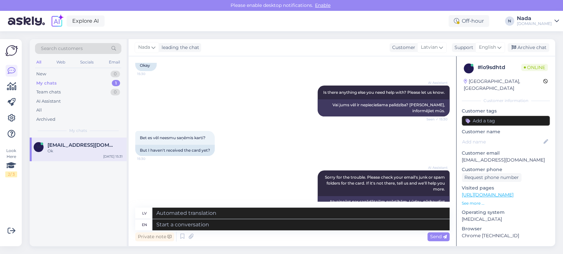
scroll to position [976, 0]
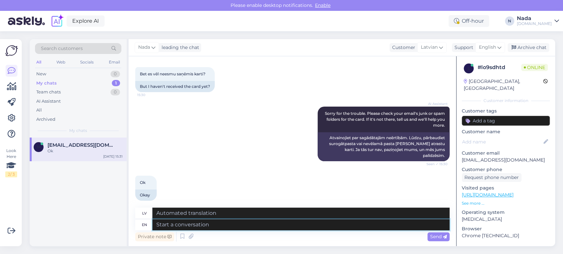
click at [231, 228] on textarea at bounding box center [300, 225] width 297 height 11
type textarea "Please sha"
type textarea "Lūdzu"
type textarea "Please share wi"
type textarea "Lūdzu, padalieties"
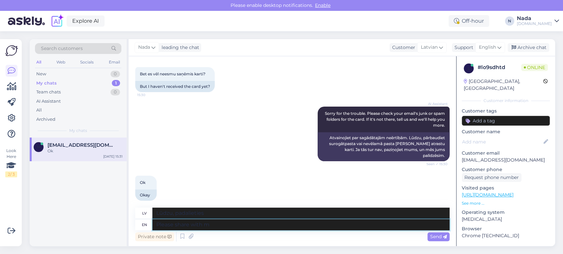
type textarea "Please share with me"
type textarea "Lūdzu, kopīgojiet ar"
type textarea "Please share with me you"
type textarea "Lūdzu, padalieties ar mani"
type textarea "Please share with me your or"
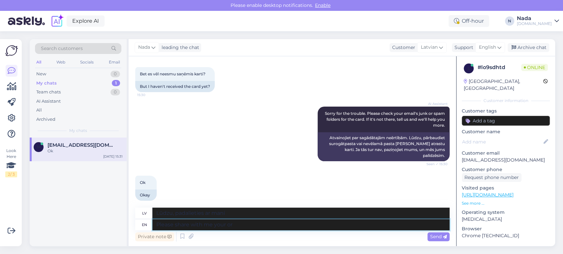
type textarea "Lūdzu, dalieties ar mani savā"
type textarea "Please share with me your order nu"
type textarea "Lūdzu, dalieties ar mani savā pasūtījumā"
type textarea "Please share with me your order number."
type textarea "Lūdzu, padalieties ar mani ar savu pasūtījuma numuru."
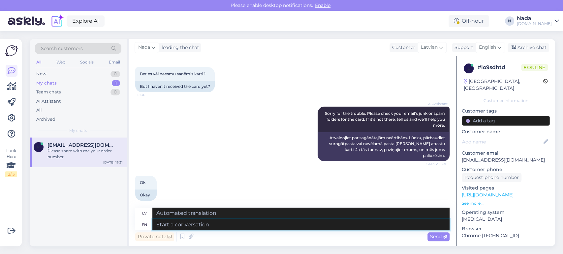
scroll to position [1016, 0]
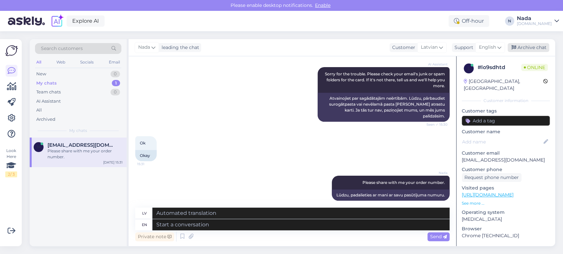
click at [530, 47] on div "Archive chat" at bounding box center [528, 47] width 42 height 9
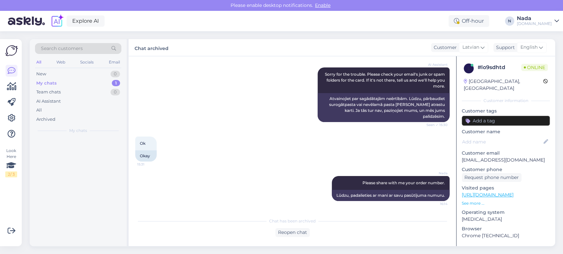
scroll to position [1009, 0]
